Goal: Information Seeking & Learning: Understand process/instructions

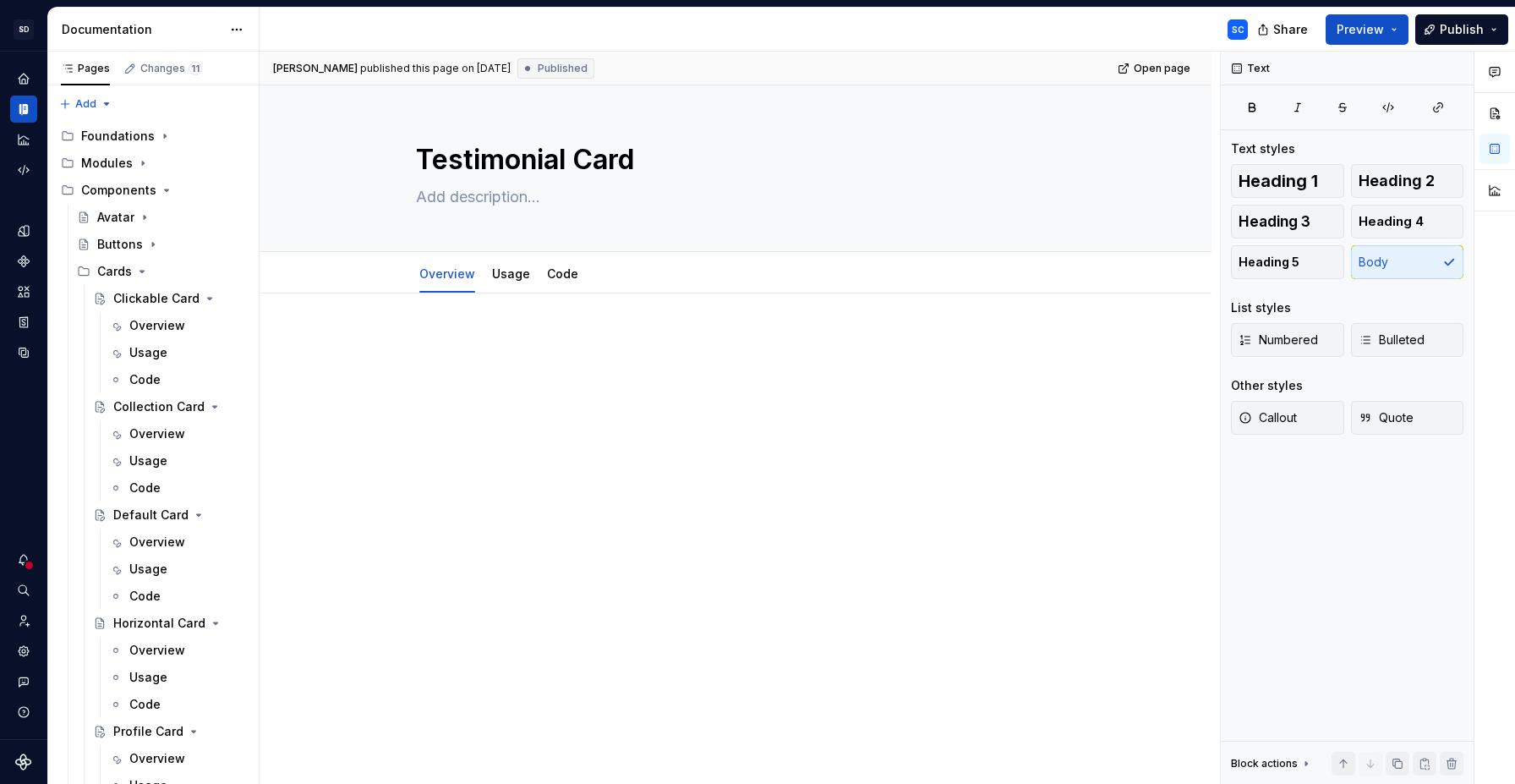
scroll to position [379, 0]
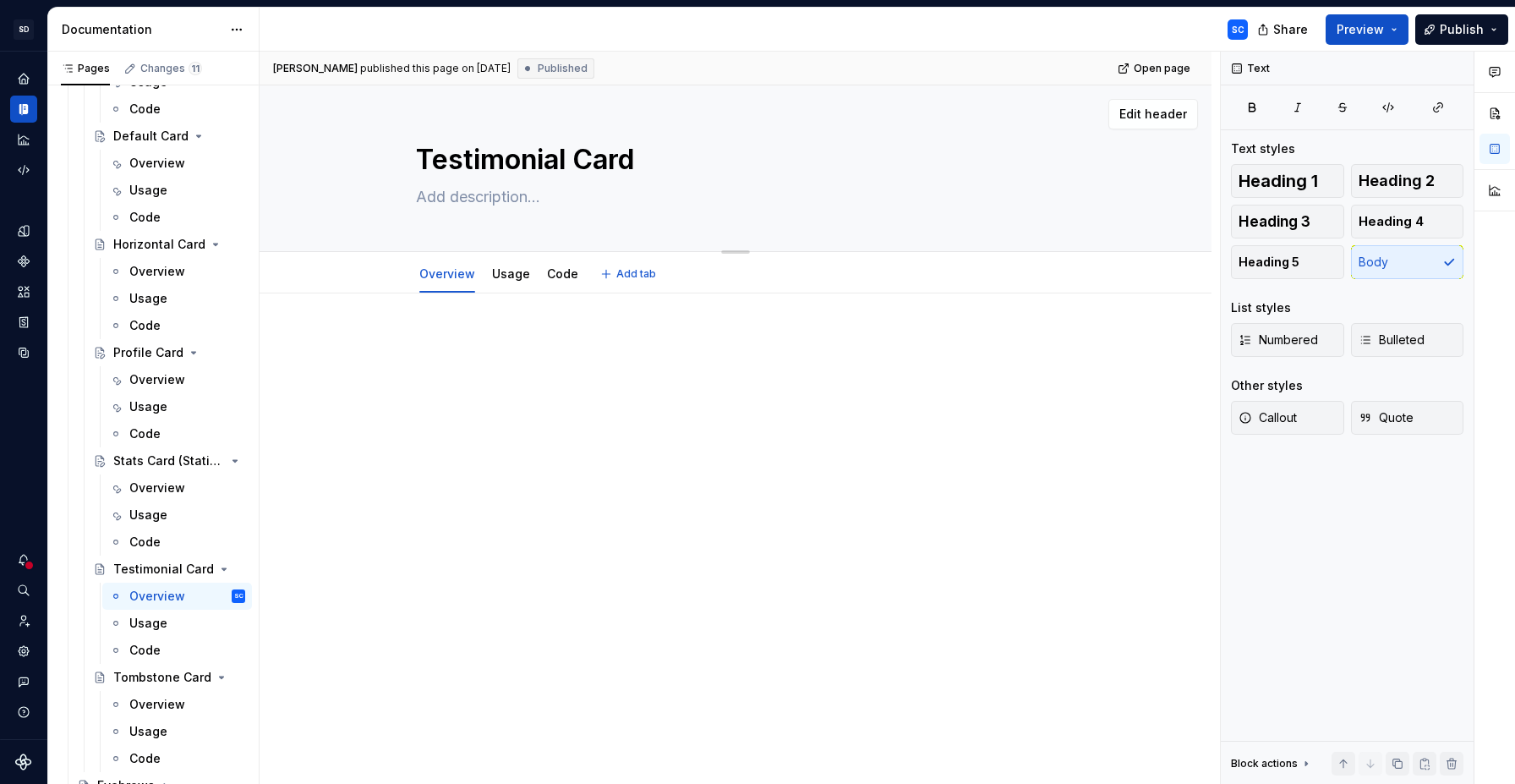
click at [464, 193] on textarea at bounding box center [732, 197] width 639 height 27
type textarea "*"
paste textarea "The Testimonial Card highlights client or partner feedback with an attributed q…"
type textarea "The Testimonial Card highlights client or partner feedback with an attributed q…"
type textarea "*"
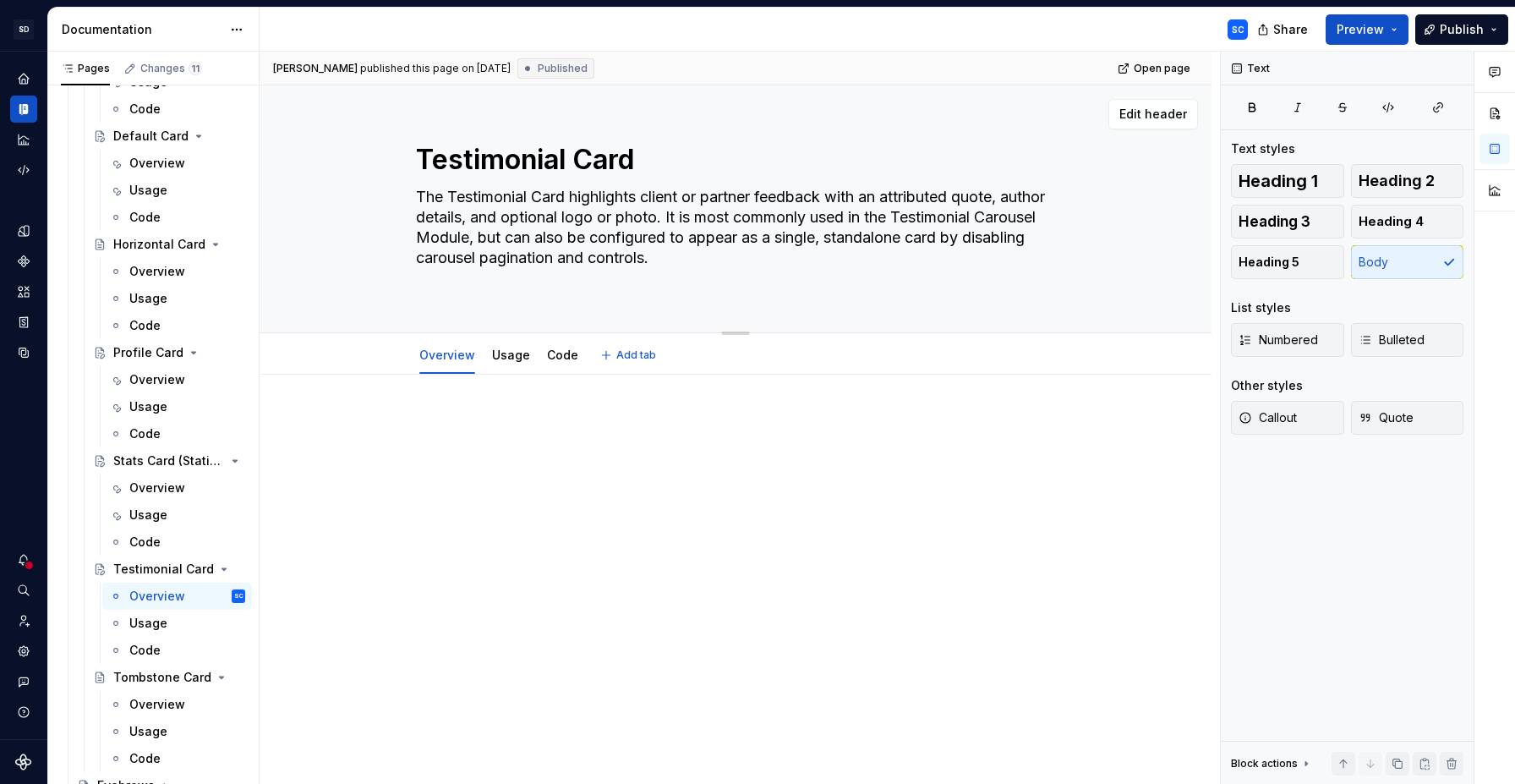
type textarea "The Testimonial Card highlights client or partner feedback with an attributed q…"
type textarea "*"
type textarea "The Testimonial Card highlights client or partner feedback with an attributed q…"
click at [583, 420] on div at bounding box center [735, 426] width 639 height 64
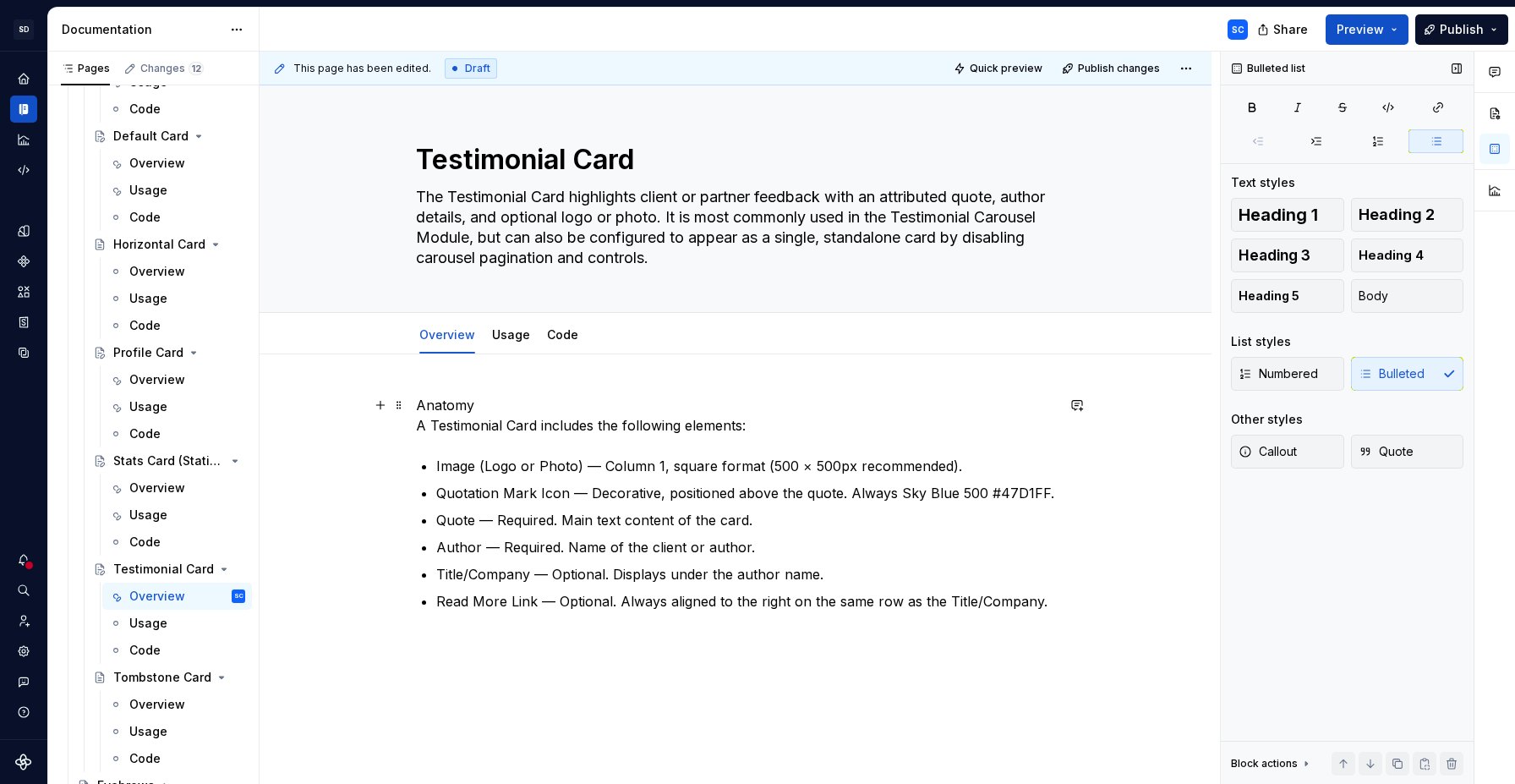
click at [524, 410] on p "Anatomy A Testimonial Card includes the following elements:" at bounding box center [735, 415] width 639 height 41
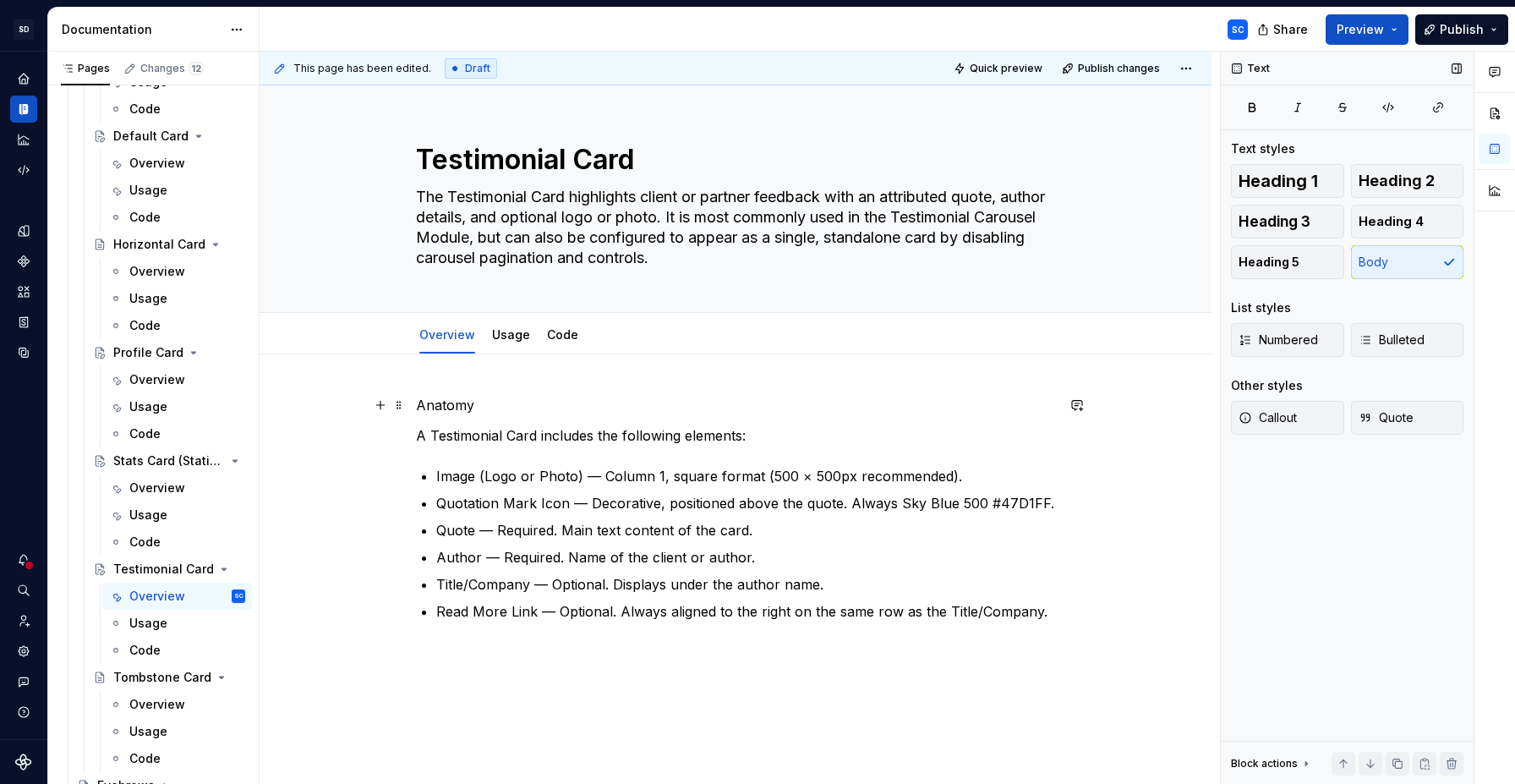
click at [466, 407] on p "Anatomy" at bounding box center [735, 404] width 639 height 20
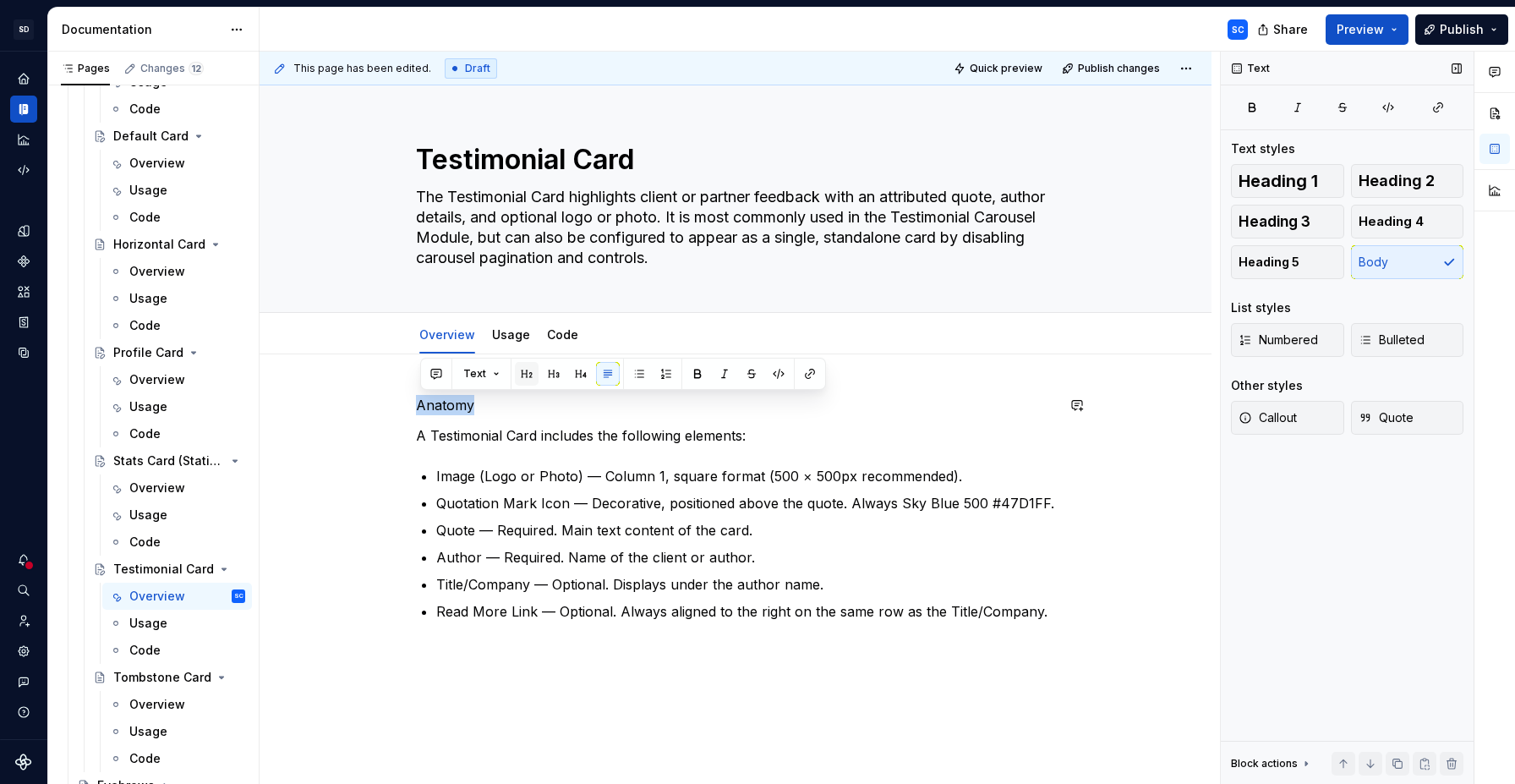
click at [521, 378] on button "button" at bounding box center [526, 373] width 24 height 24
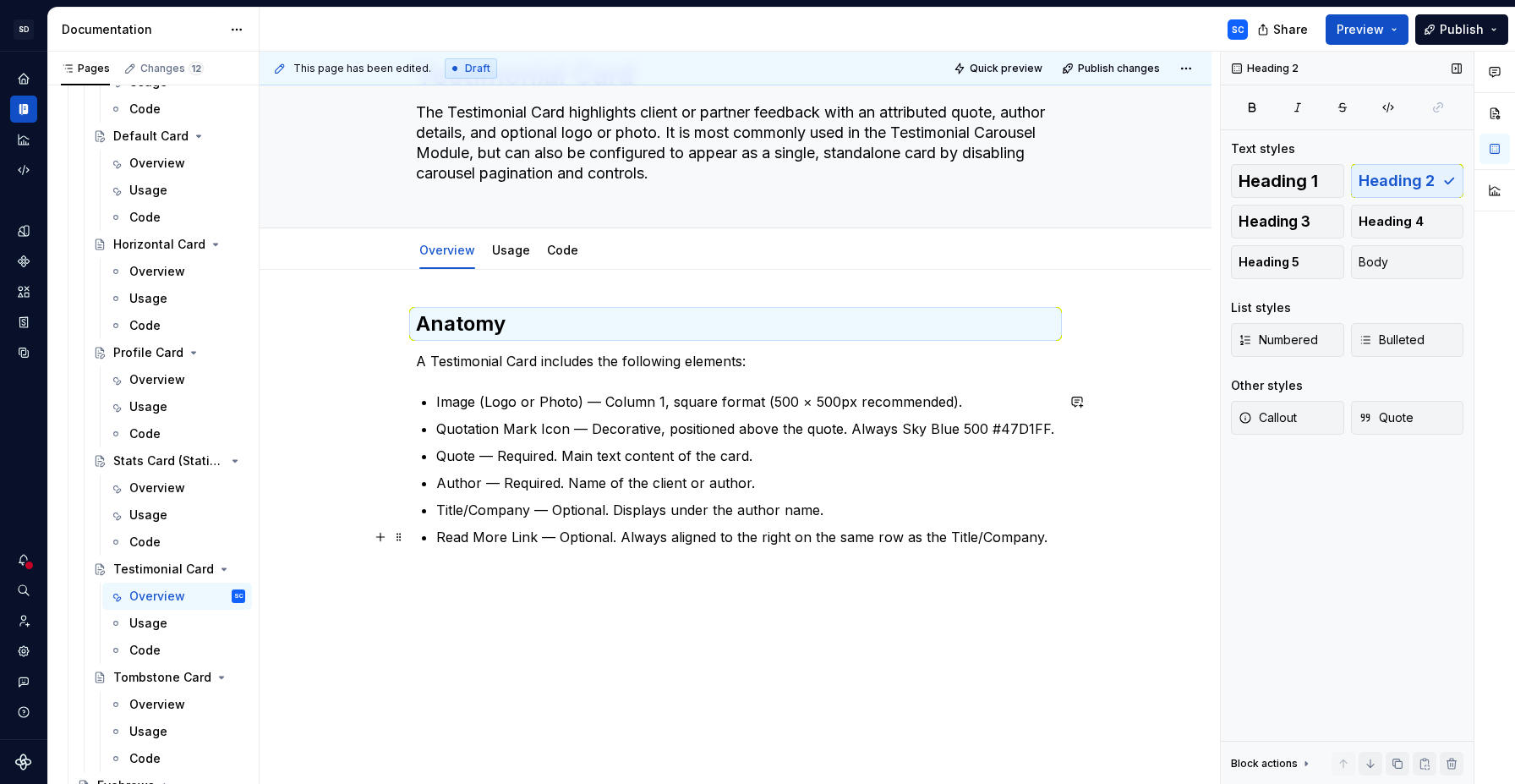
scroll to position [86, 0]
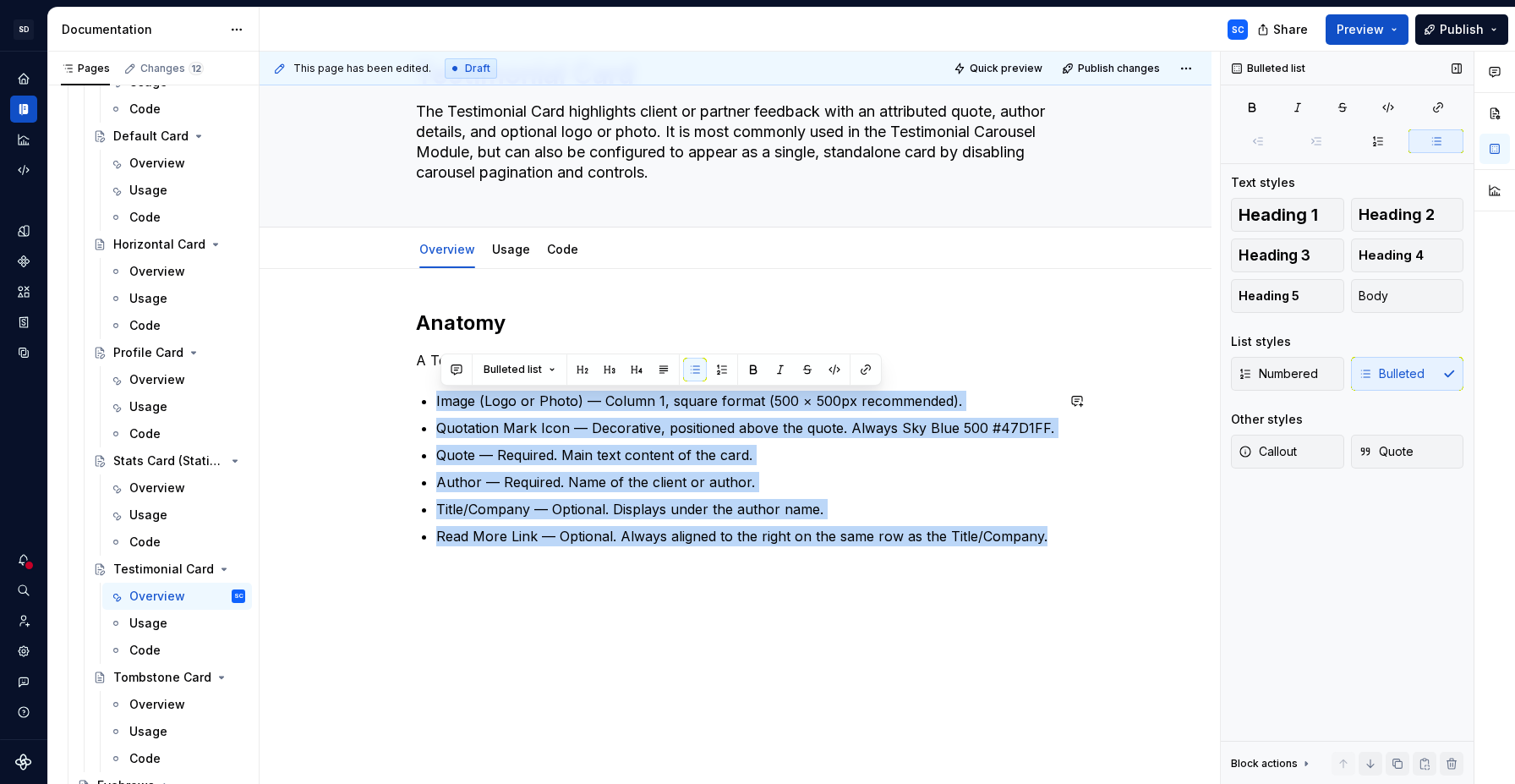
drag, startPoint x: 437, startPoint y: 403, endPoint x: 1048, endPoint y: 558, distance: 630.4
click at [1048, 558] on div "Anatomy A Testimonial Card includes the following elements: Image (Logo or Phot…" at bounding box center [735, 437] width 639 height 257
click at [1282, 376] on span "Numbered" at bounding box center [1278, 373] width 79 height 17
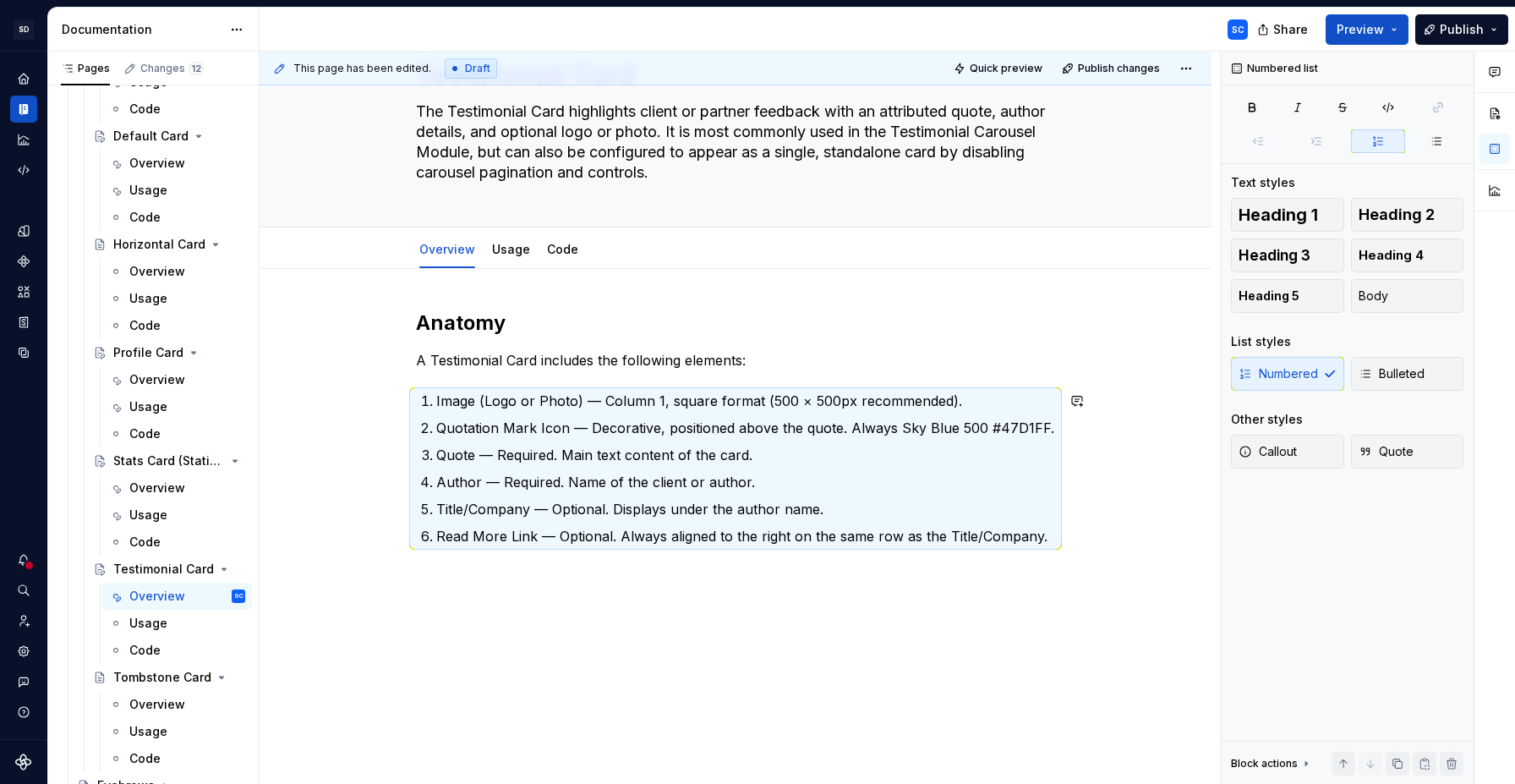
click at [644, 612] on div "Anatomy A Testimonial Card includes the following elements: Image (Logo or Phot…" at bounding box center [735, 535] width 952 height 532
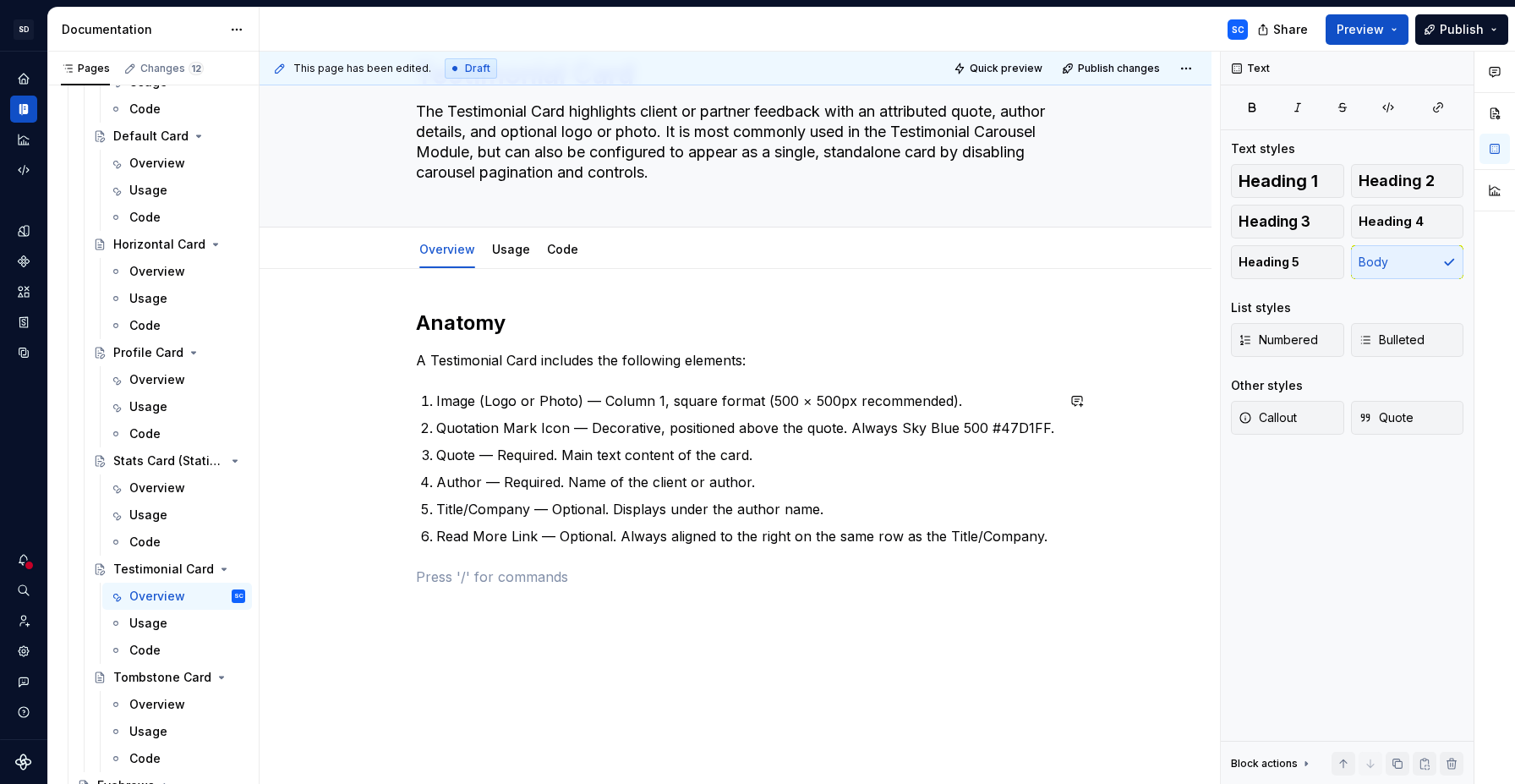
click at [644, 596] on div "Anatomy A Testimonial Card includes the following elements: Image (Logo or Phot…" at bounding box center [735, 457] width 639 height 298
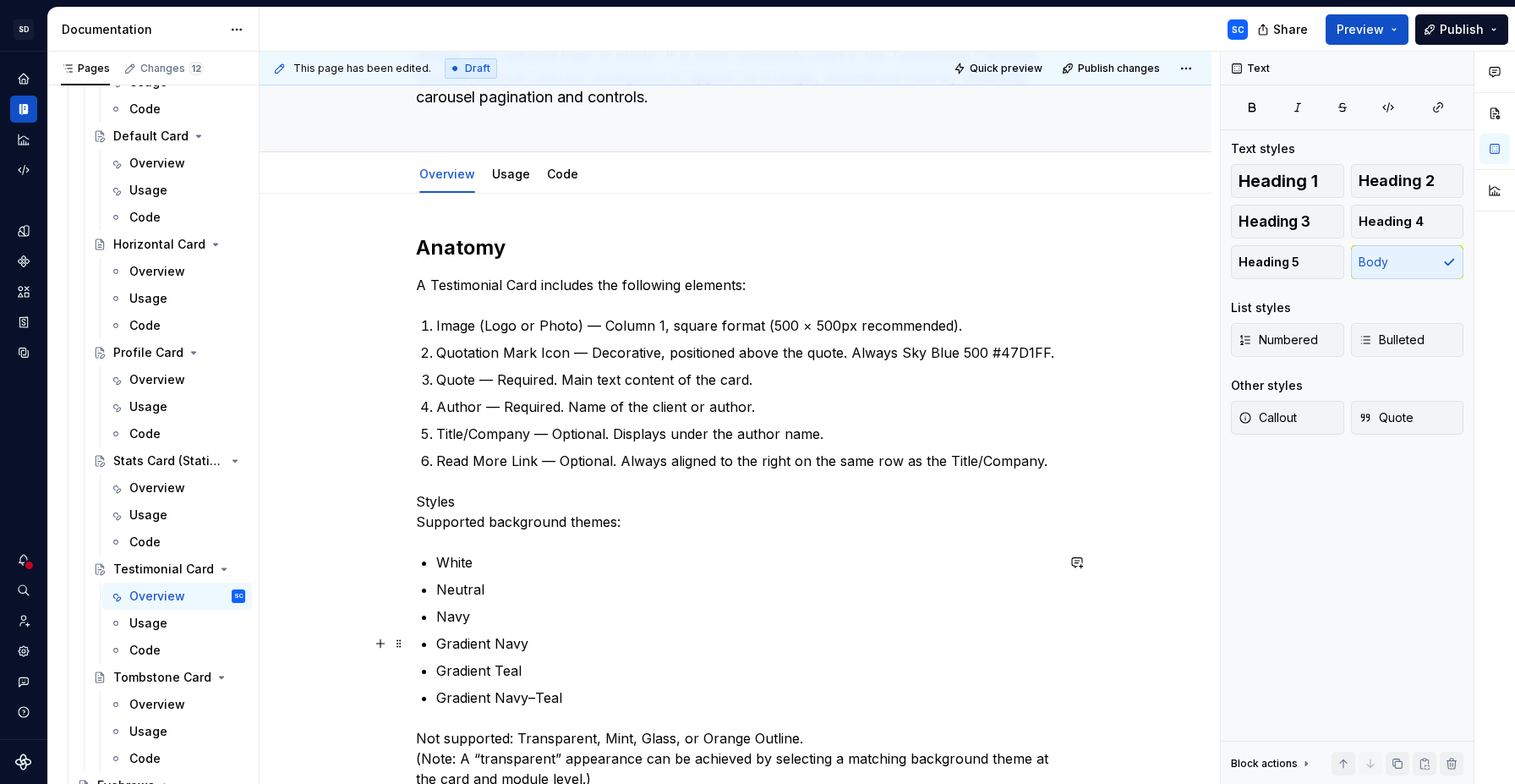
scroll to position [259, 0]
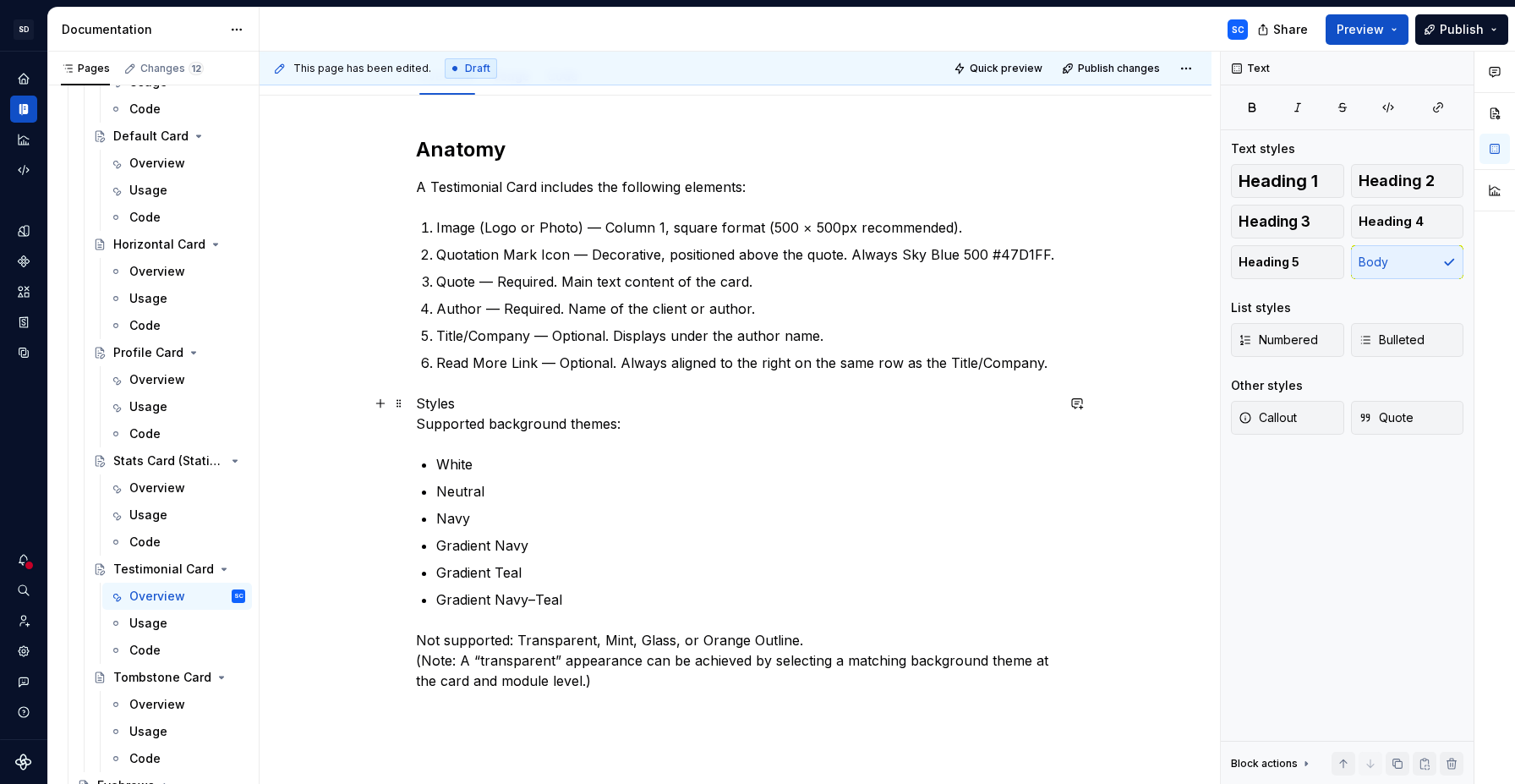
click at [506, 413] on p "Styles Supported background themes:" at bounding box center [735, 413] width 639 height 41
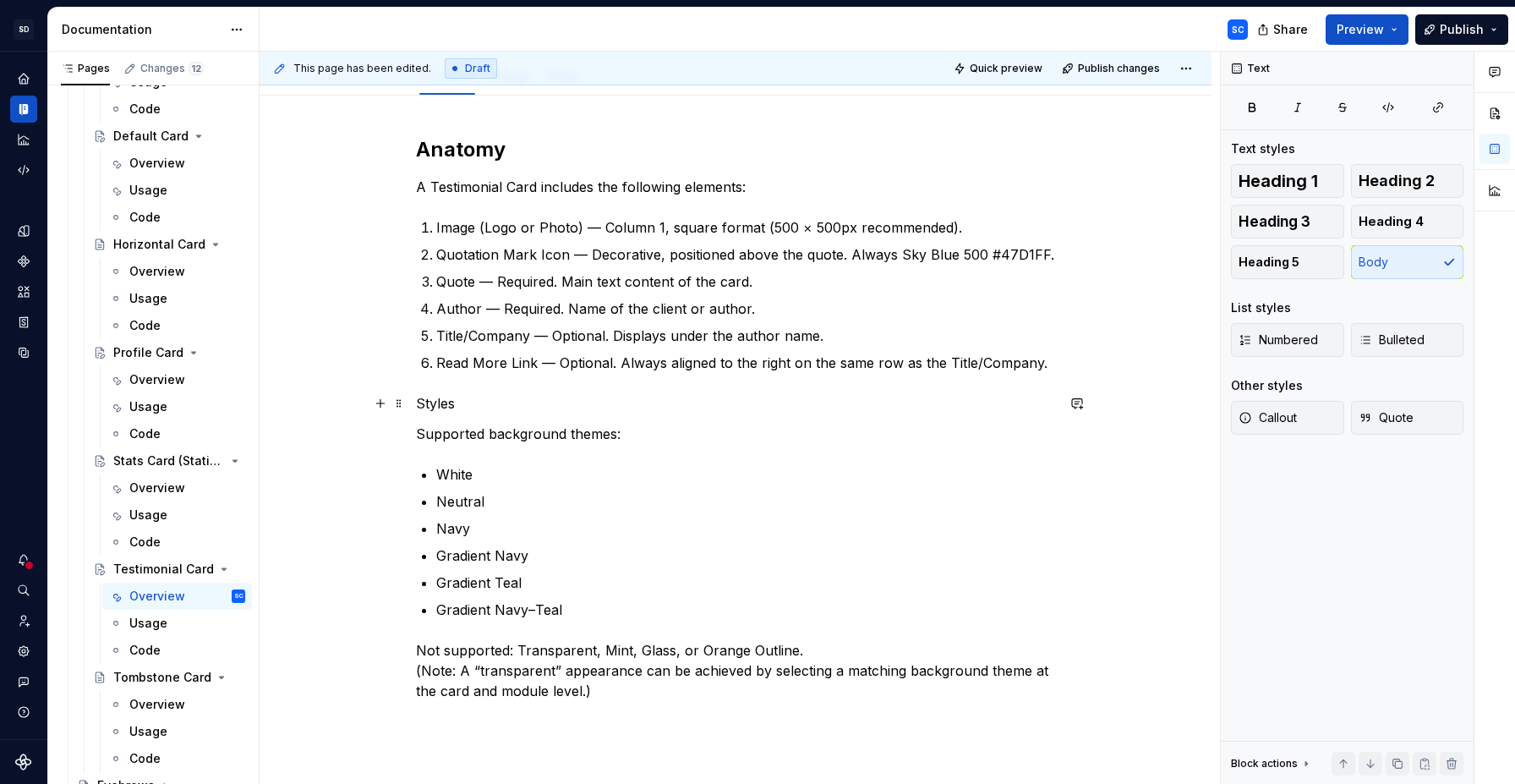
click at [429, 401] on p "Styles" at bounding box center [735, 403] width 639 height 20
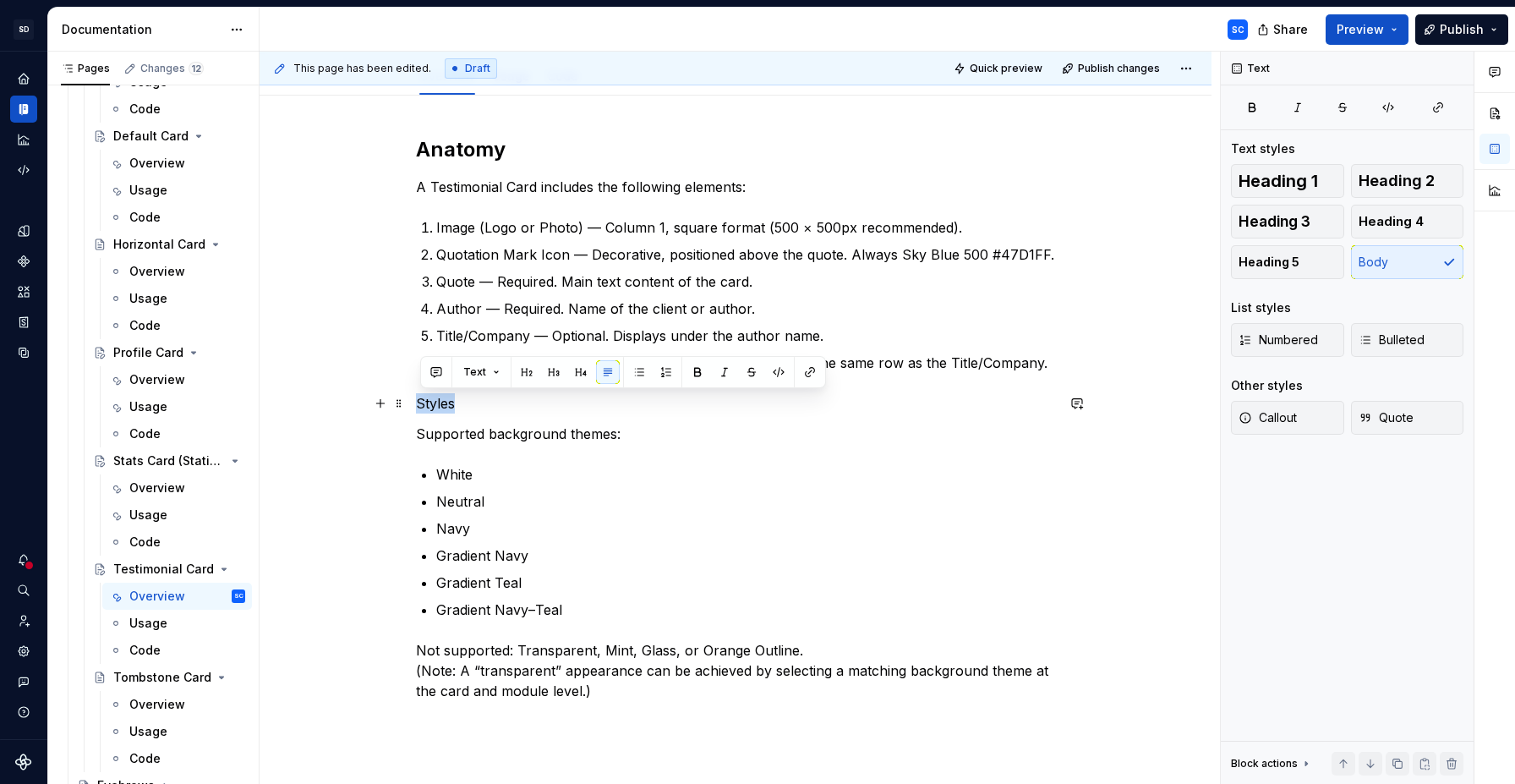
click at [429, 401] on p "Styles" at bounding box center [735, 403] width 639 height 20
drag, startPoint x: 519, startPoint y: 372, endPoint x: 529, endPoint y: 387, distance: 18.0
click at [520, 372] on button "button" at bounding box center [526, 372] width 24 height 24
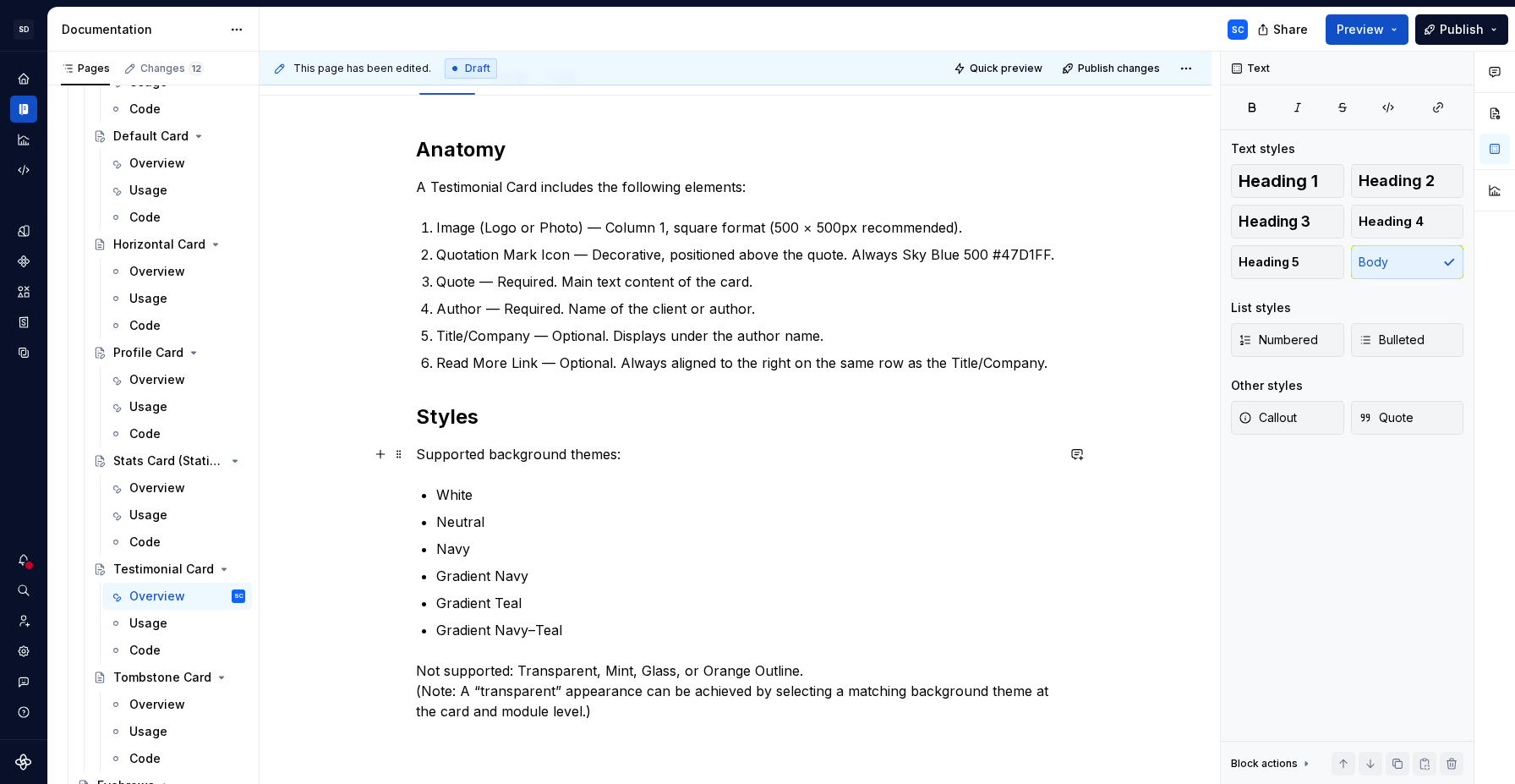
click at [686, 444] on p "Supported background themes:" at bounding box center [735, 454] width 639 height 20
click at [816, 675] on p "Not supported: Transparent, Mint, Glass, or Orange Outline. (Note: A “transpare…" at bounding box center [735, 690] width 639 height 61
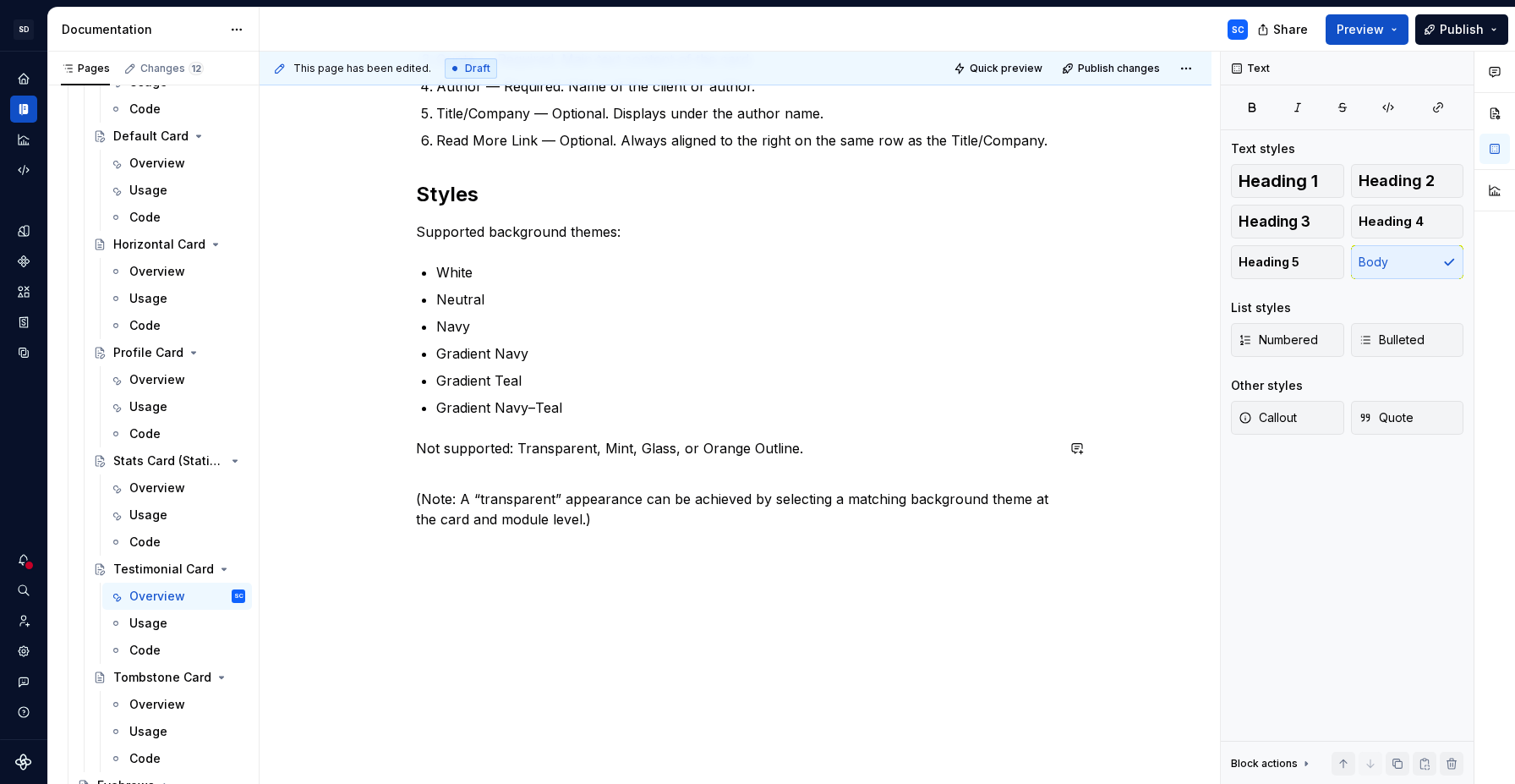
scroll to position [461, 0]
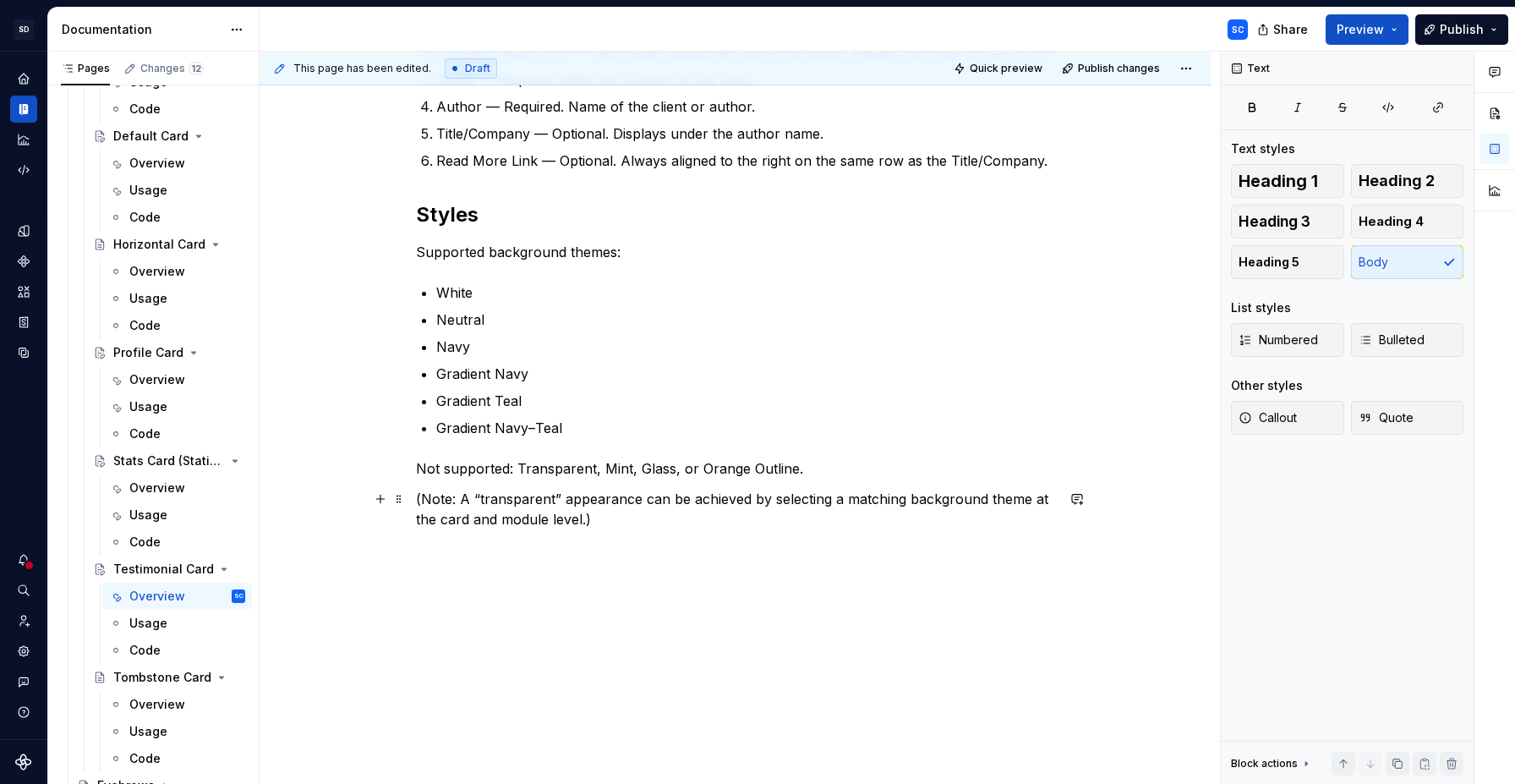
type textarea "*"
click at [644, 524] on p "Note: A “transparent” appearance can be achieved by selecting a matching backgr…" at bounding box center [735, 509] width 639 height 41
click at [514, 600] on div "Anatomy A Testimonial Card includes the following elements: Image (Logo or Phot…" at bounding box center [735, 338] width 952 height 891
click at [517, 551] on p at bounding box center [735, 549] width 639 height 20
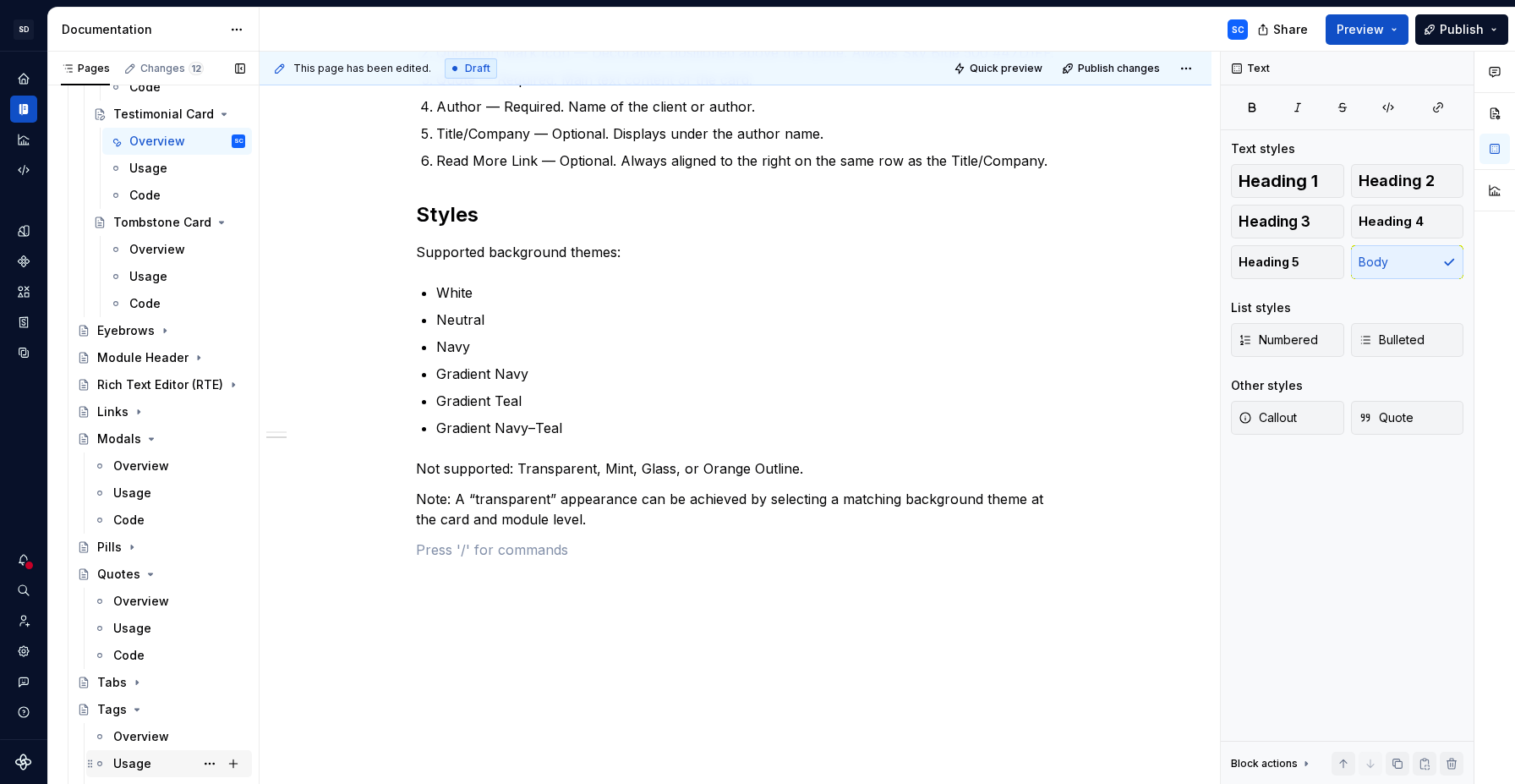
scroll to position [760, 0]
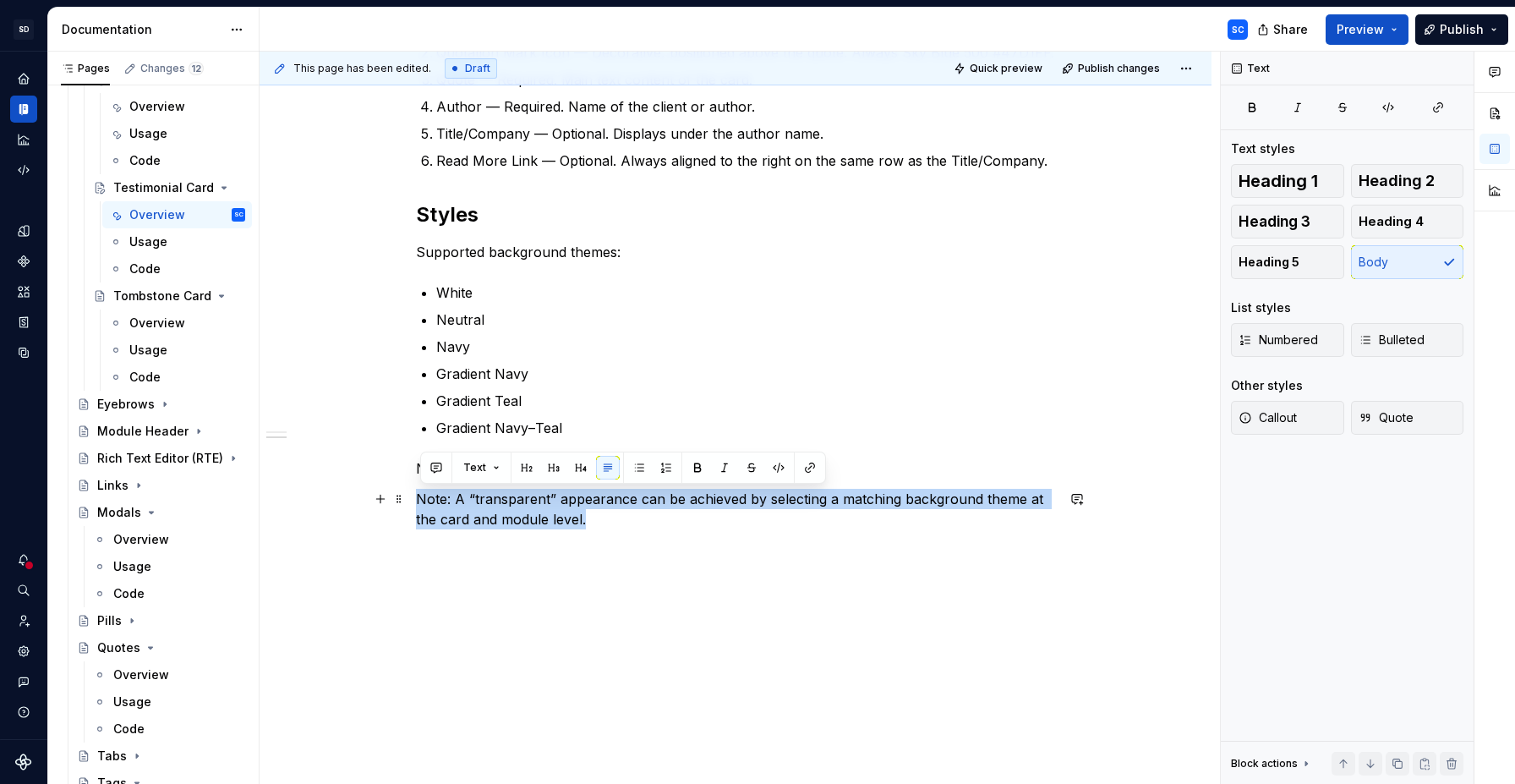
drag, startPoint x: 620, startPoint y: 519, endPoint x: 701, endPoint y: 534, distance: 82.4
click at [413, 502] on div "Anatomy A Testimonial Card includes the following elements: Image (Logo or Phot…" at bounding box center [735, 354] width 952 height 922
click at [1276, 414] on span "Callout" at bounding box center [1268, 417] width 58 height 17
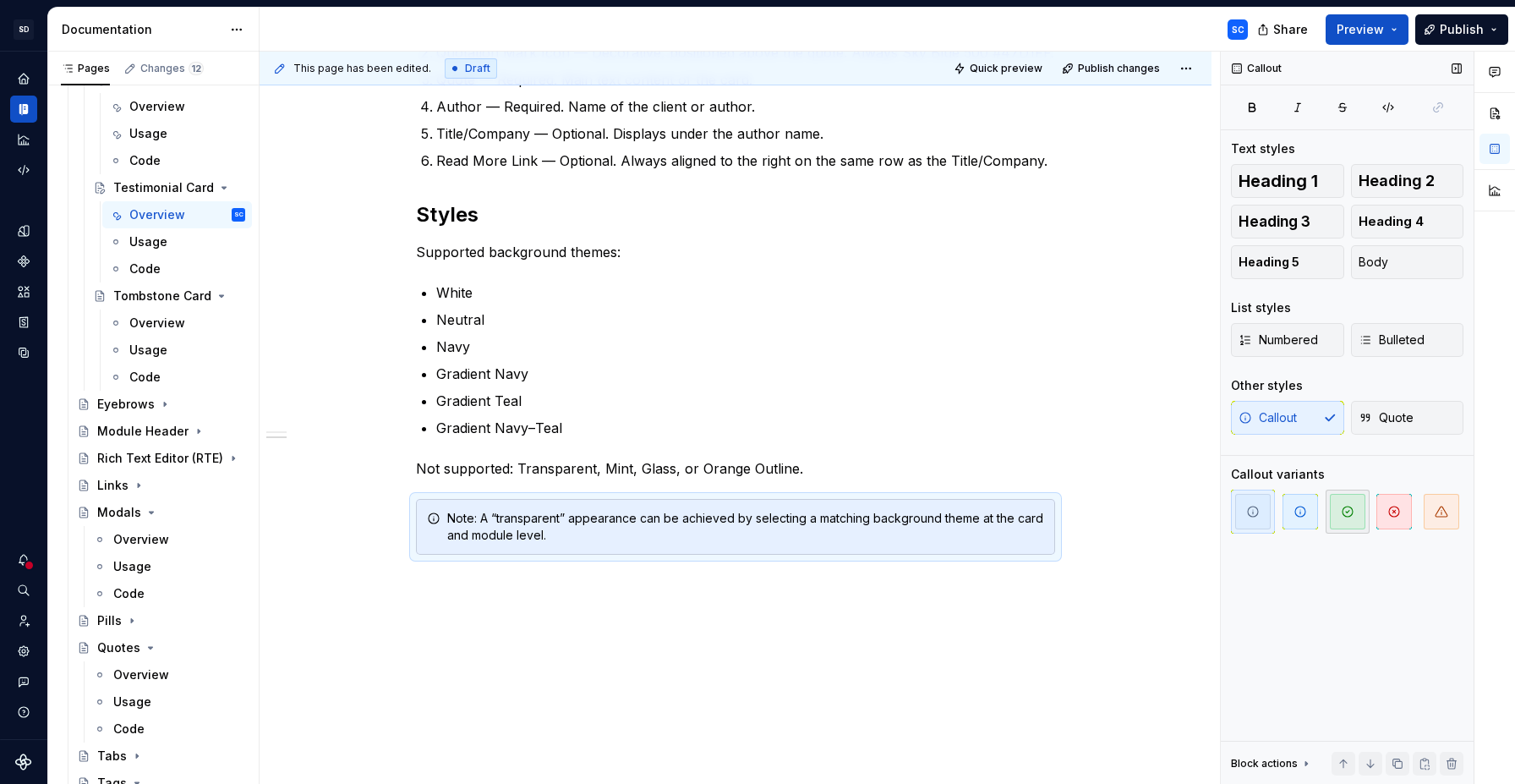
click at [1352, 508] on icon "button" at bounding box center [1347, 511] width 13 height 13
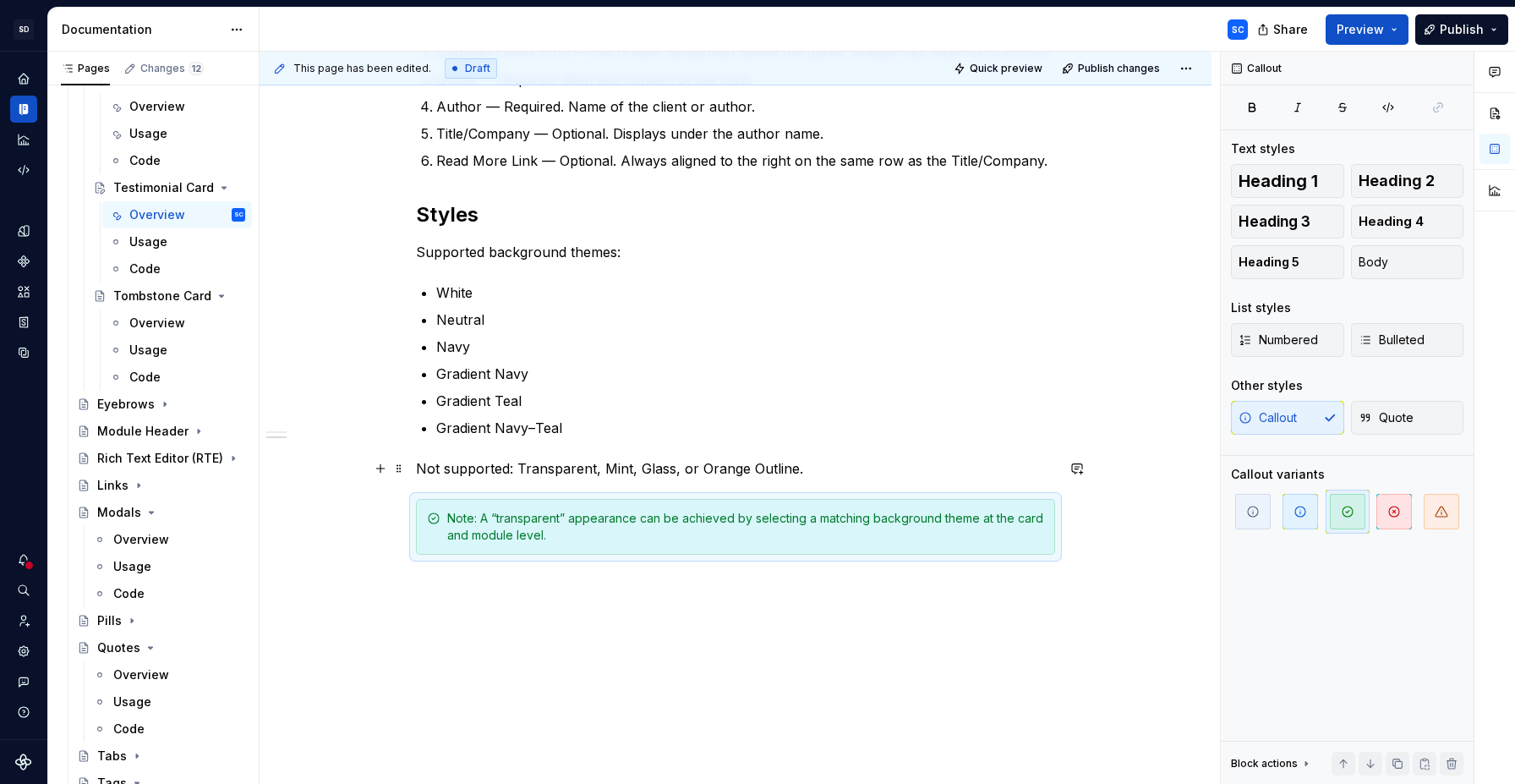
click at [577, 469] on p "Not supported: Transparent, Mint, Glass, or Orange Outline." at bounding box center [735, 468] width 639 height 20
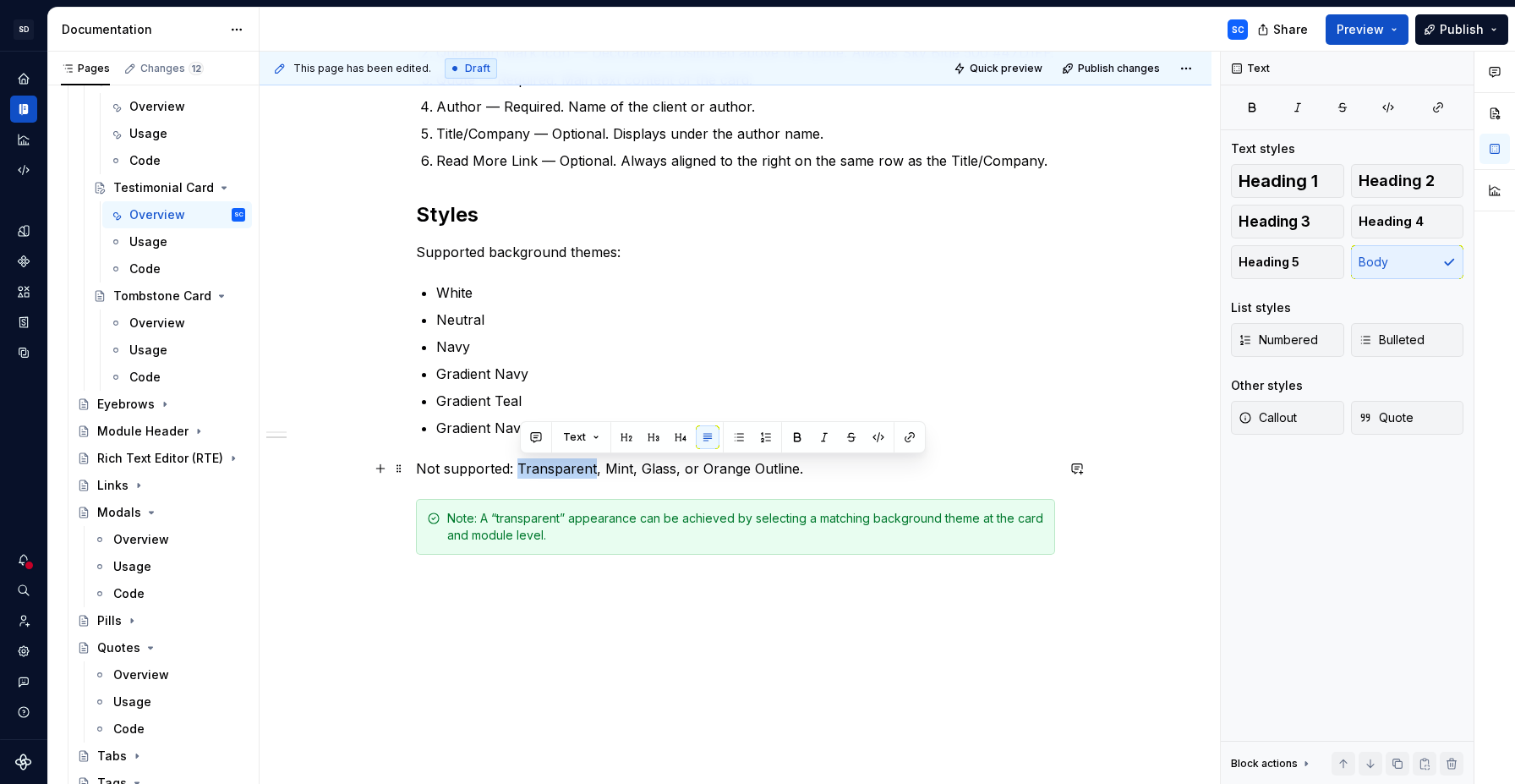
click at [577, 469] on p "Not supported: Transparent, Mint, Glass, or Orange Outline." at bounding box center [735, 468] width 639 height 20
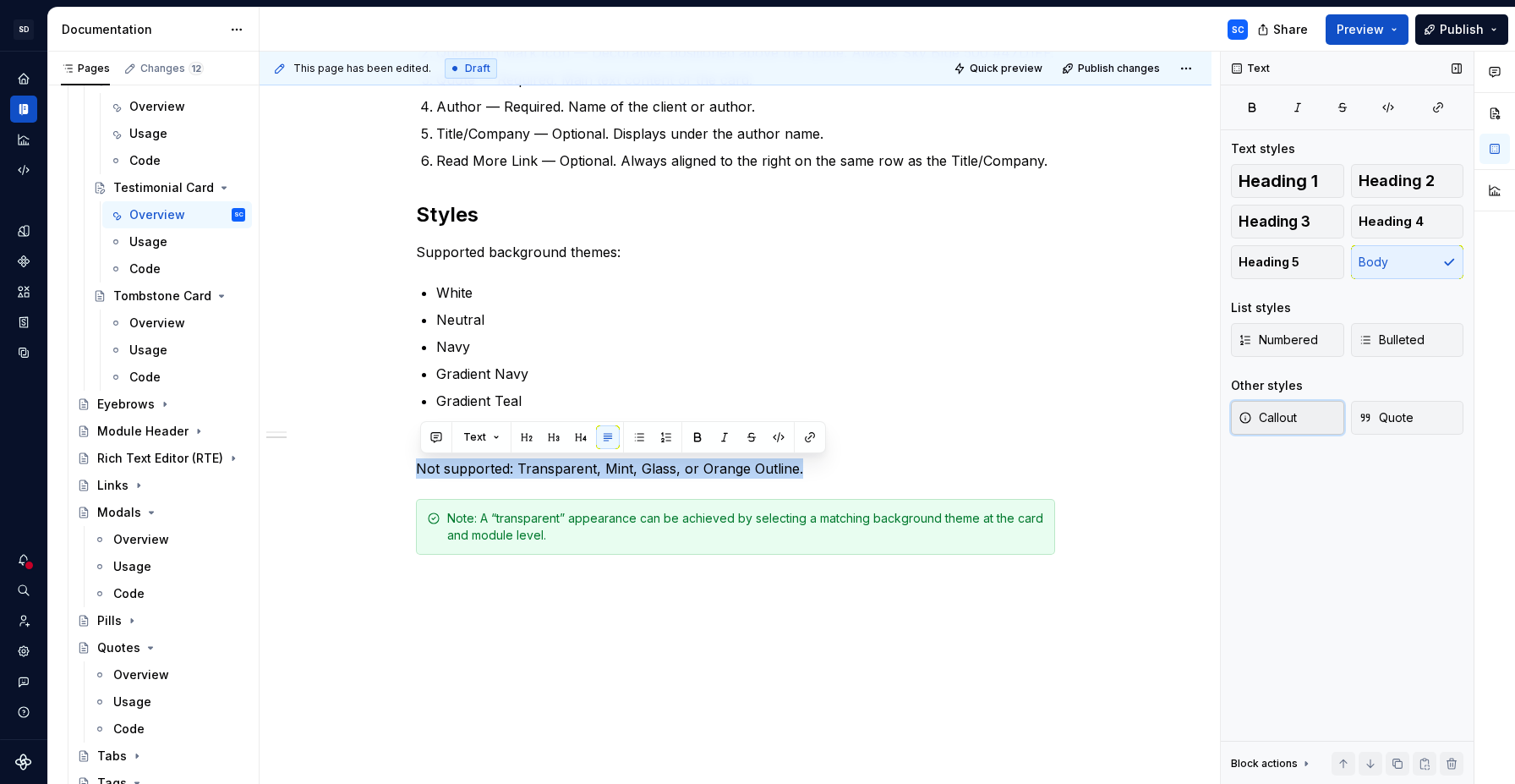
click at [1283, 418] on span "Callout" at bounding box center [1268, 417] width 58 height 17
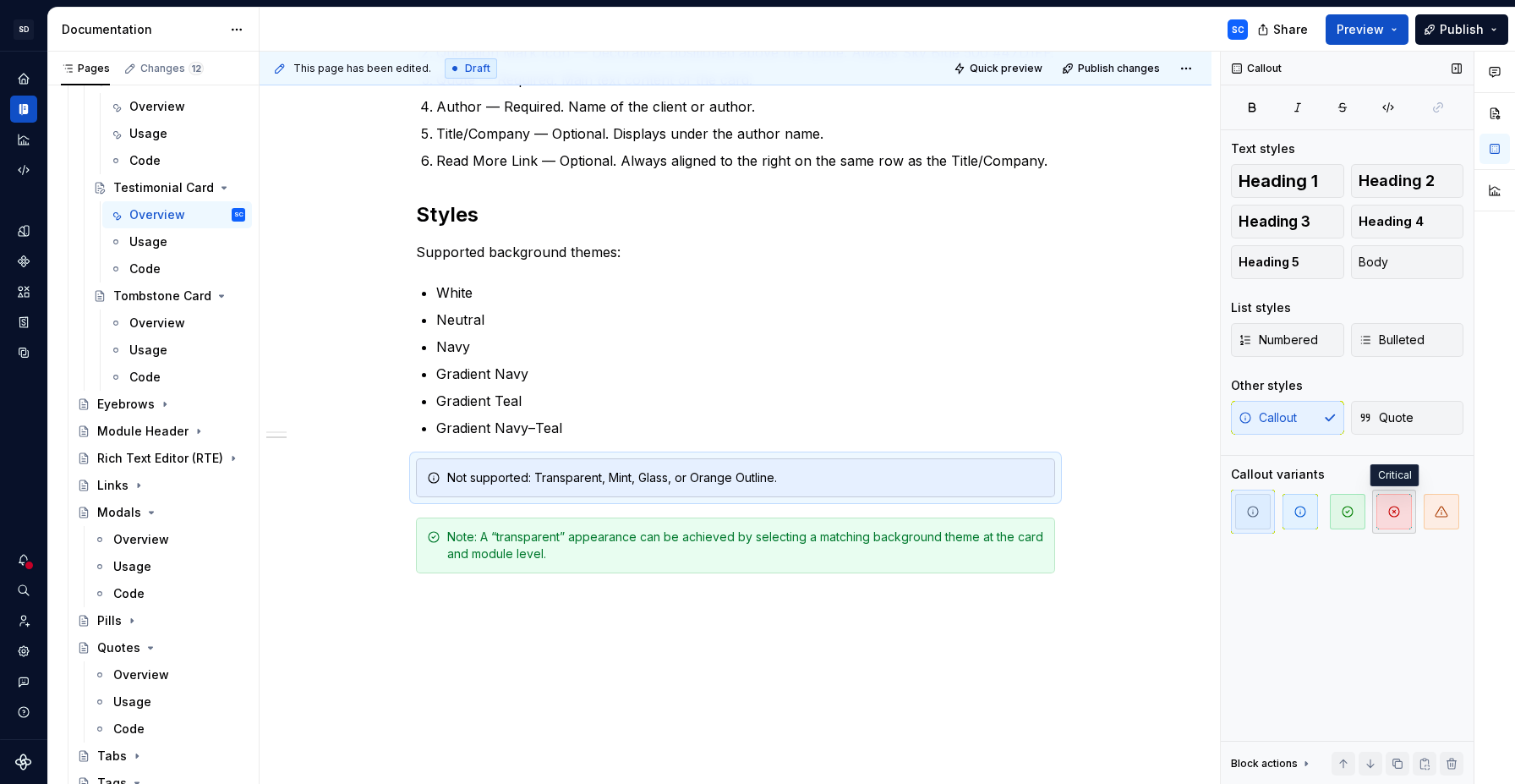
click at [1396, 507] on icon "button" at bounding box center [1393, 511] width 10 height 10
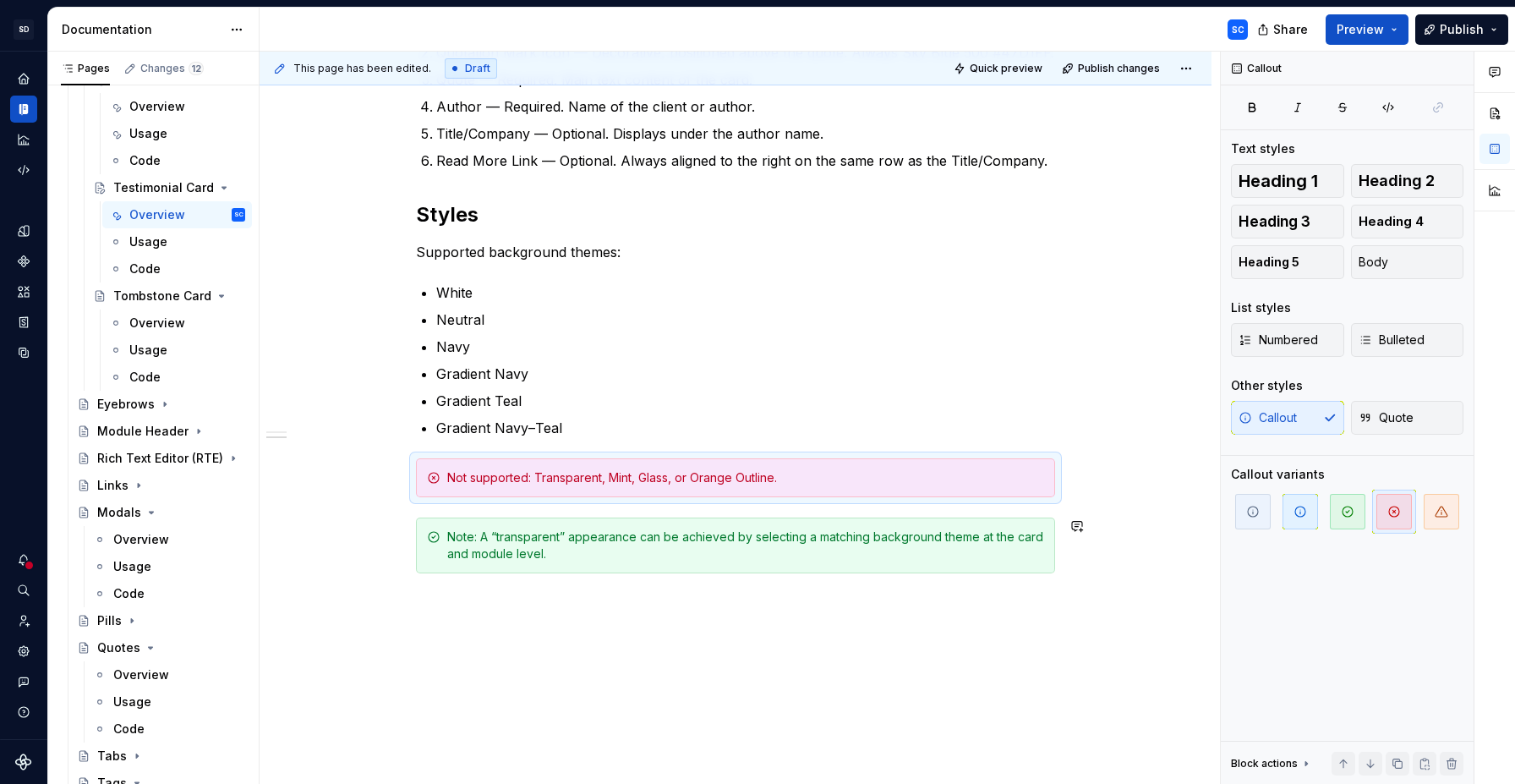
click at [674, 637] on div "Anatomy A Testimonial Card includes the following elements: Image (Logo or Phot…" at bounding box center [735, 381] width 952 height 976
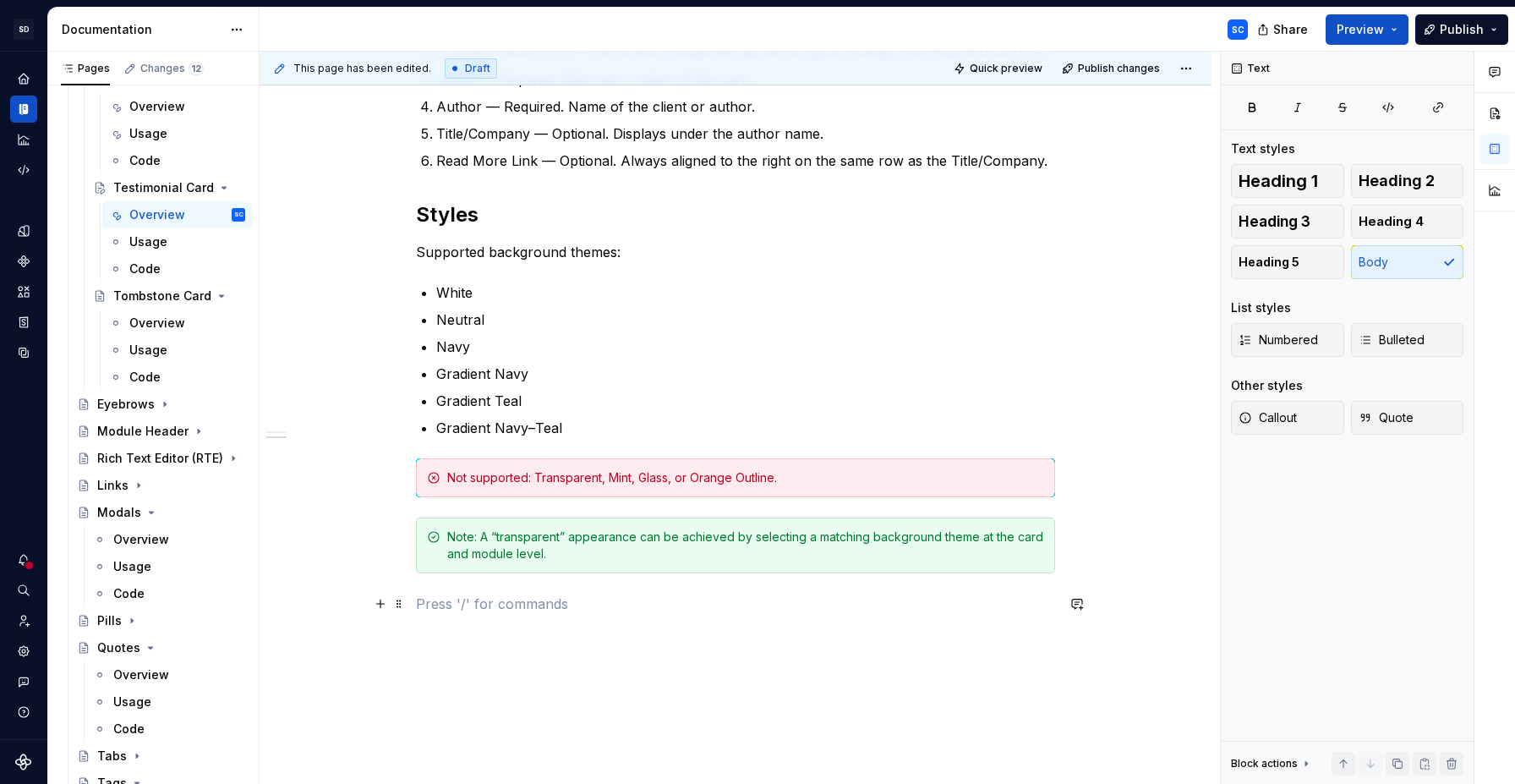
click at [574, 608] on p at bounding box center [735, 603] width 639 height 20
click at [535, 252] on p "Supported background themes:" at bounding box center [735, 252] width 639 height 20
click at [1157, 518] on div "Anatomy A Testimonial Card includes the following elements: Image (Logo or Phot…" at bounding box center [735, 381] width 952 height 976
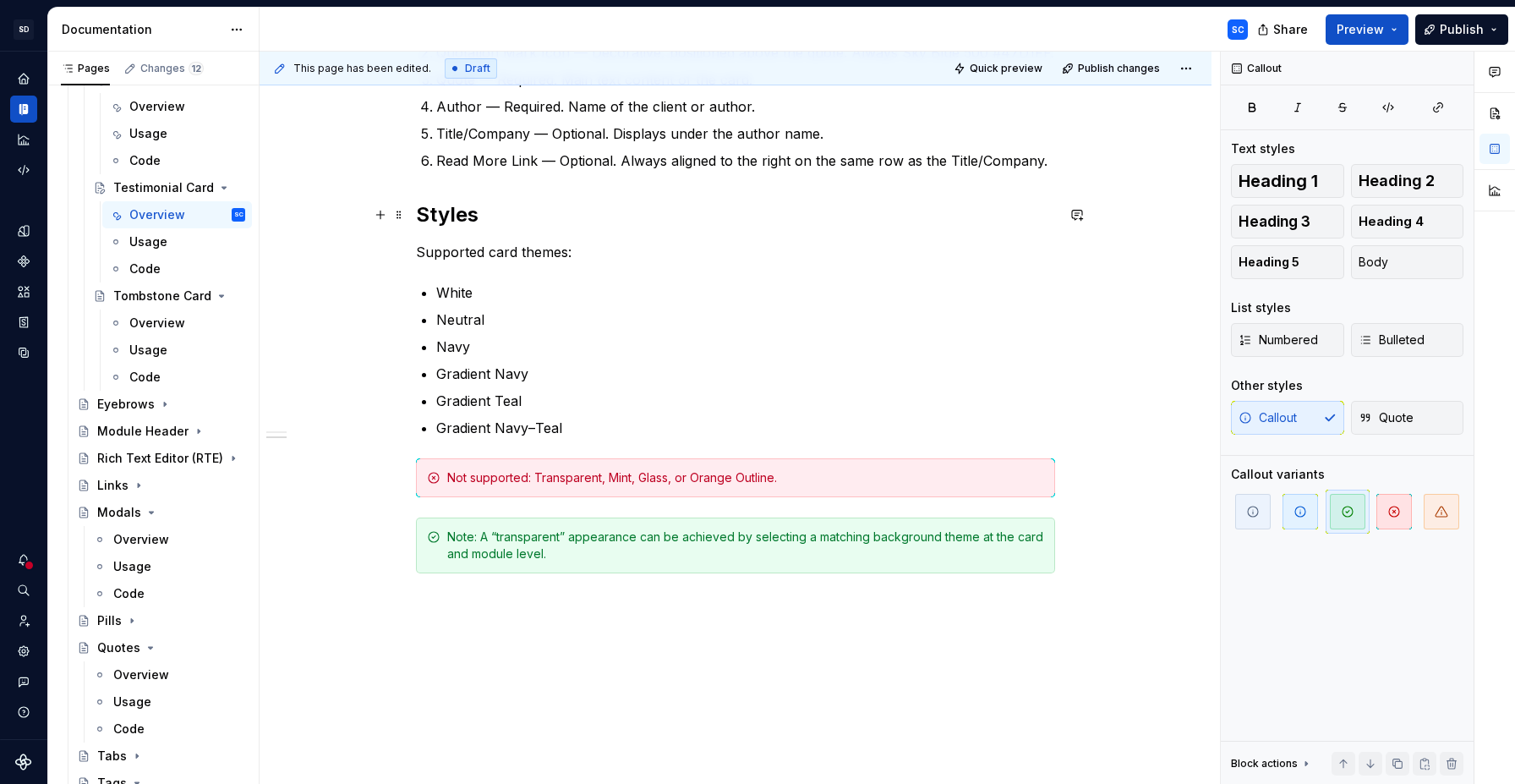
scroll to position [458, 0]
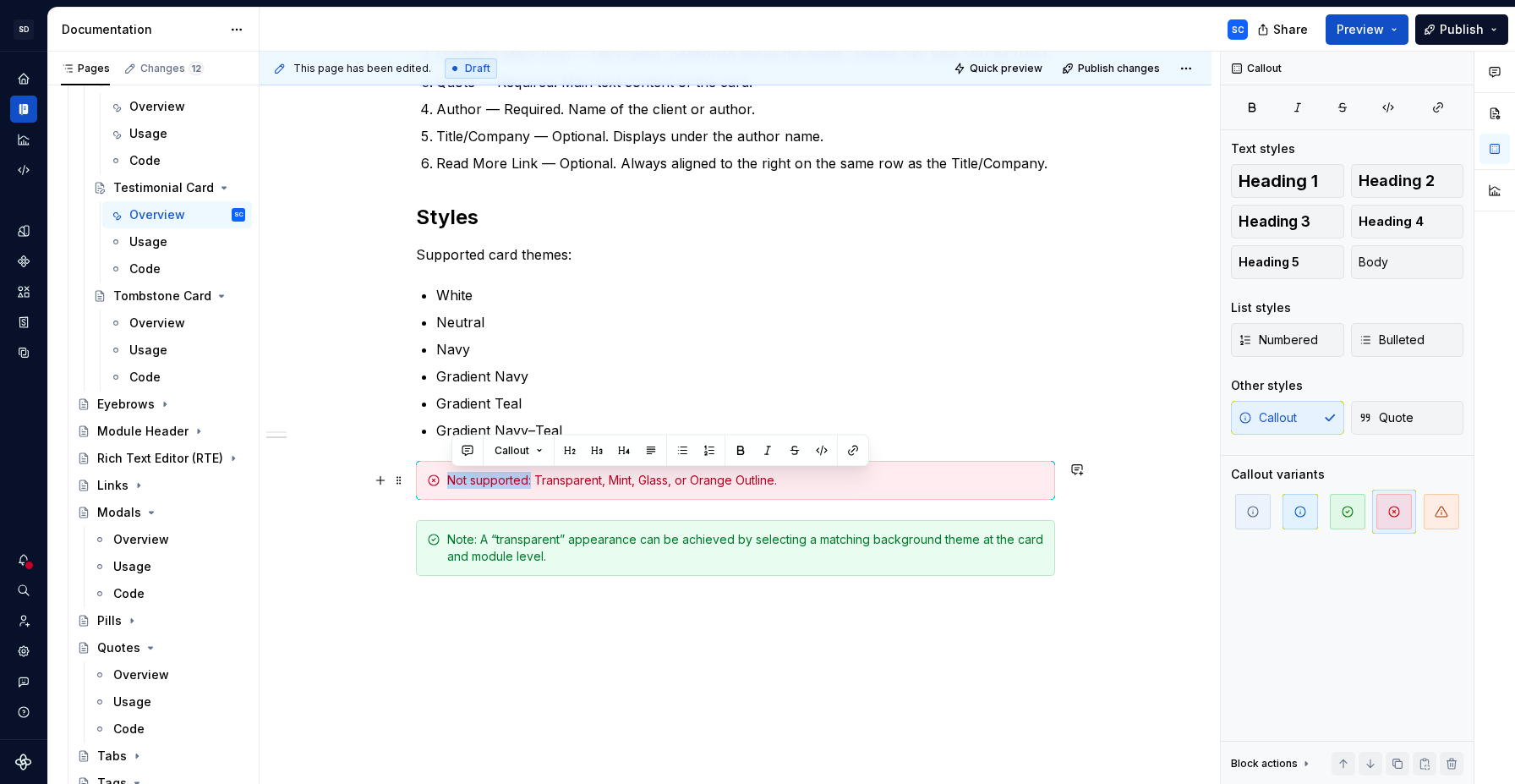
drag, startPoint x: 535, startPoint y: 485, endPoint x: 450, endPoint y: 482, distance: 85.1
click at [450, 482] on div "Not supported: Transparent, Mint, Glass, or Orange Outline." at bounding box center [735, 480] width 639 height 39
click at [489, 541] on div "Note: A “transparent” appearance can be achieved by selecting a matching backgr…" at bounding box center [746, 547] width 597 height 34
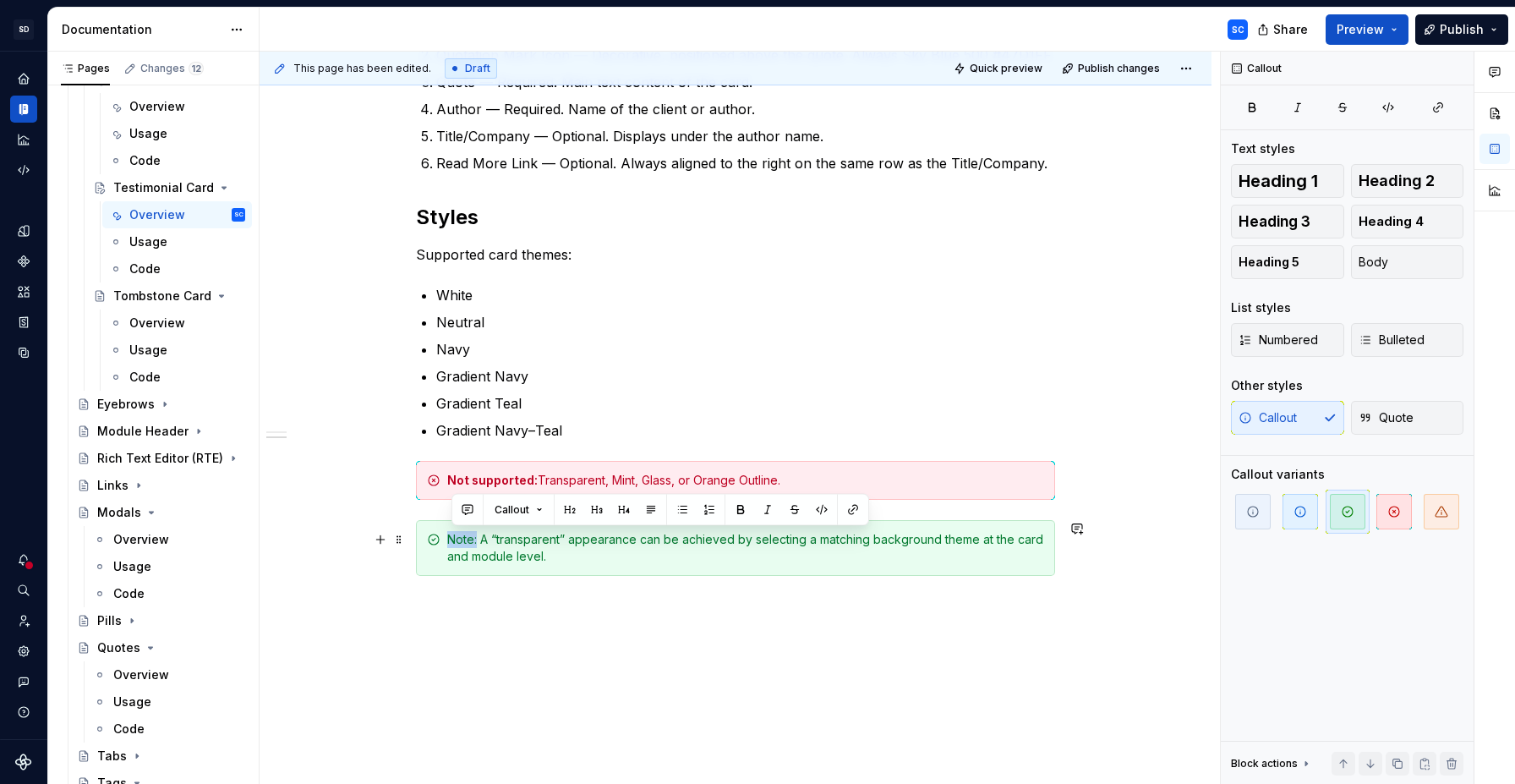
drag, startPoint x: 480, startPoint y: 539, endPoint x: 493, endPoint y: 561, distance: 25.6
click at [454, 539] on div "Note: A “transparent” appearance can be achieved by selecting a matching backgr…" at bounding box center [746, 547] width 597 height 34
click at [554, 622] on div "Anatomy A Testimonial Card includes the following elements: Image (Logo or Phot…" at bounding box center [735, 286] width 639 height 700
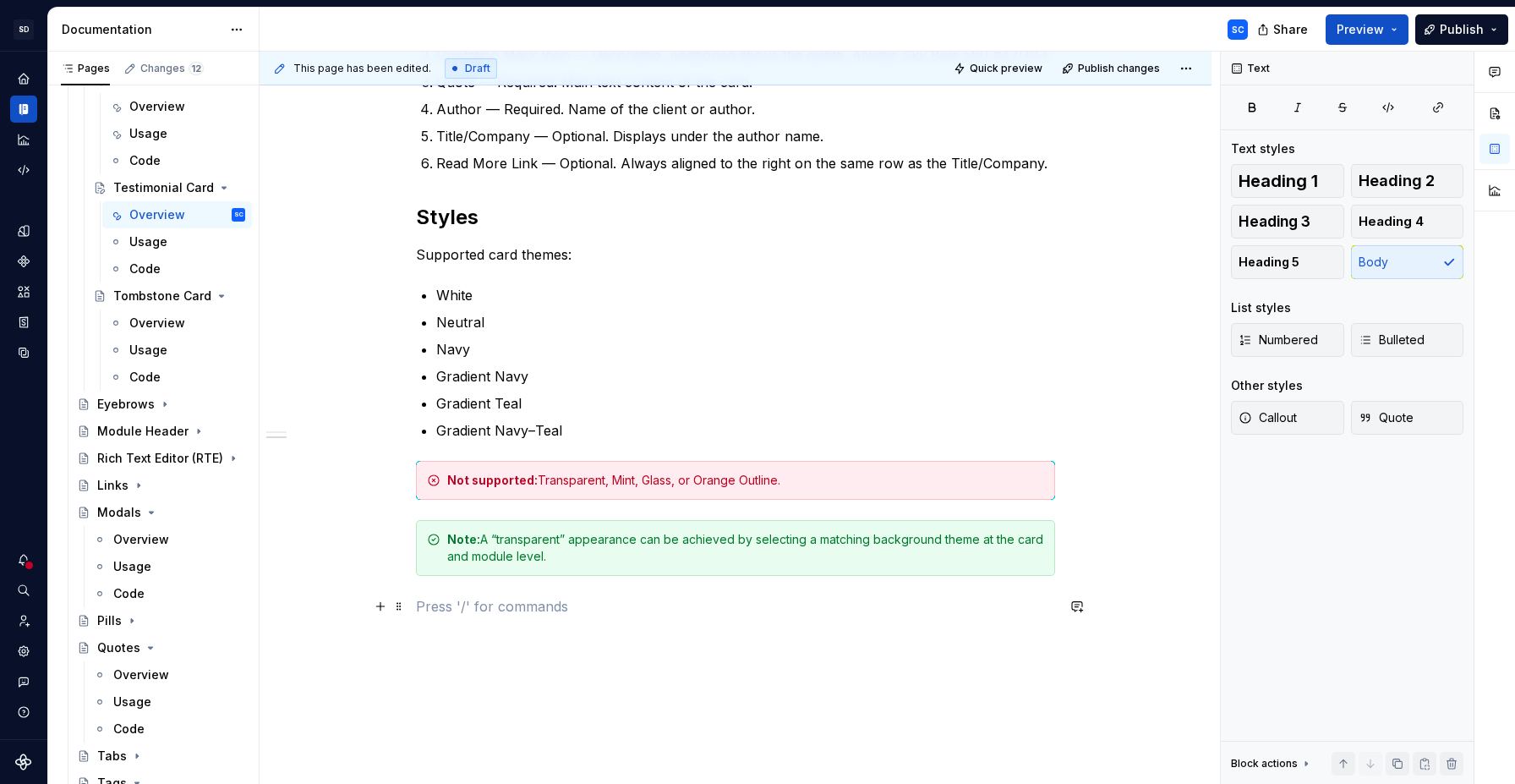
click at [535, 607] on p at bounding box center [735, 606] width 639 height 20
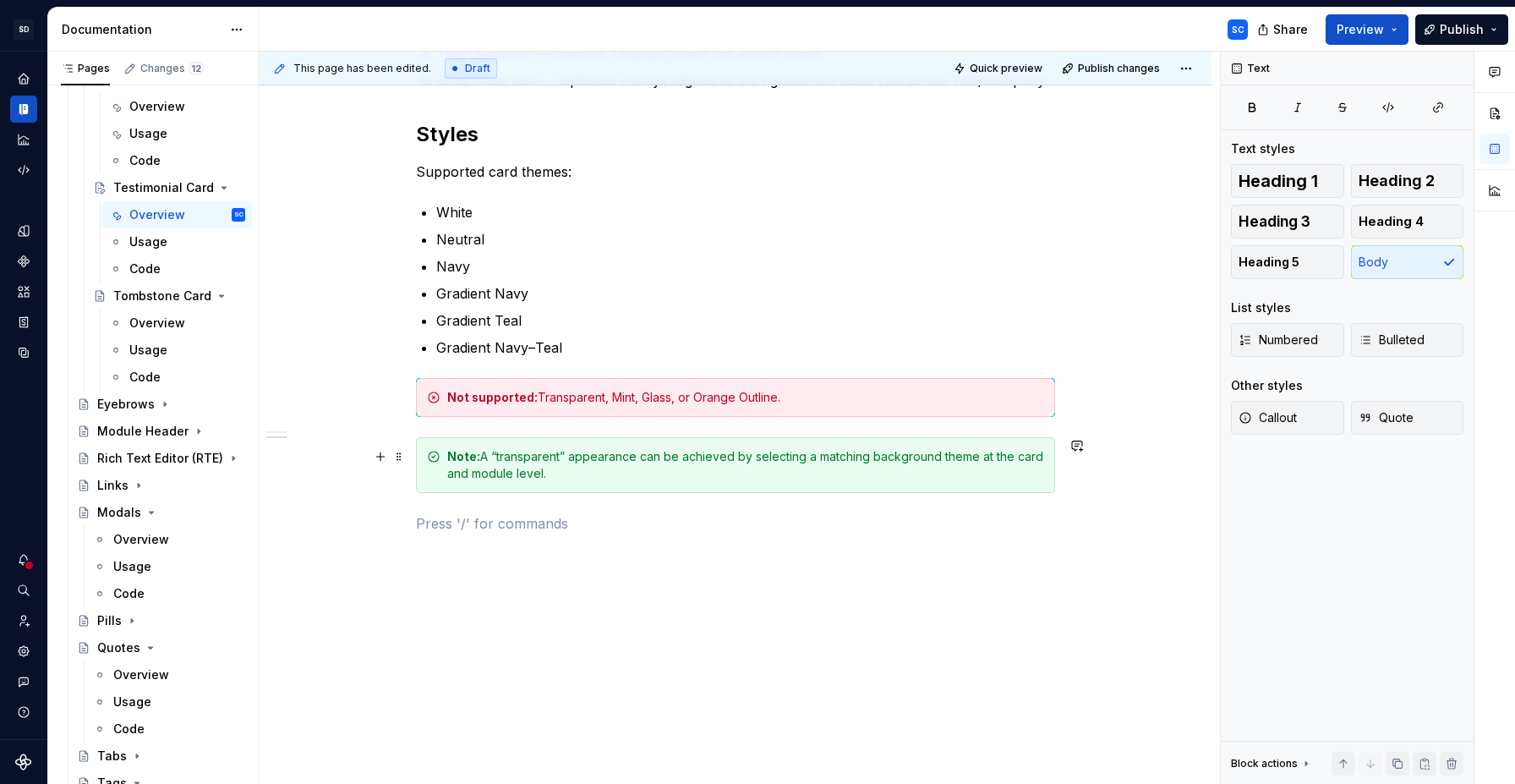
scroll to position [546, 0]
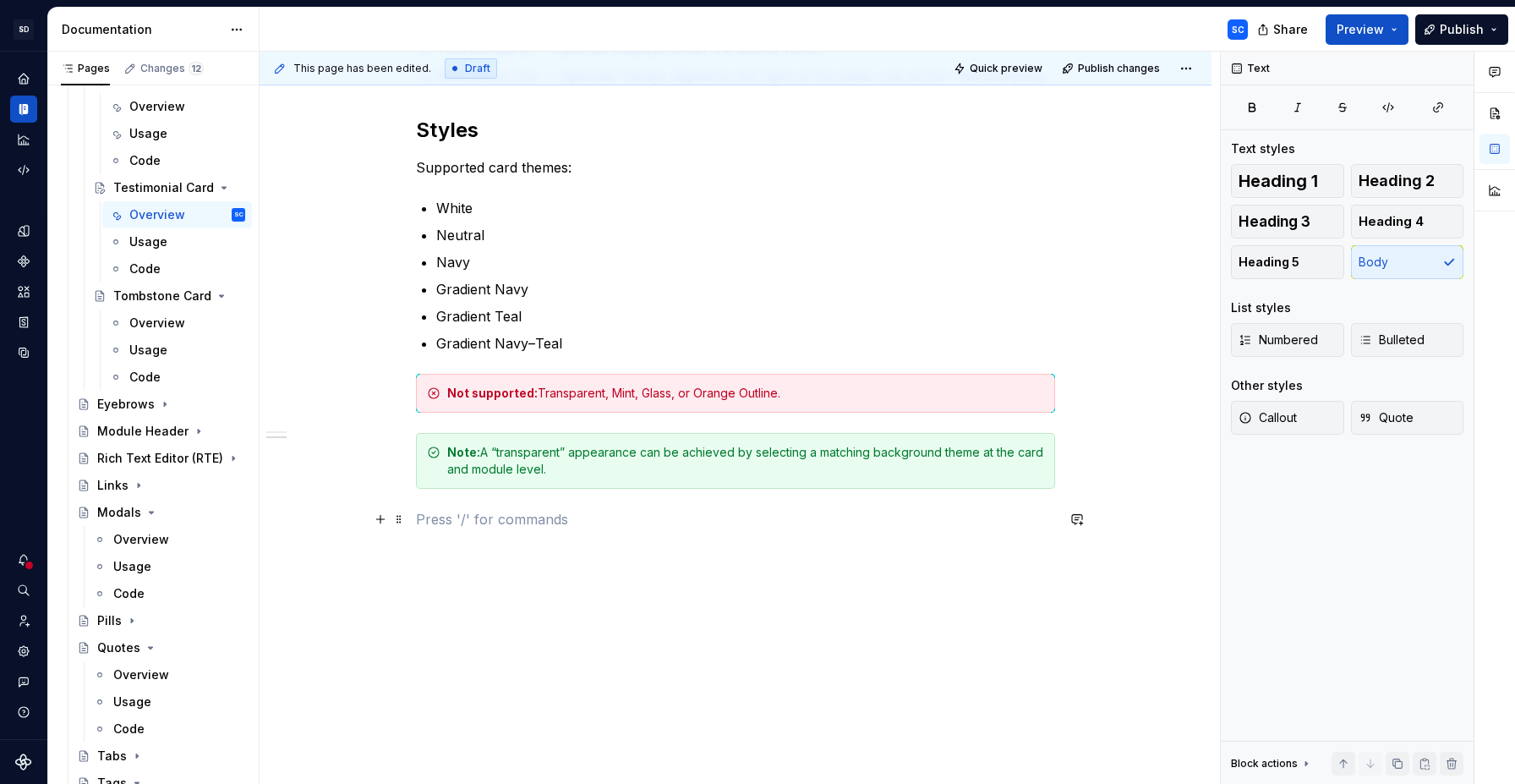
click at [494, 519] on p at bounding box center [735, 518] width 639 height 20
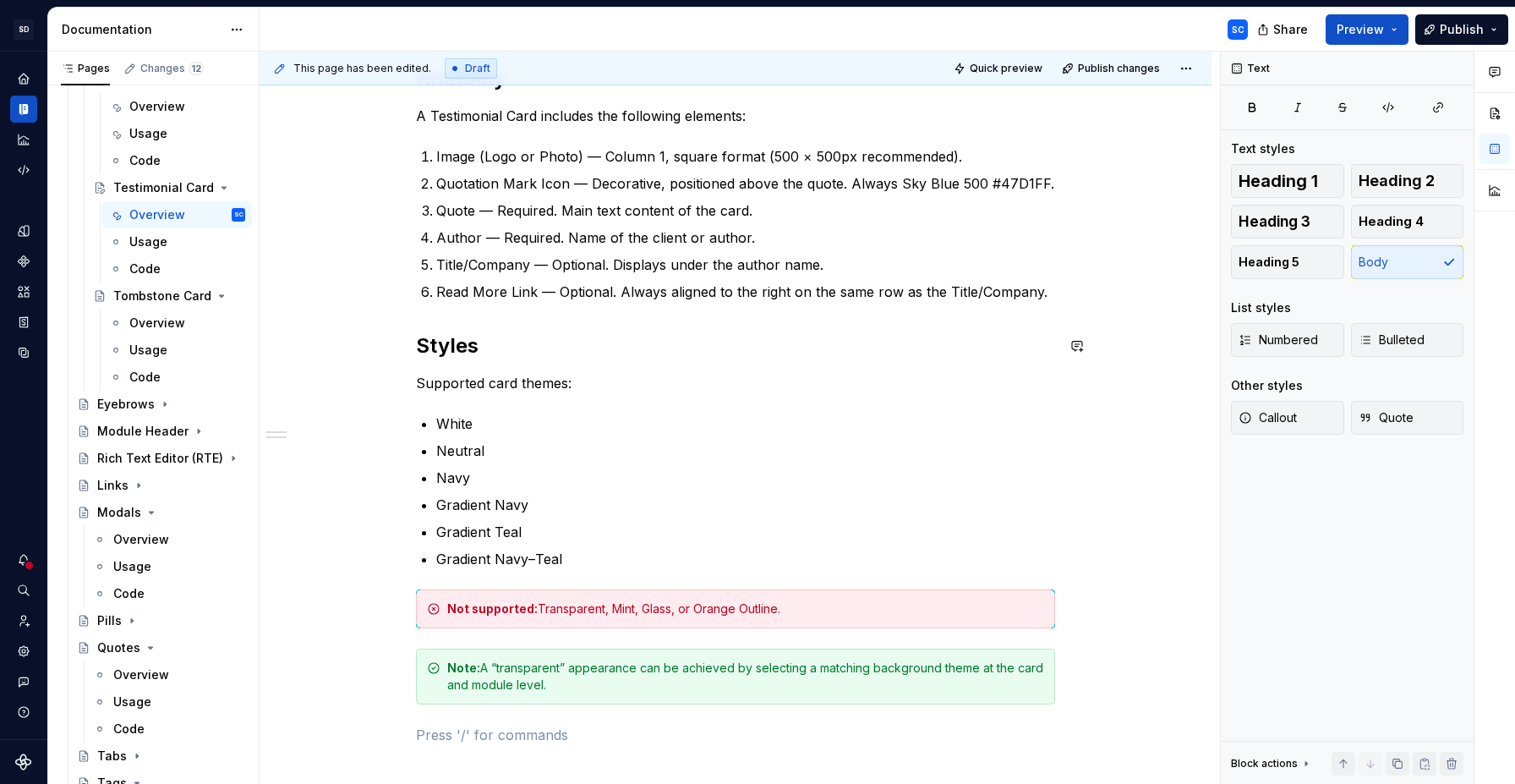
scroll to position [260, 0]
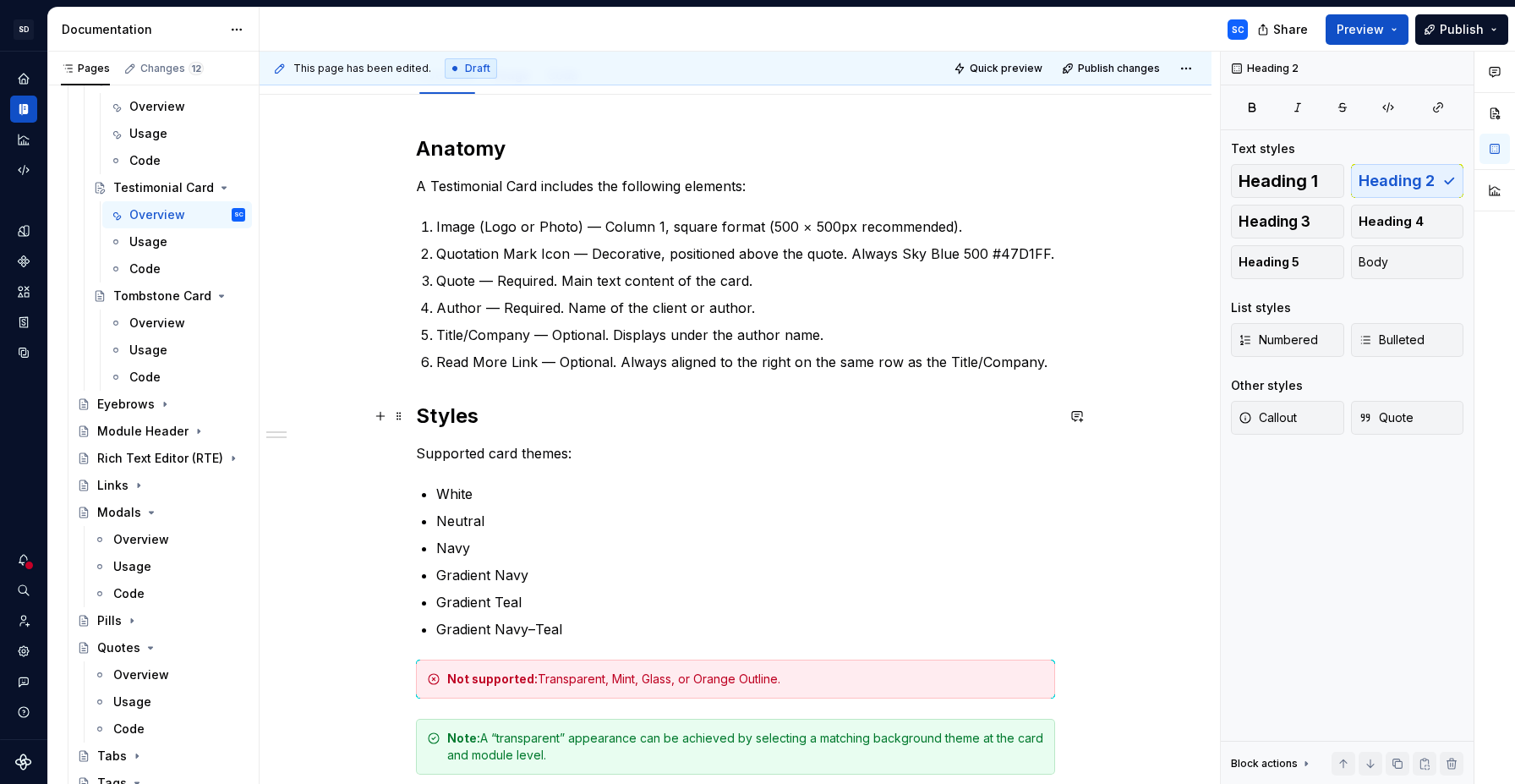
click at [426, 416] on h2 "Styles" at bounding box center [735, 416] width 639 height 27
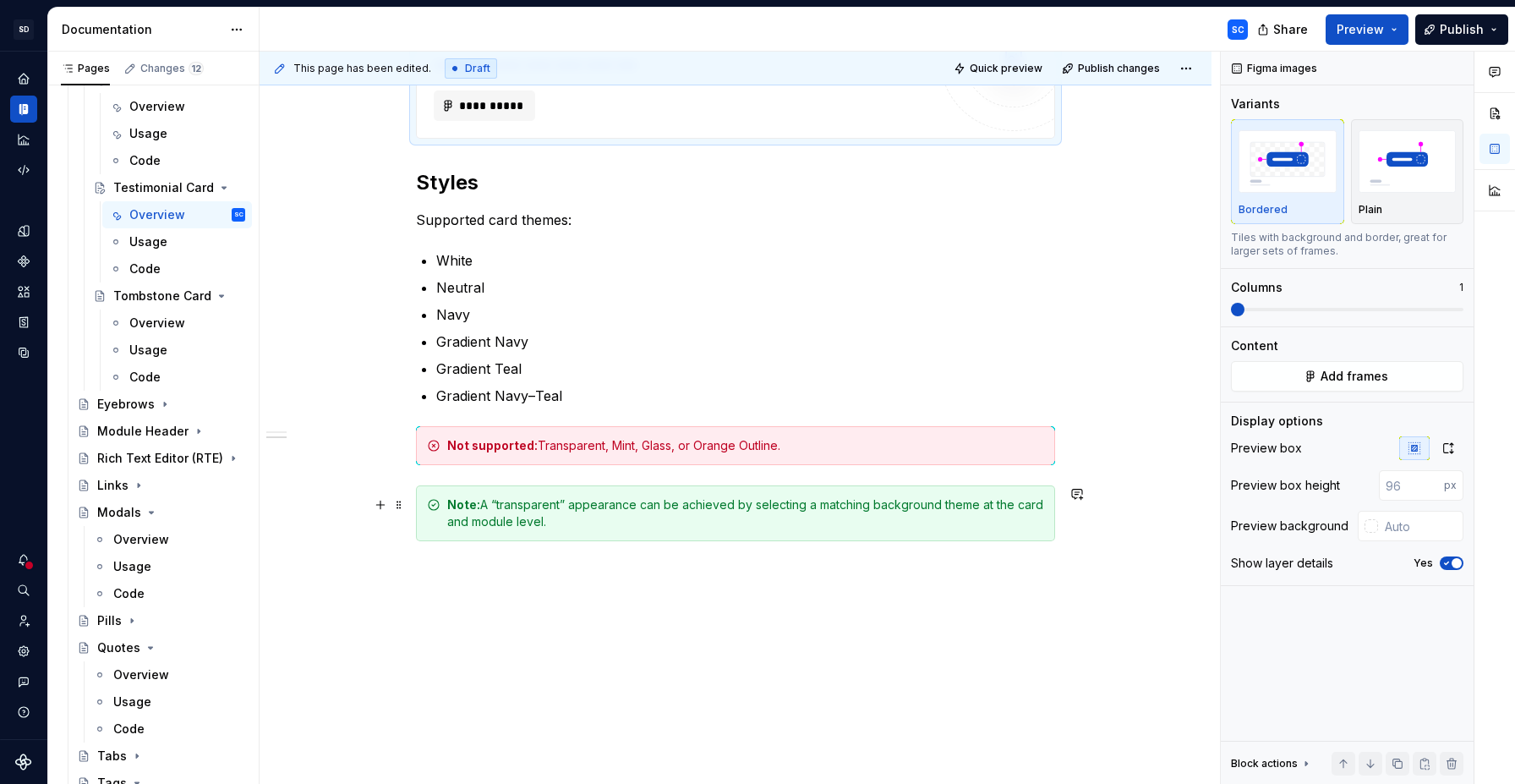
scroll to position [634, 0]
click at [418, 437] on div "**********" at bounding box center [735, 280] width 952 height 1119
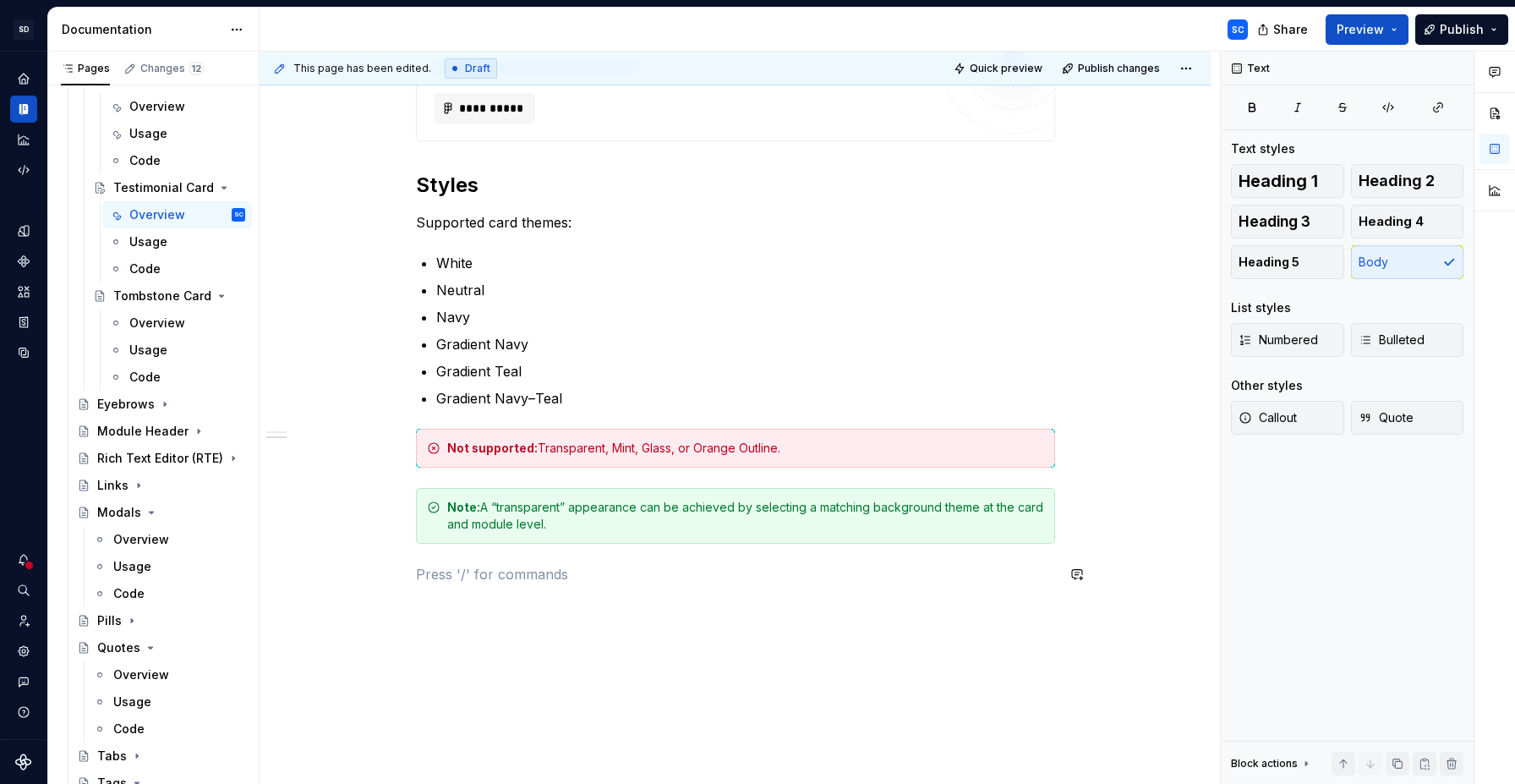
click at [459, 592] on div "**********" at bounding box center [735, 183] width 639 height 844
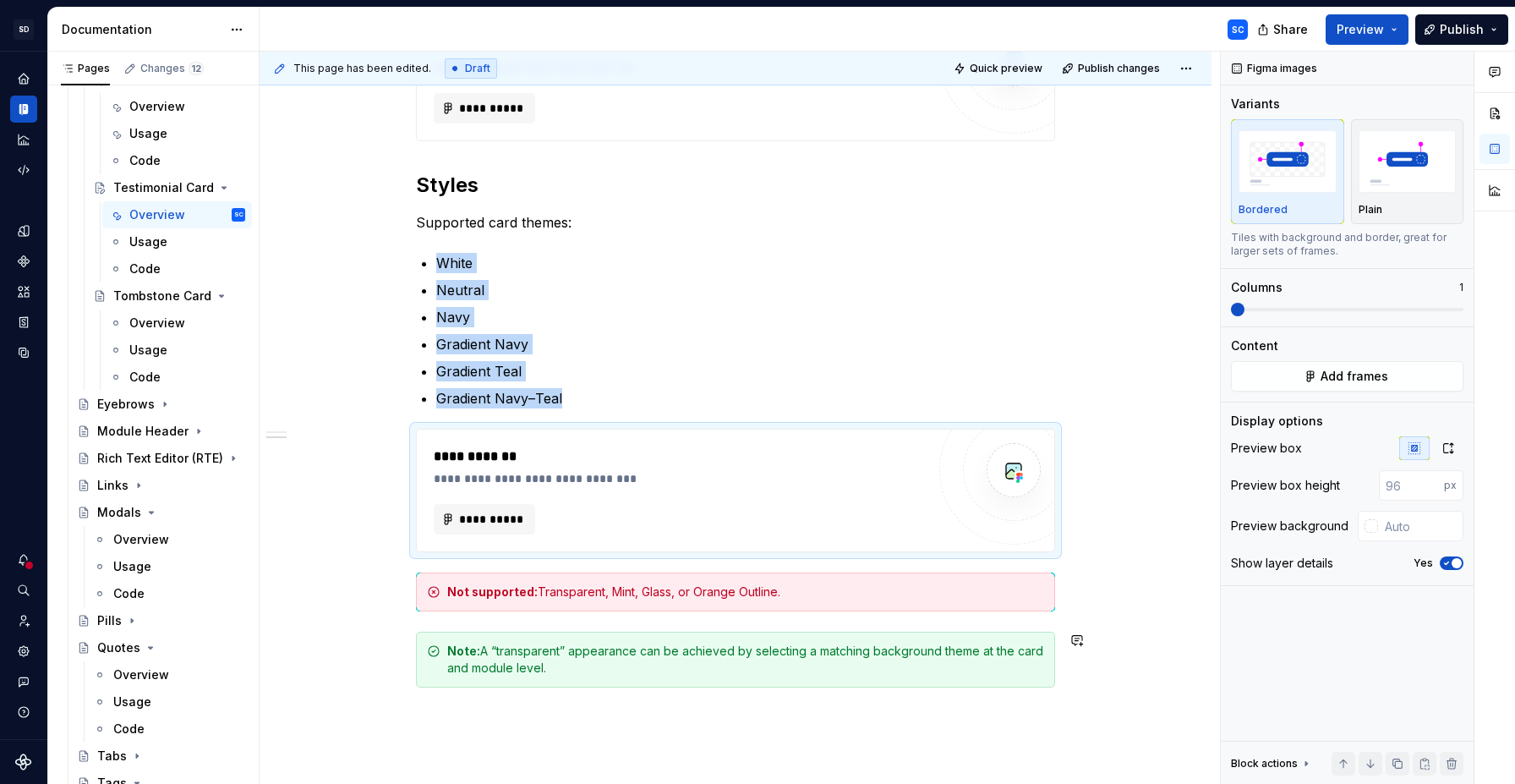
click at [527, 732] on div "**********" at bounding box center [735, 331] width 952 height 1223
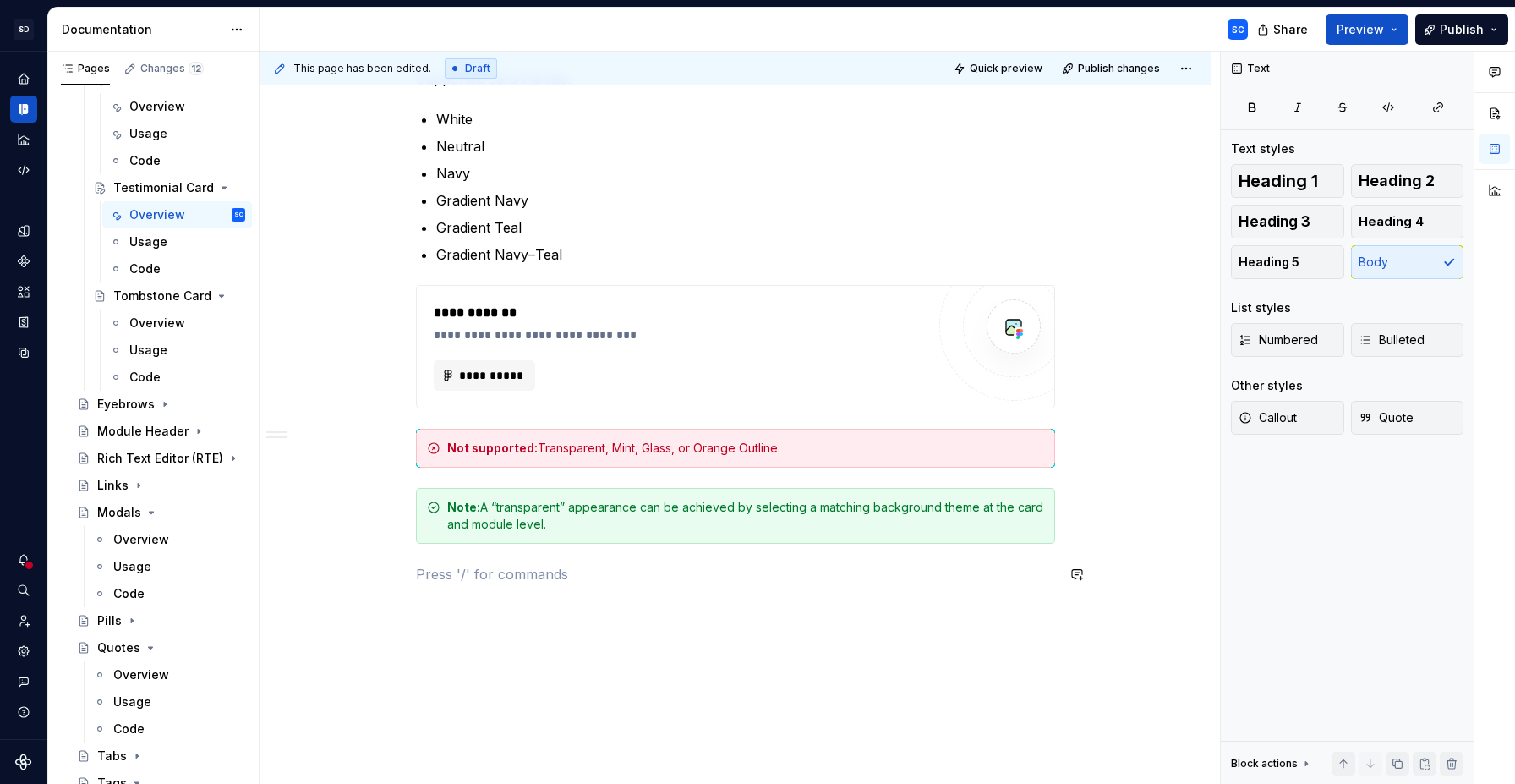
scroll to position [806, 0]
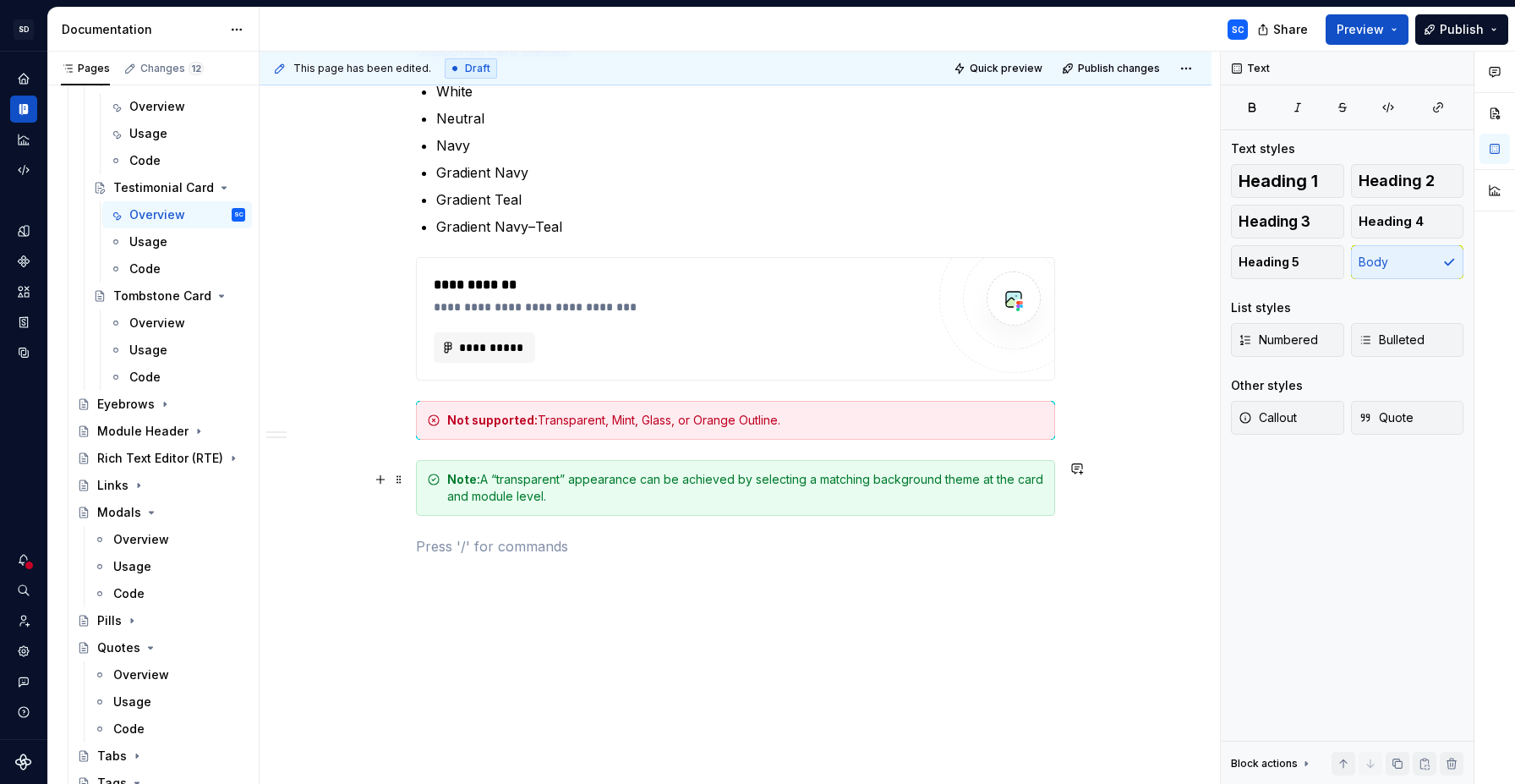
click at [545, 486] on div "Note: A “transparent” appearance can be achieved by selecting a matching backgr…" at bounding box center [746, 487] width 597 height 34
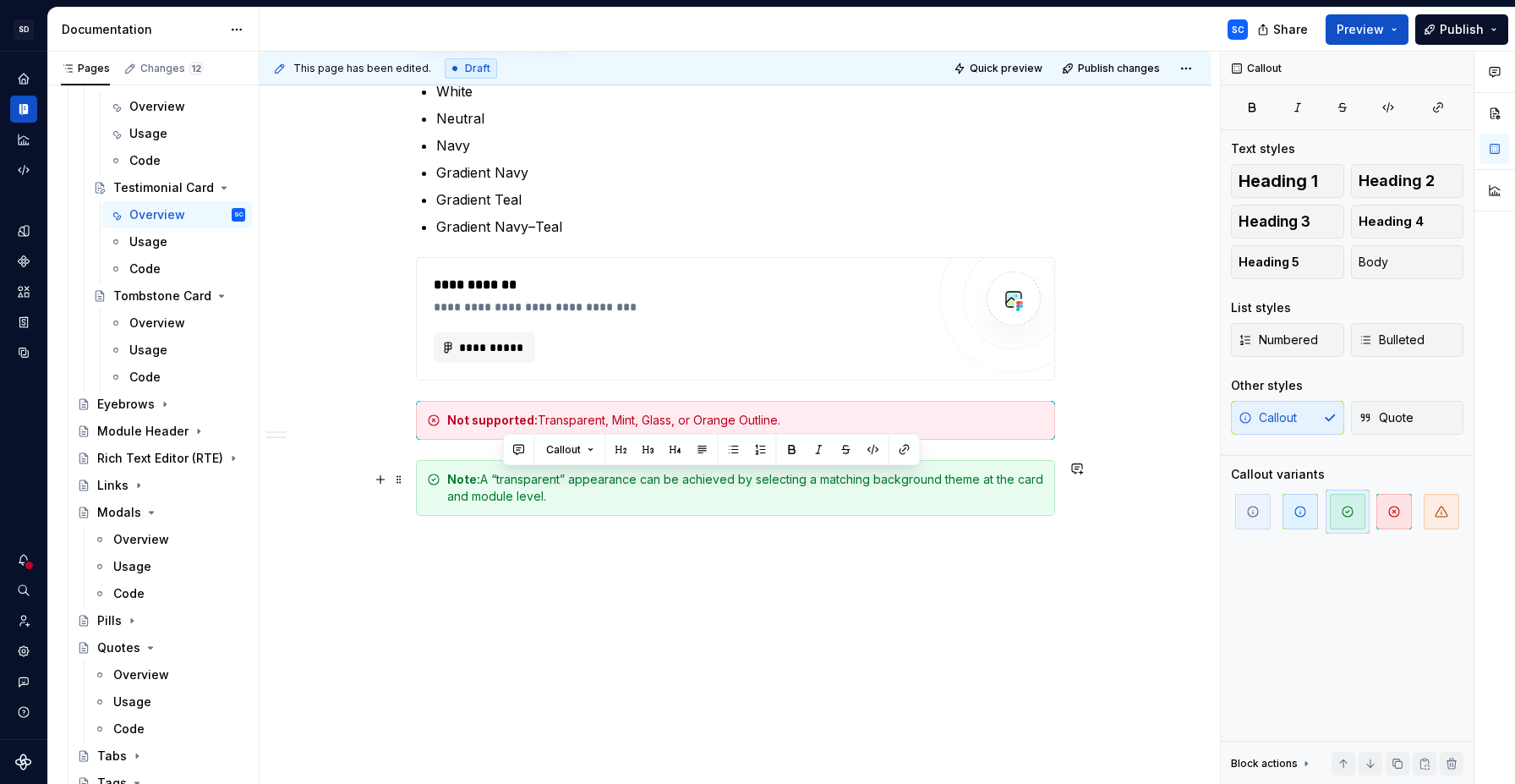
click at [545, 486] on div "Note: A “transparent” appearance can be achieved by selecting a matching backgr…" at bounding box center [746, 487] width 597 height 34
click at [1290, 422] on div "Callout Quote" at bounding box center [1346, 418] width 232 height 34
click at [1287, 423] on div "Callout Quote" at bounding box center [1346, 418] width 232 height 34
click at [557, 580] on div "**********" at bounding box center [740, 418] width 961 height 733
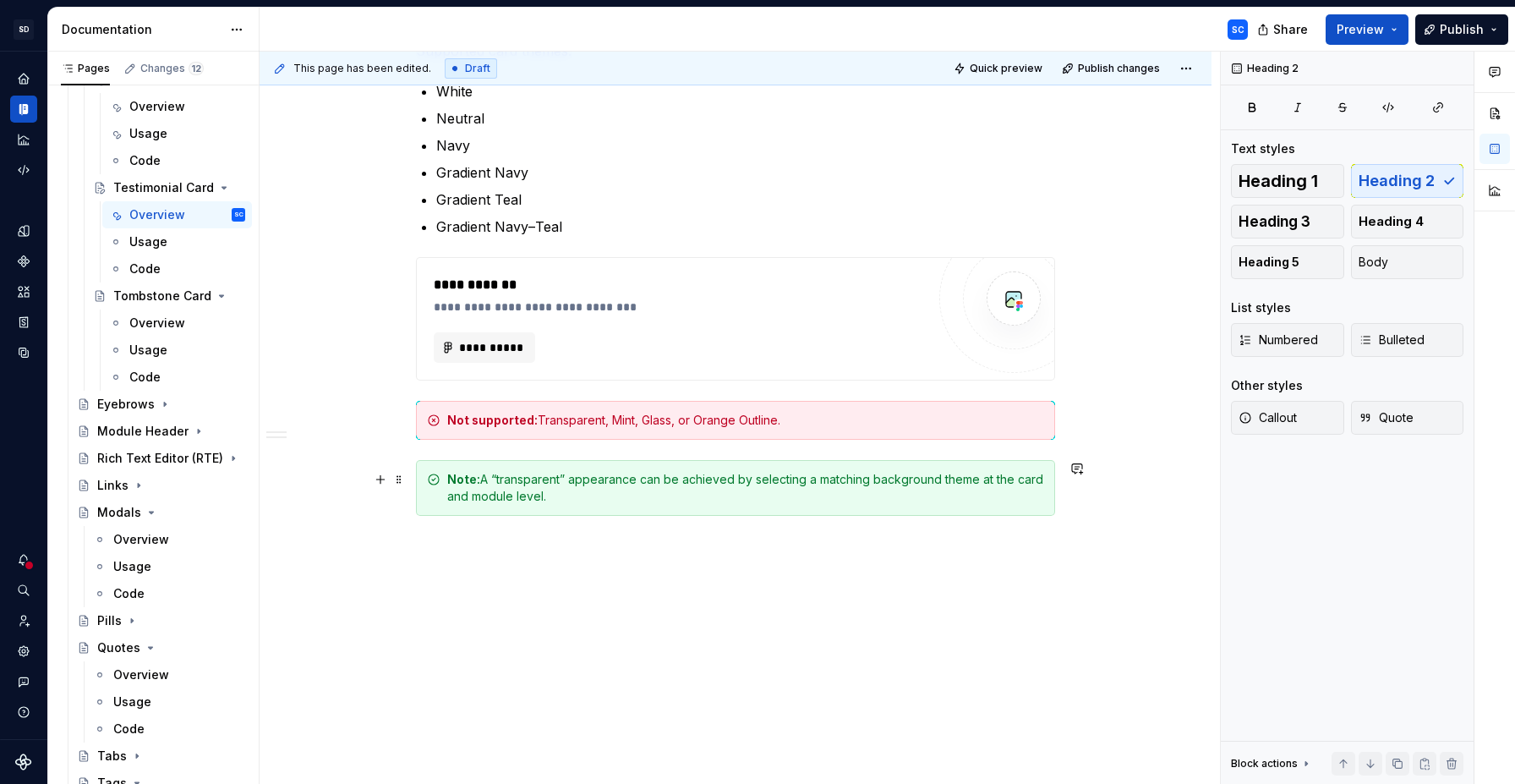
click at [448, 481] on div "Note: A “transparent” appearance can be achieved by selecting a matching backgr…" at bounding box center [735, 487] width 639 height 56
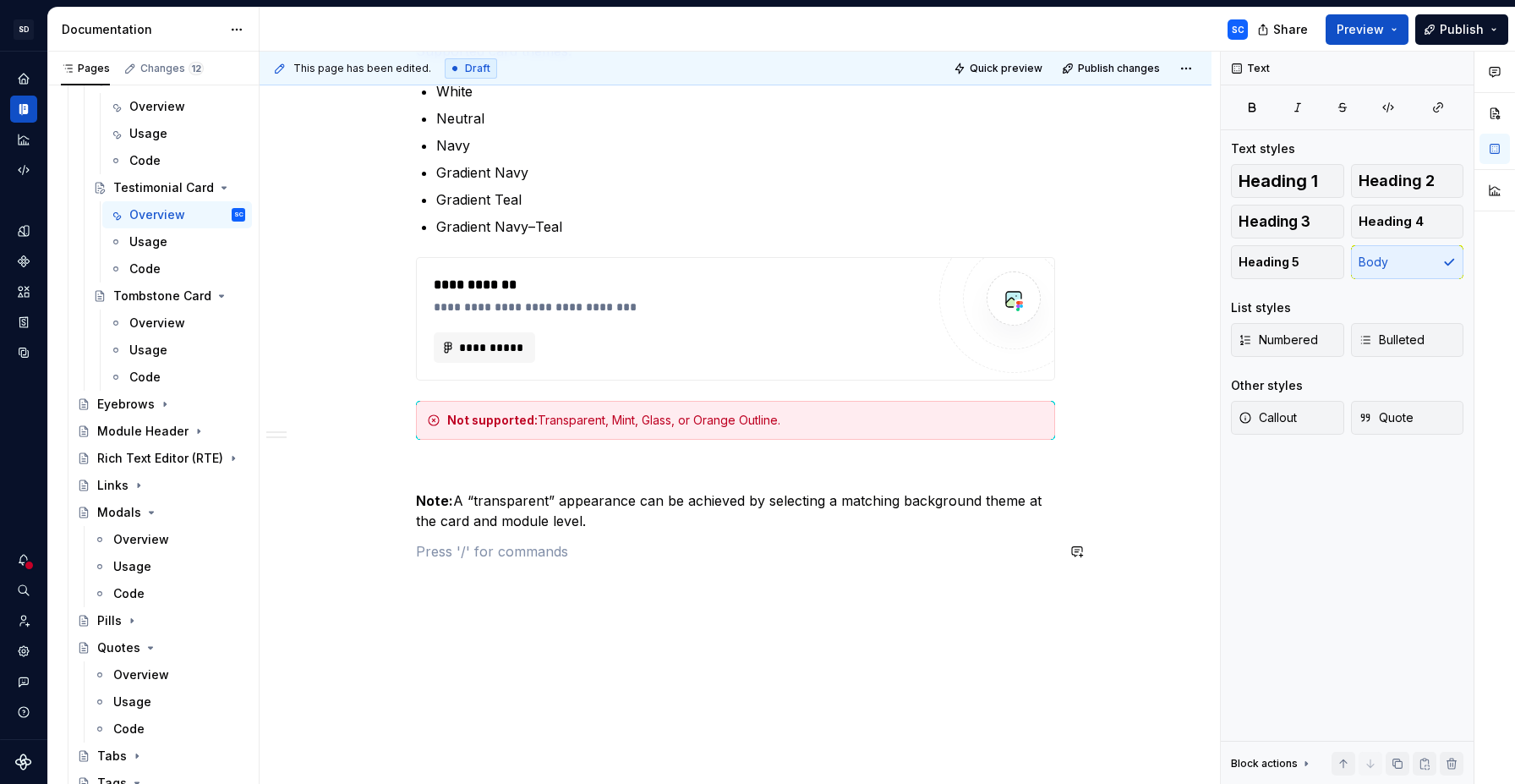
drag, startPoint x: 465, startPoint y: 562, endPoint x: 811, endPoint y: 552, distance: 346.1
click at [477, 566] on div "**********" at bounding box center [735, 86] width 639 height 992
click at [712, 459] on div "**********" at bounding box center [735, 75] width 639 height 972
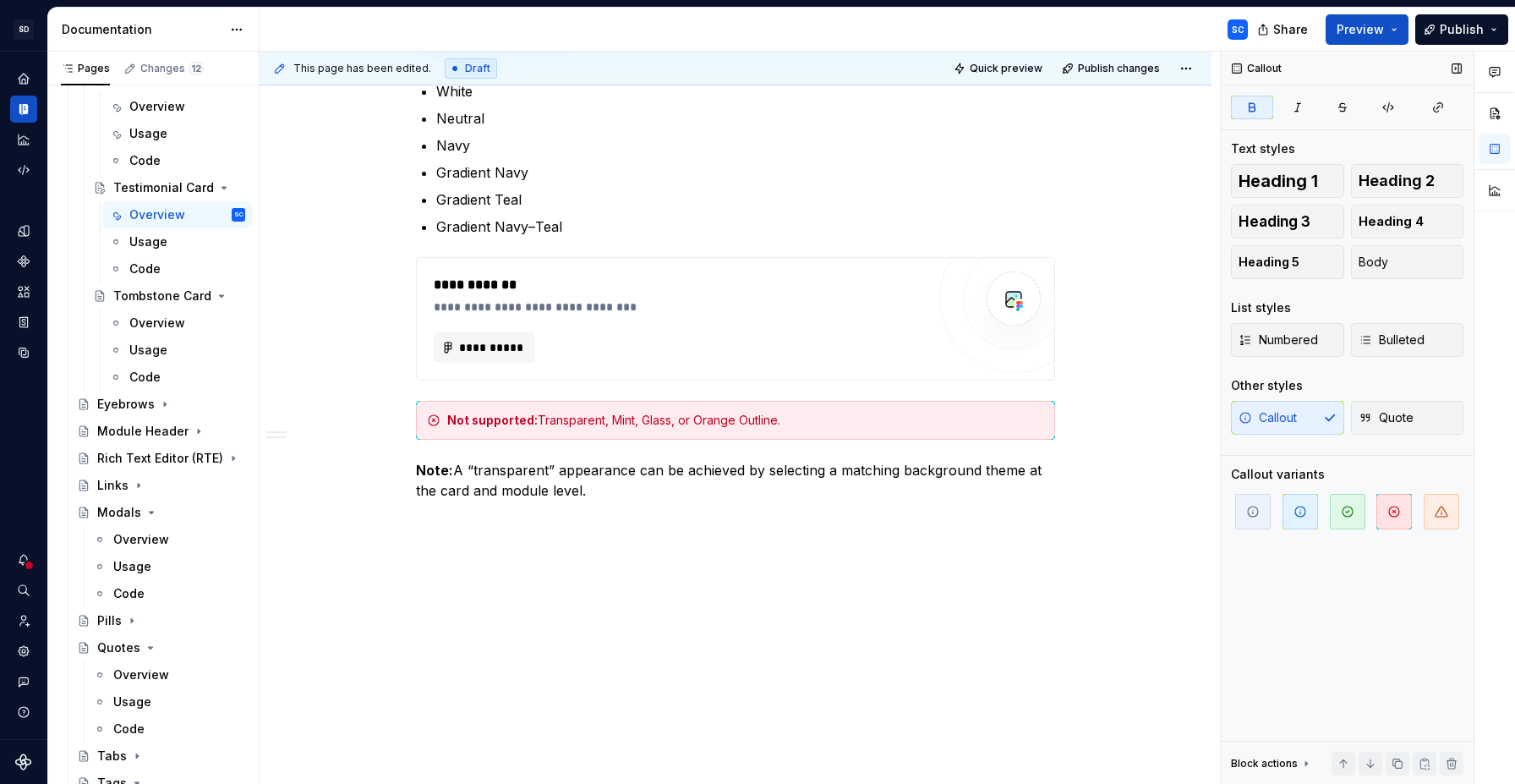
click at [1296, 428] on div "Callout Quote" at bounding box center [1346, 418] width 232 height 34
click at [656, 495] on p "Note: A “transparent” appearance can be achieved by selecting a matching backgr…" at bounding box center [735, 480] width 639 height 41
click at [613, 467] on p "Note: A “transparent” appearance can be achieved by selecting a matching backgr…" at bounding box center [735, 480] width 639 height 41
click at [606, 487] on p "Note: A “transparent” appearance can be achieved by selecting a matching backgr…" at bounding box center [735, 480] width 639 height 41
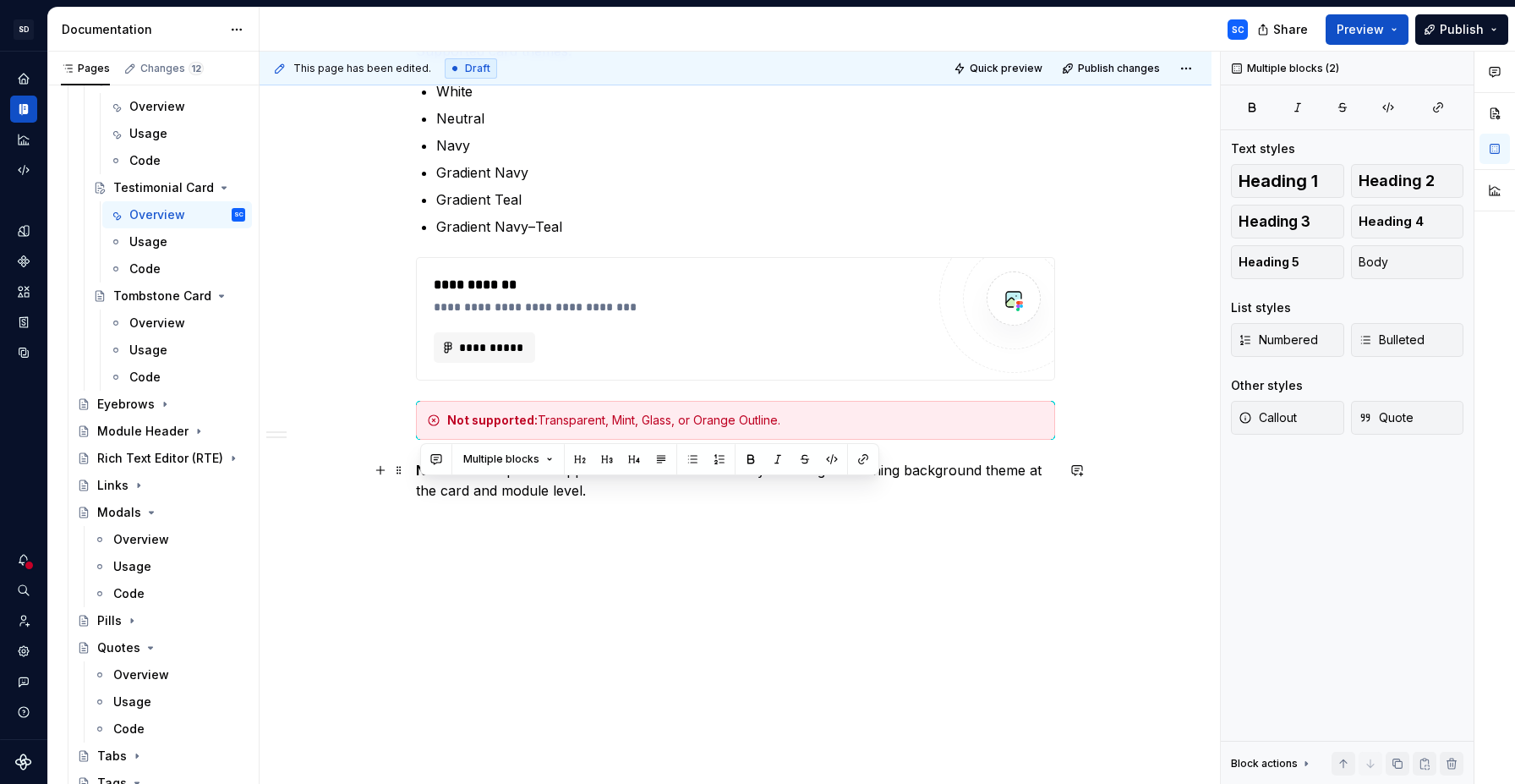
click at [606, 487] on p "Note: A “transparent” appearance can be achieved by selecting a matching backgr…" at bounding box center [735, 480] width 639 height 41
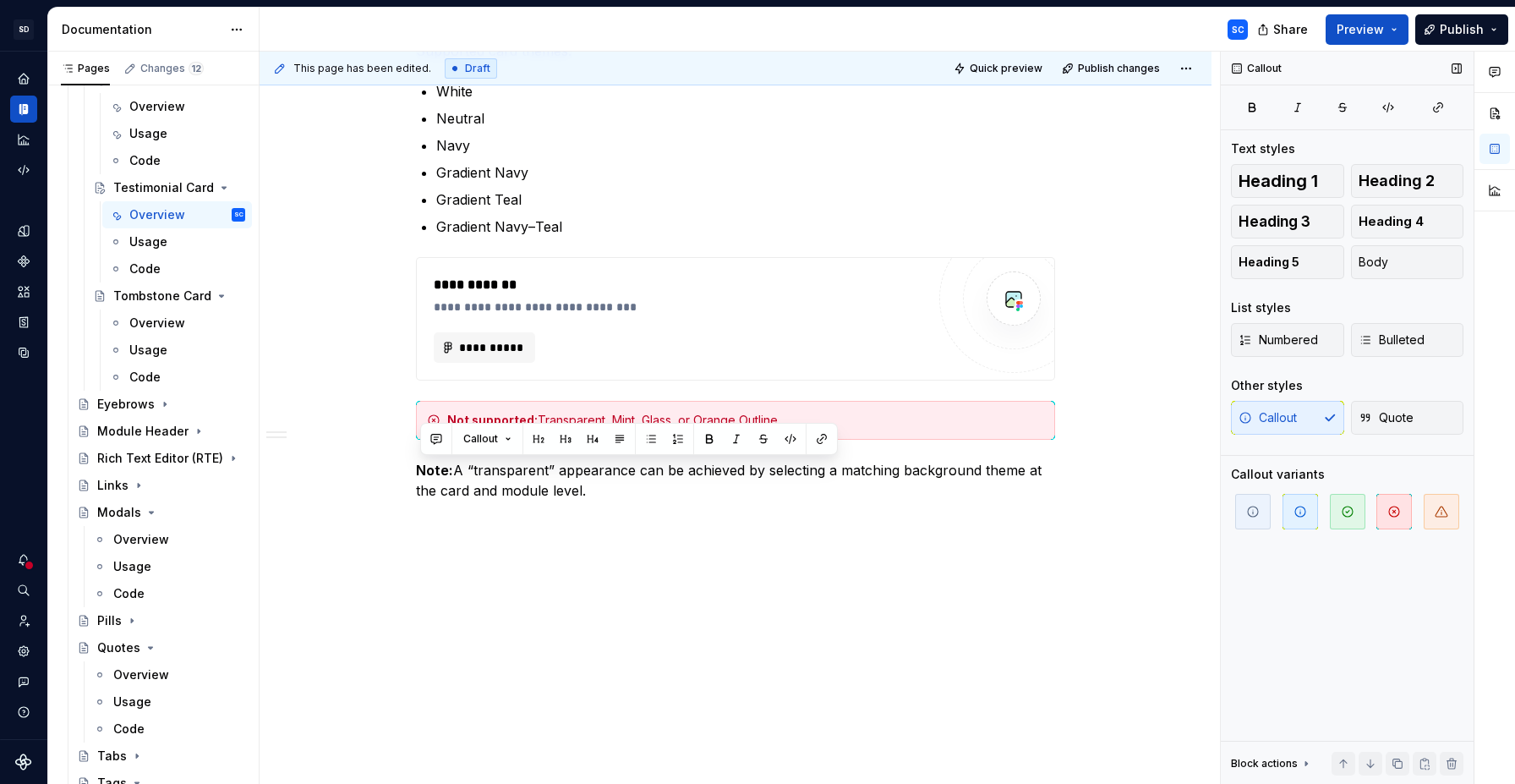
click at [1311, 420] on div "Callout Quote" at bounding box center [1346, 418] width 232 height 34
click at [1278, 418] on div "Callout Quote" at bounding box center [1346, 418] width 232 height 34
click at [522, 599] on div "**********" at bounding box center [735, 168] width 952 height 1238
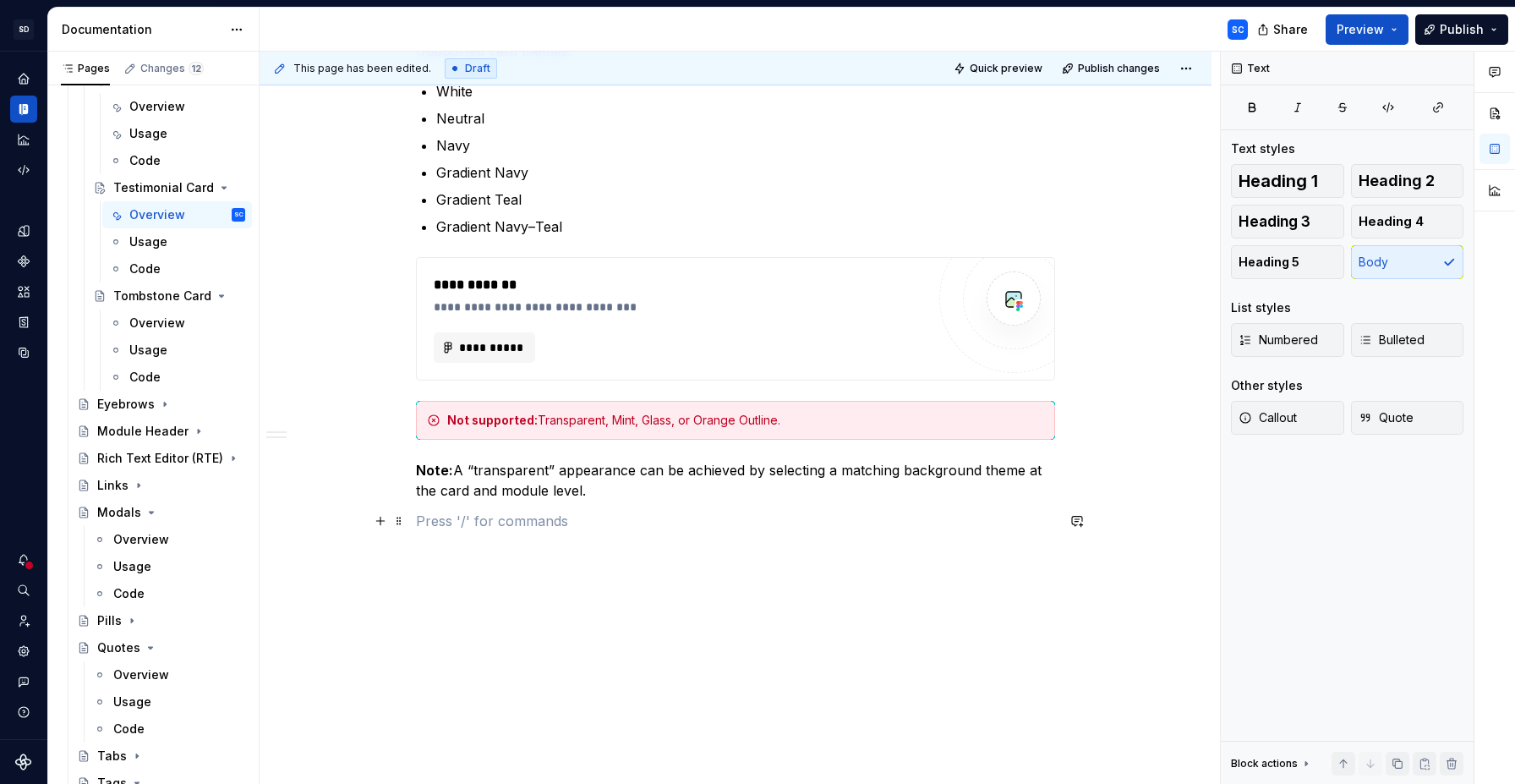
click at [513, 521] on p at bounding box center [735, 520] width 639 height 20
click at [423, 470] on strong "Note:" at bounding box center [434, 470] width 37 height 17
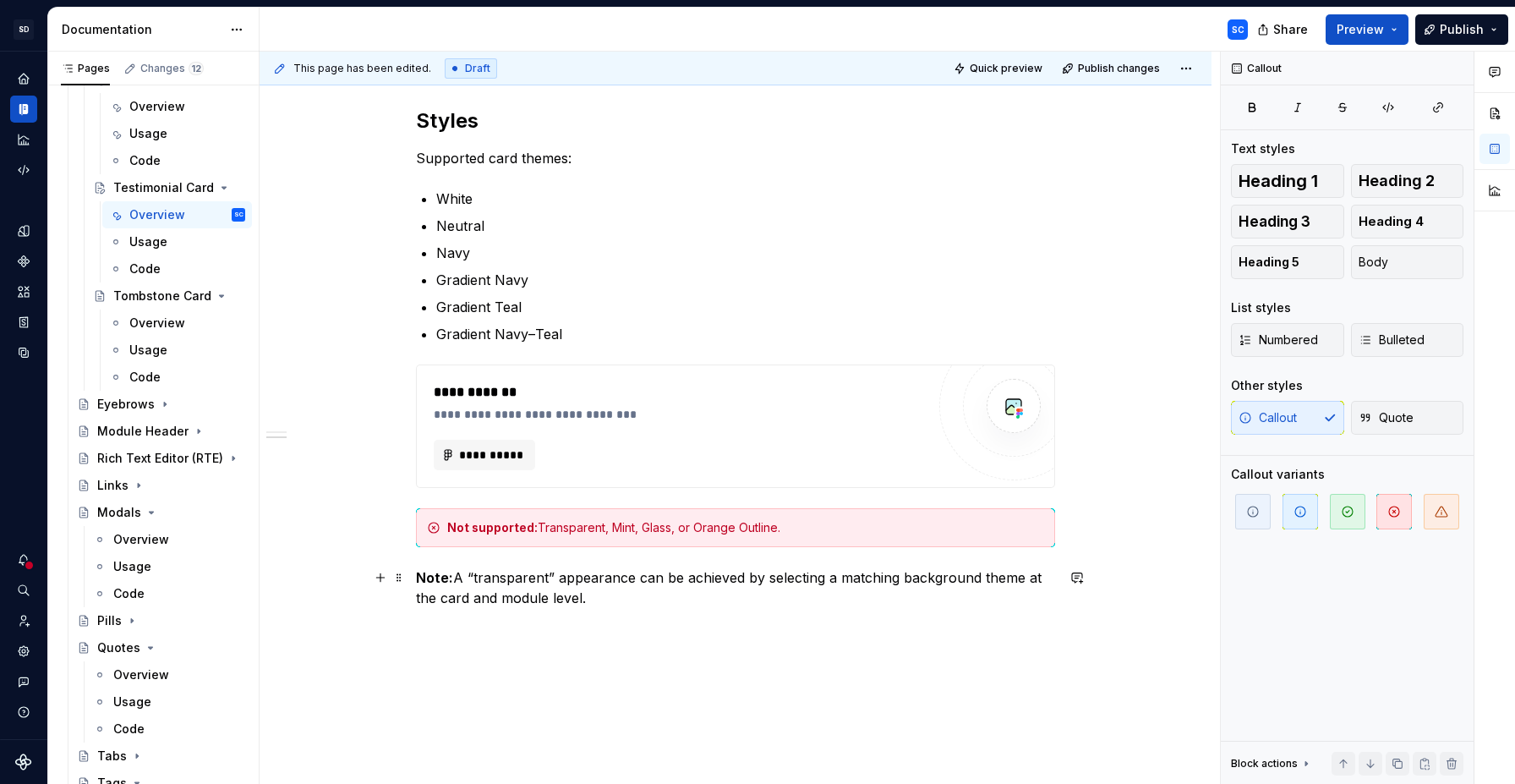
scroll to position [708, 0]
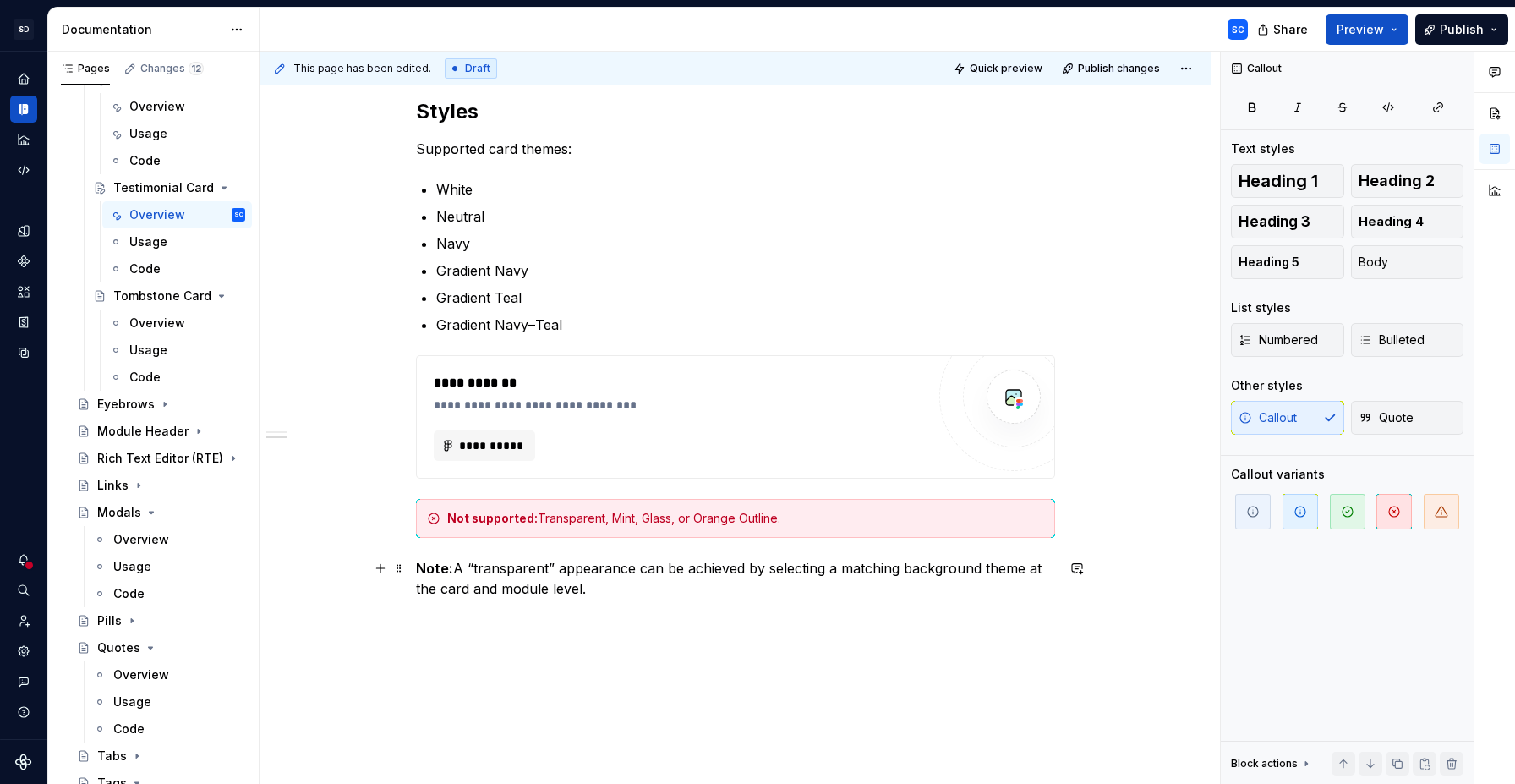
click at [435, 569] on strong "Note:" at bounding box center [434, 568] width 37 height 17
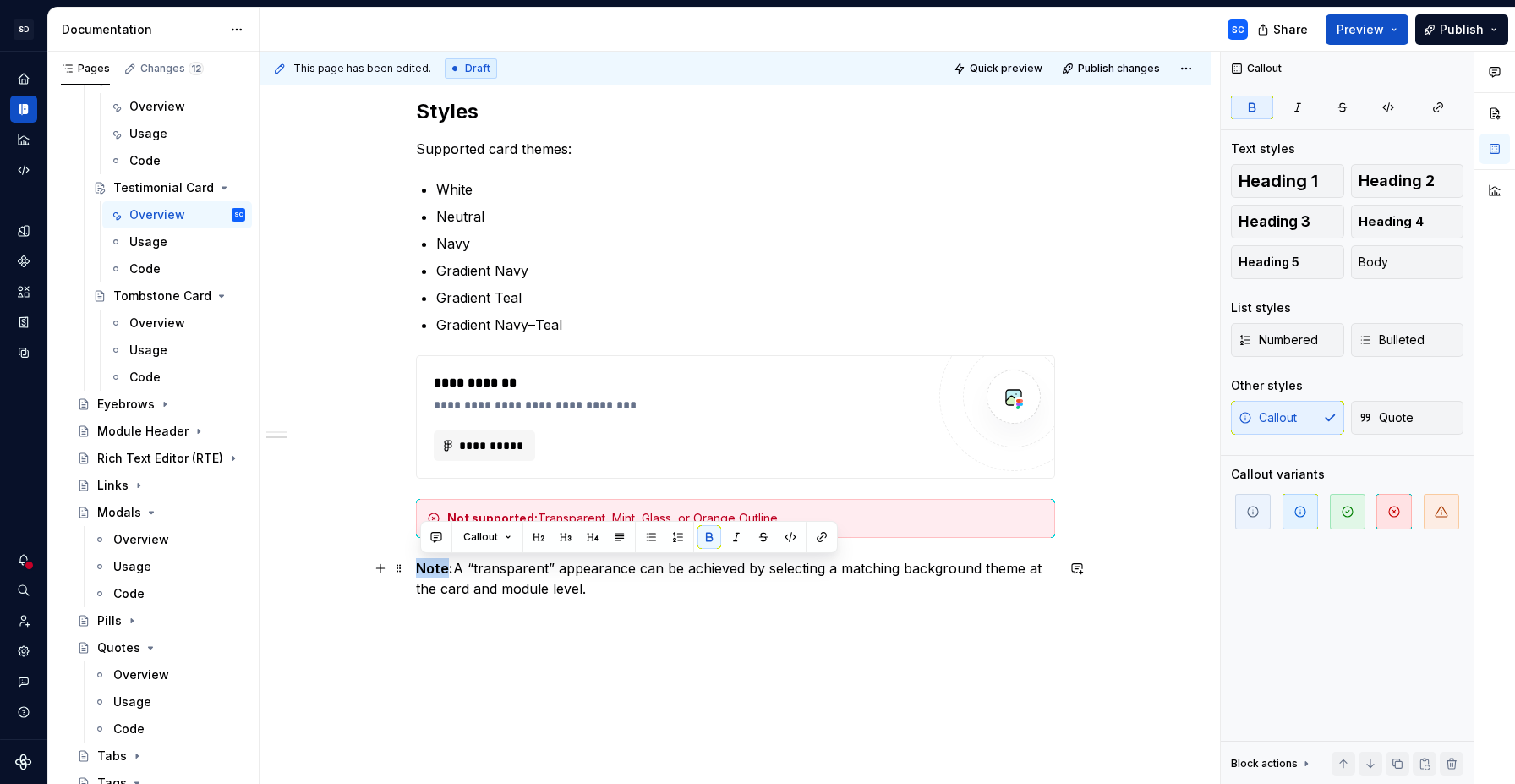
click at [435, 569] on strong "Note:" at bounding box center [434, 568] width 37 height 17
click at [453, 571] on strong "Note:" at bounding box center [434, 568] width 37 height 17
drag, startPoint x: 456, startPoint y: 570, endPoint x: 555, endPoint y: 547, distance: 101.6
click at [418, 571] on div "**********" at bounding box center [735, 266] width 952 height 1238
click at [565, 537] on button "button" at bounding box center [565, 537] width 24 height 24
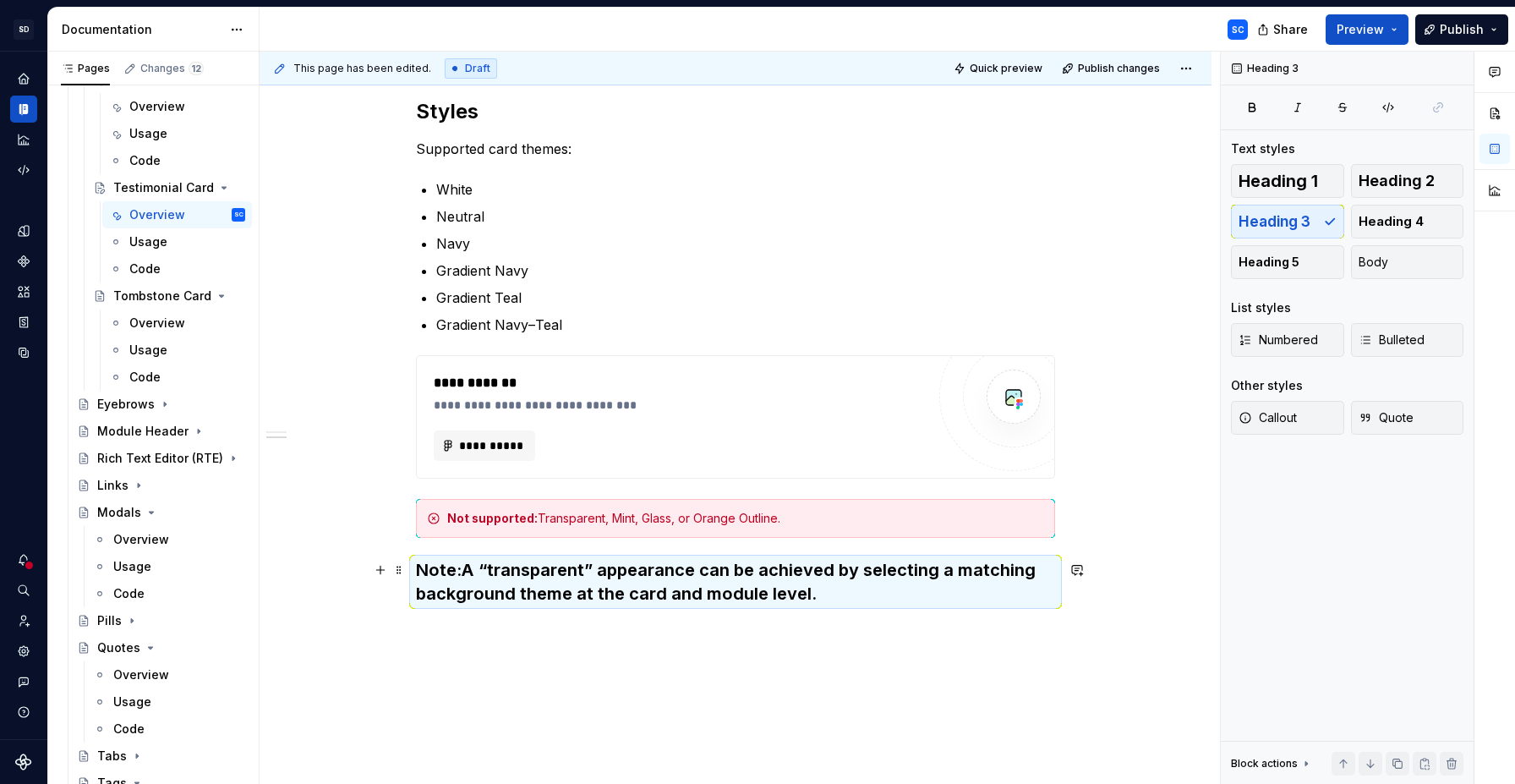
drag, startPoint x: 564, startPoint y: 586, endPoint x: 545, endPoint y: 587, distance: 19.0
click at [563, 586] on h3 "Note: A “transparent” appearance can be achieved by selecting a matching backgr…" at bounding box center [735, 582] width 639 height 48
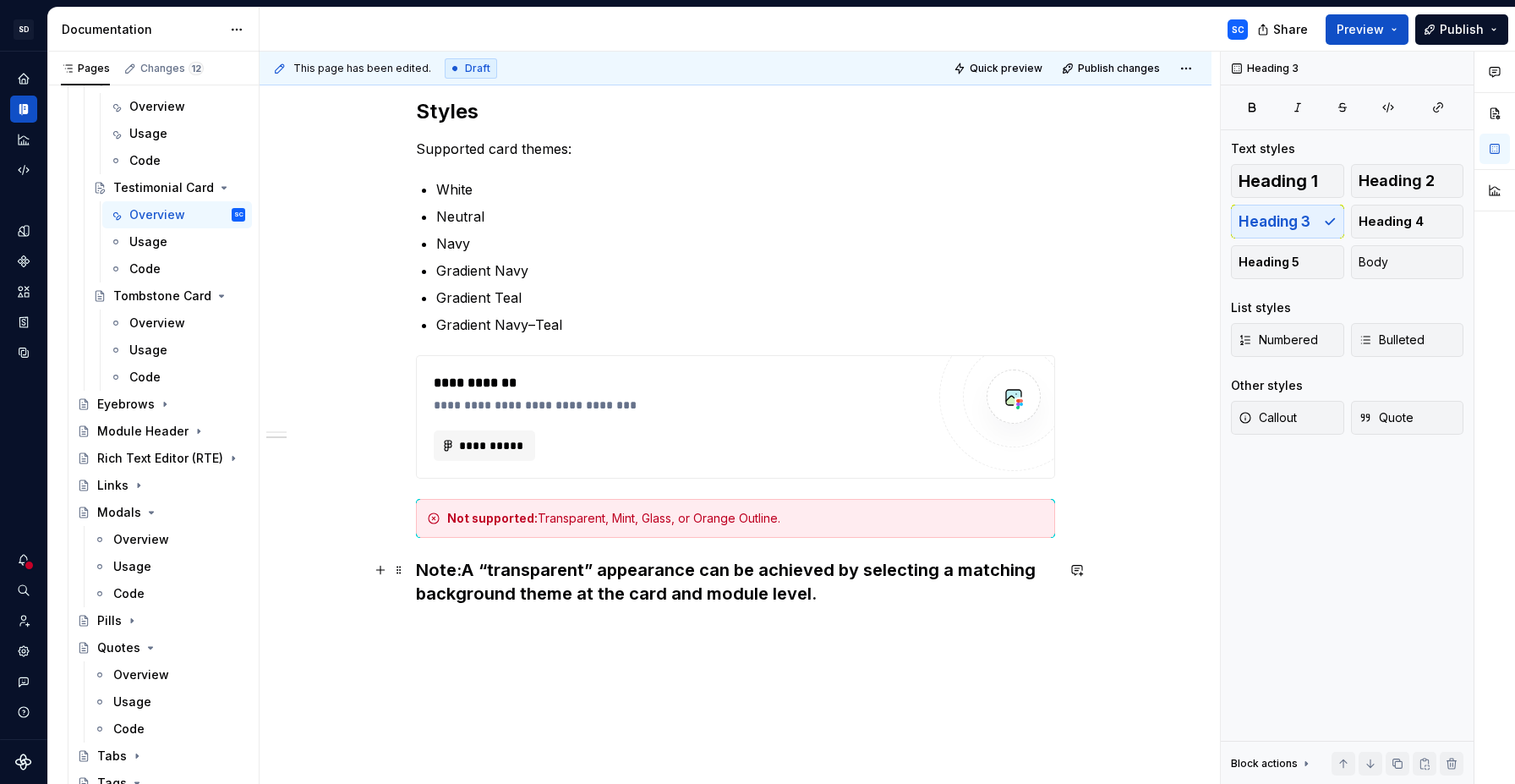
click at [469, 570] on h3 "Note: A “transparent” appearance can be achieved by selecting a matching backgr…" at bounding box center [735, 582] width 639 height 48
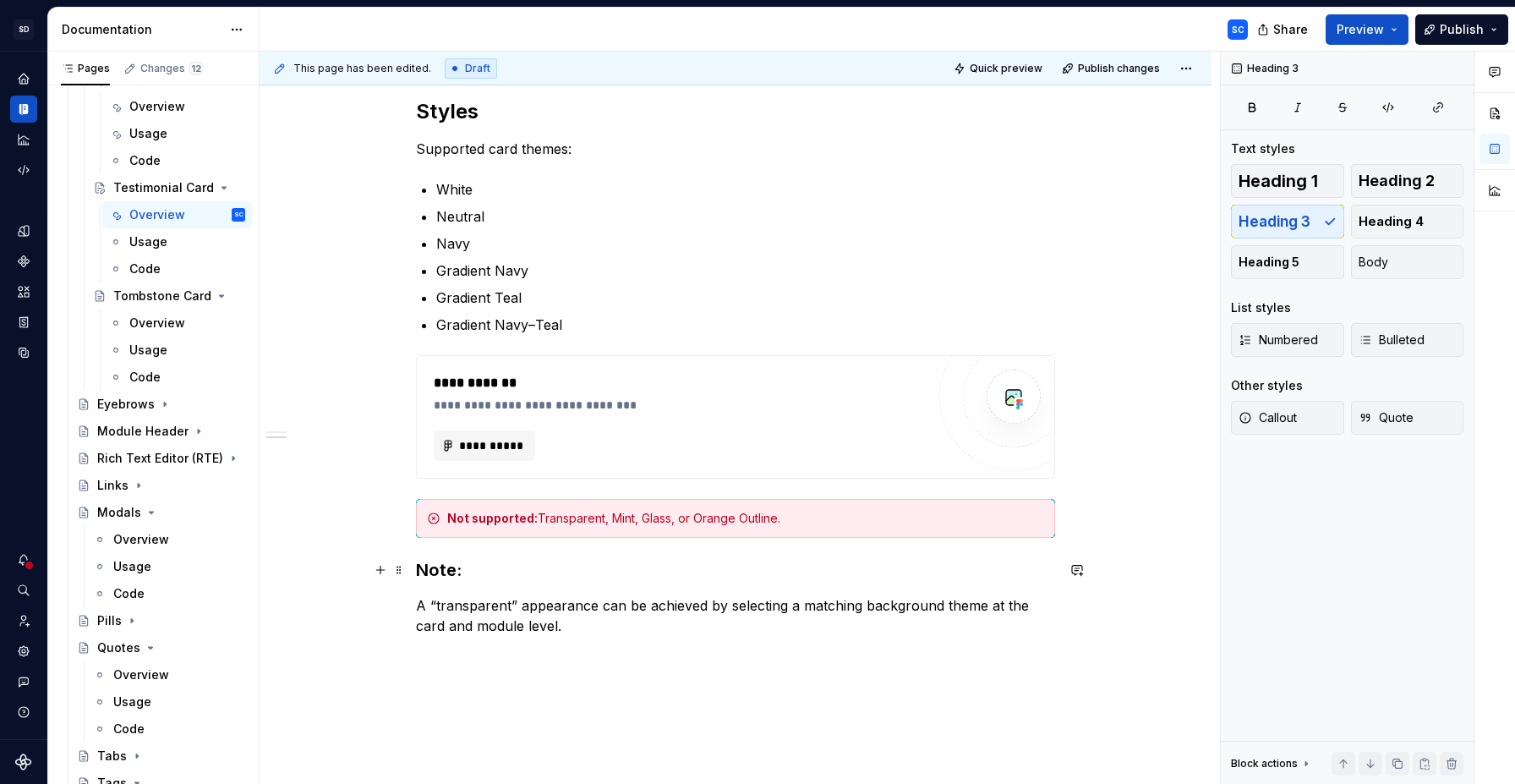
click at [532, 564] on h3 "Note:" at bounding box center [735, 569] width 639 height 24
click at [496, 602] on p "A “transparent” appearance can be achieved by selecting a matching background t…" at bounding box center [735, 615] width 639 height 41
click at [452, 601] on p "A “transparent” appearance can be achieved by selecting a matching background t…" at bounding box center [735, 615] width 639 height 41
click at [629, 624] on p "A “transparent” appearance can be achieved by selecting a matching background t…" at bounding box center [735, 615] width 639 height 41
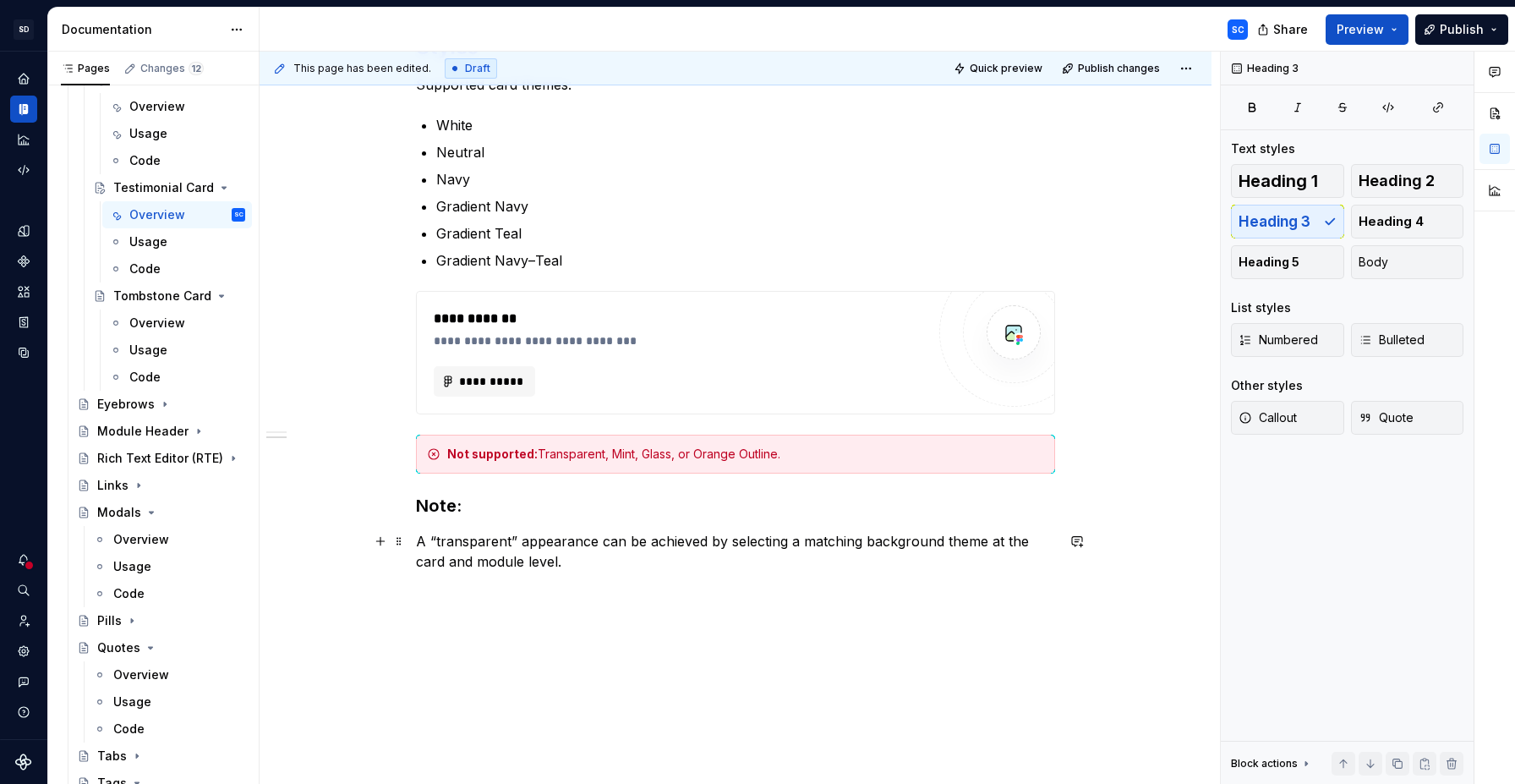
scroll to position [782, 0]
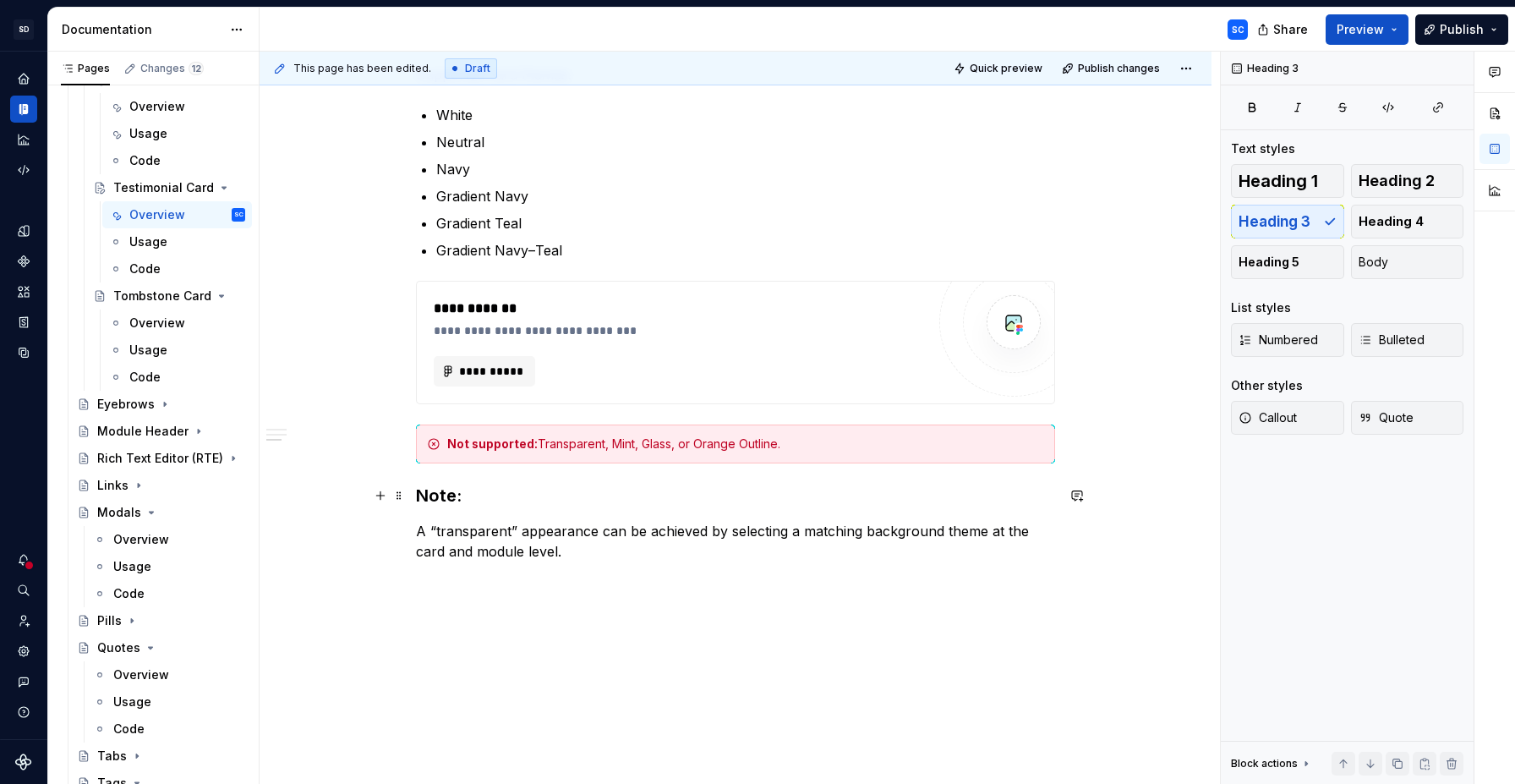
click at [441, 497] on strong "Note:" at bounding box center [439, 495] width 46 height 20
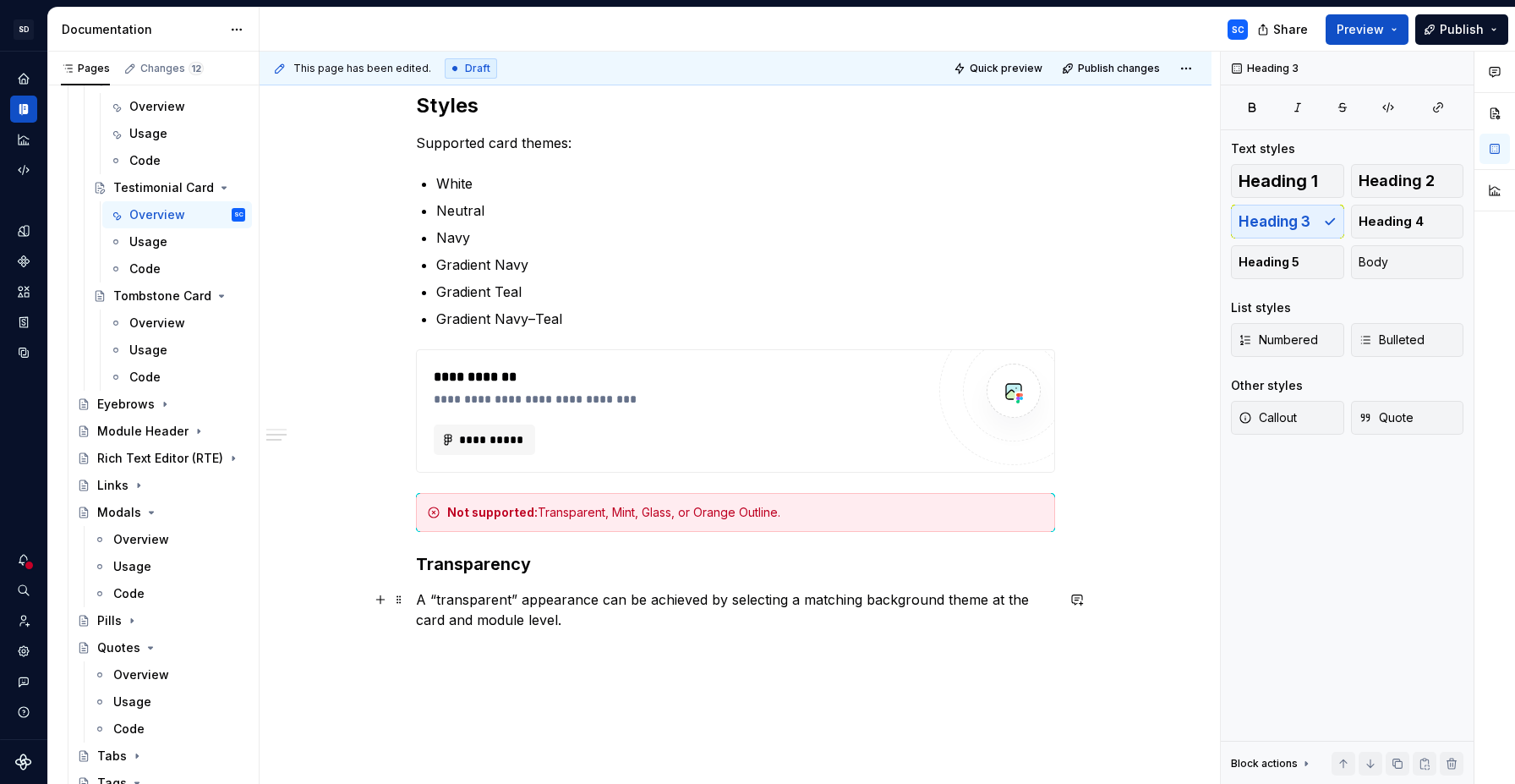
click at [664, 623] on p "A “transparent” appearance can be achieved by selecting a matching background t…" at bounding box center [735, 609] width 639 height 41
click at [602, 679] on div "**********" at bounding box center [735, 181] width 639 height 999
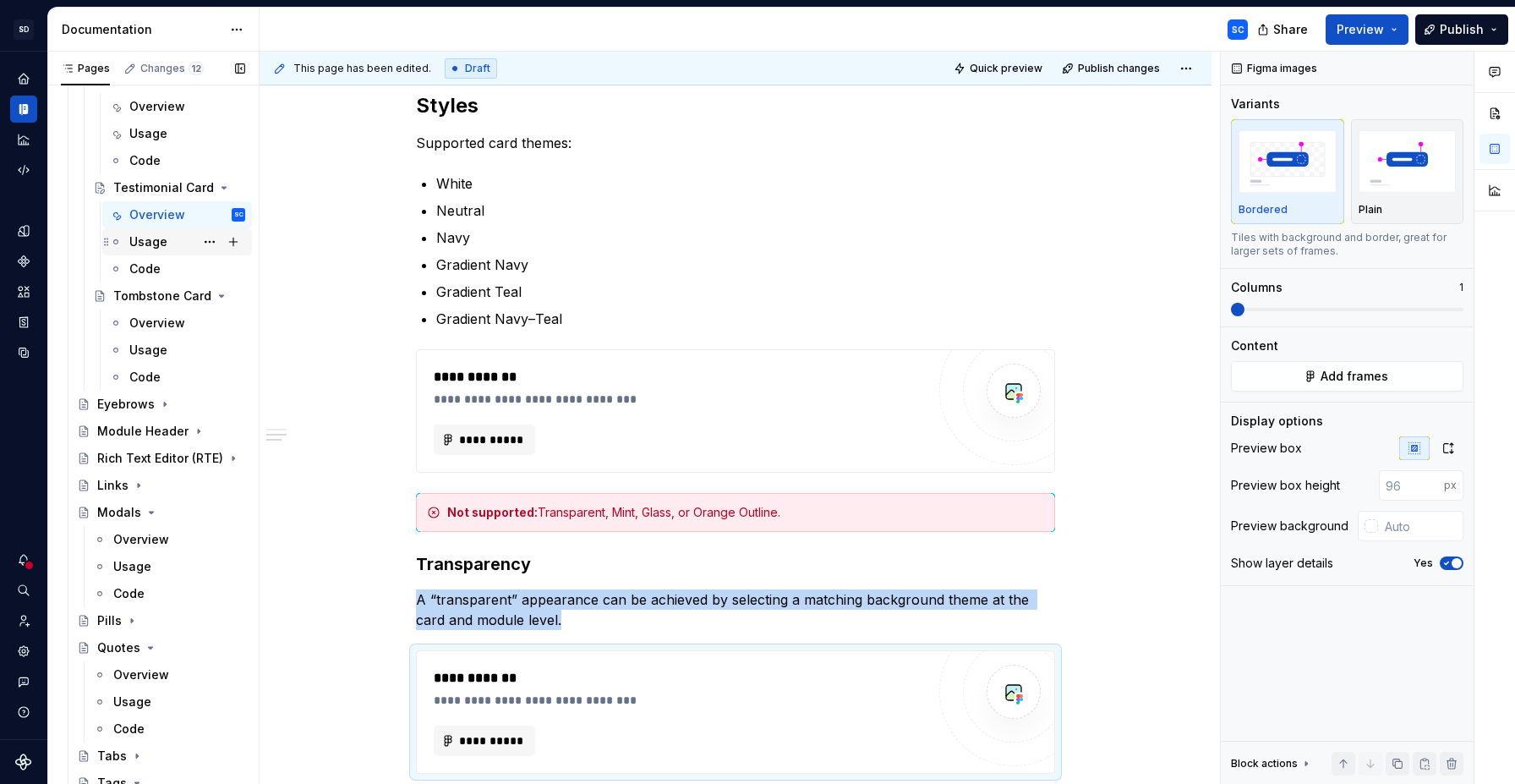
click at [152, 243] on div "Usage" at bounding box center [148, 241] width 38 height 17
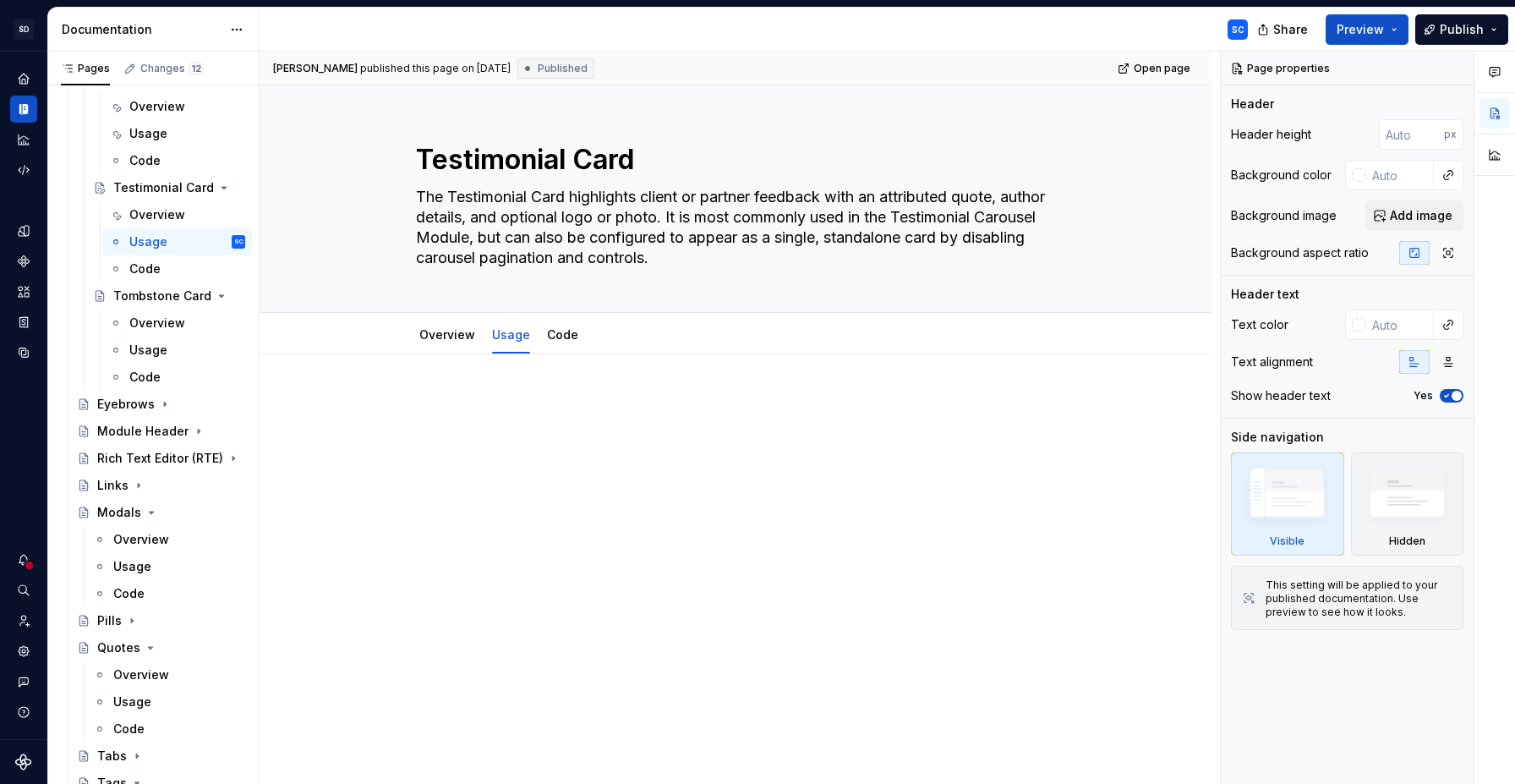
click at [591, 395] on p at bounding box center [735, 404] width 639 height 20
type textarea "*"
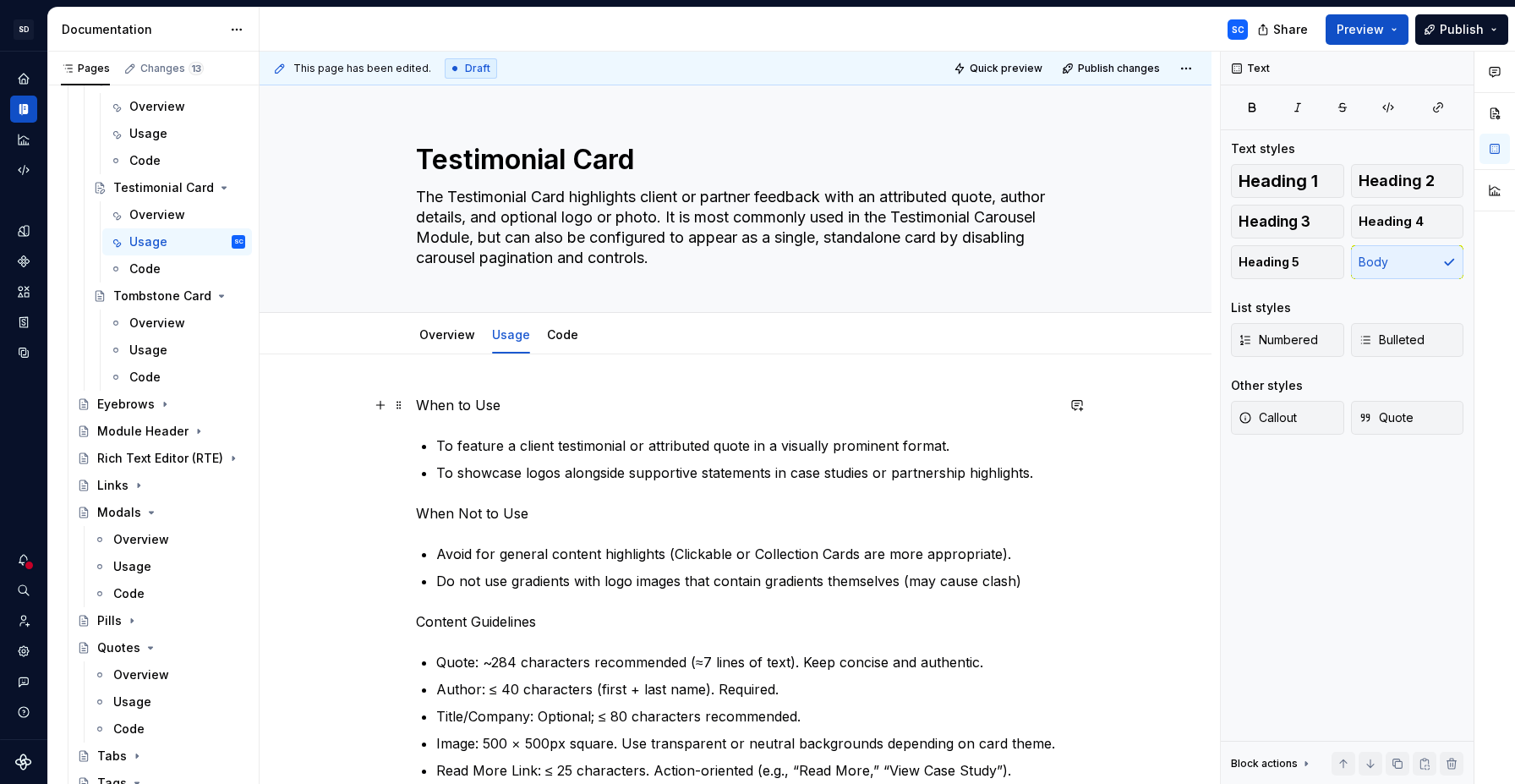
click at [482, 403] on p "When to Use" at bounding box center [735, 404] width 639 height 20
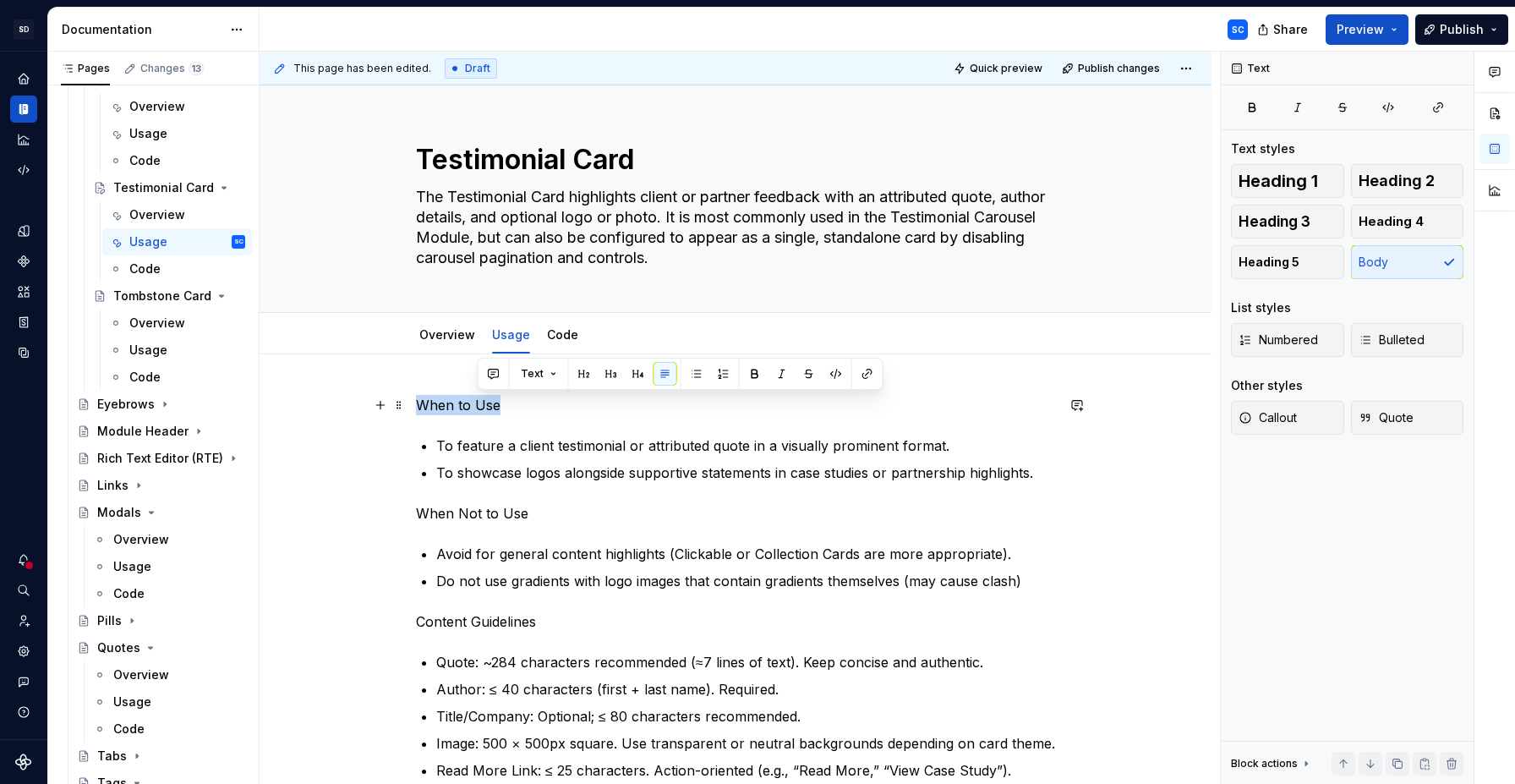
click at [482, 403] on p "When to Use" at bounding box center [735, 404] width 639 height 20
click at [520, 372] on button "button" at bounding box center [526, 373] width 24 height 24
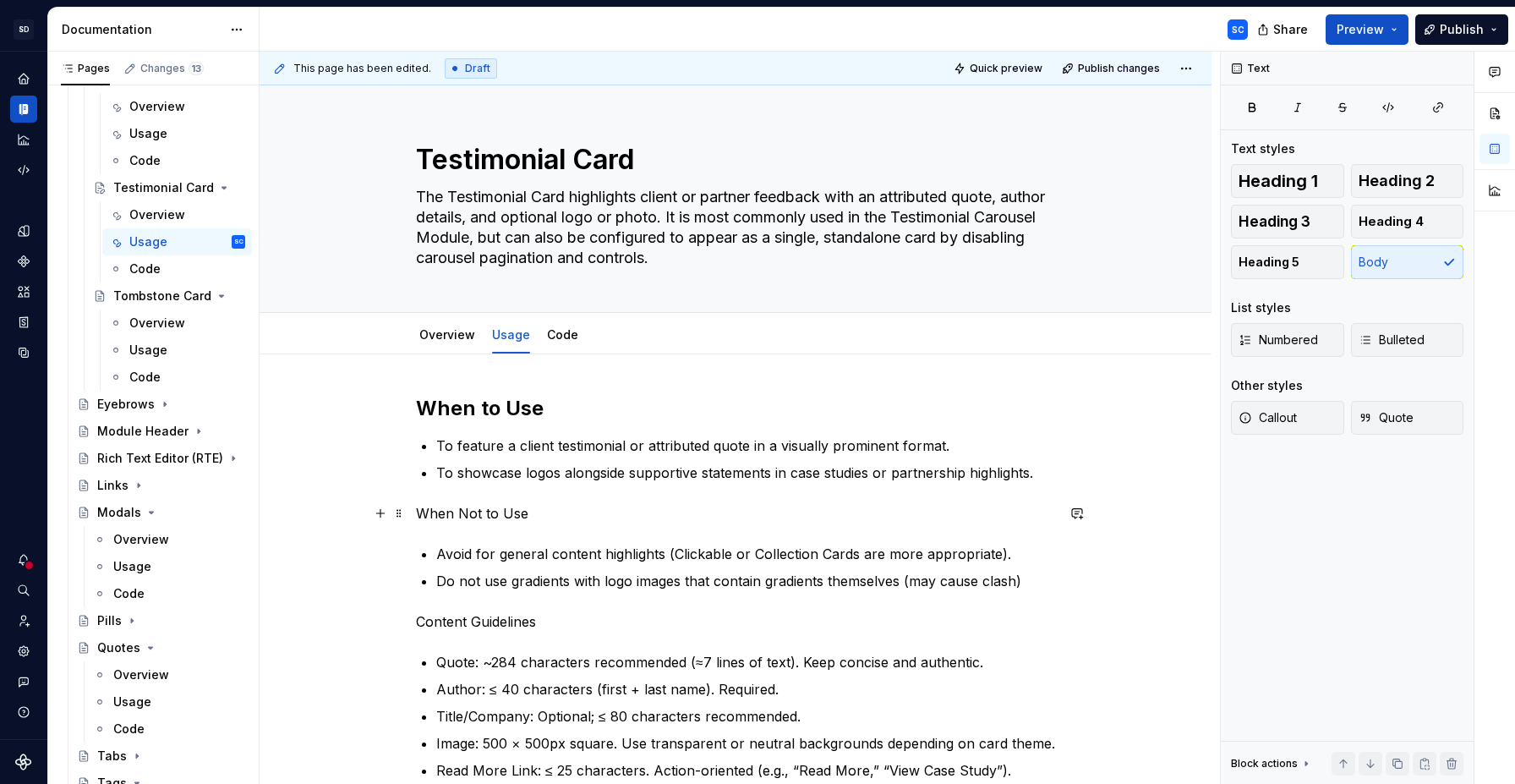
click at [492, 509] on p "When Not to Use" at bounding box center [735, 513] width 639 height 20
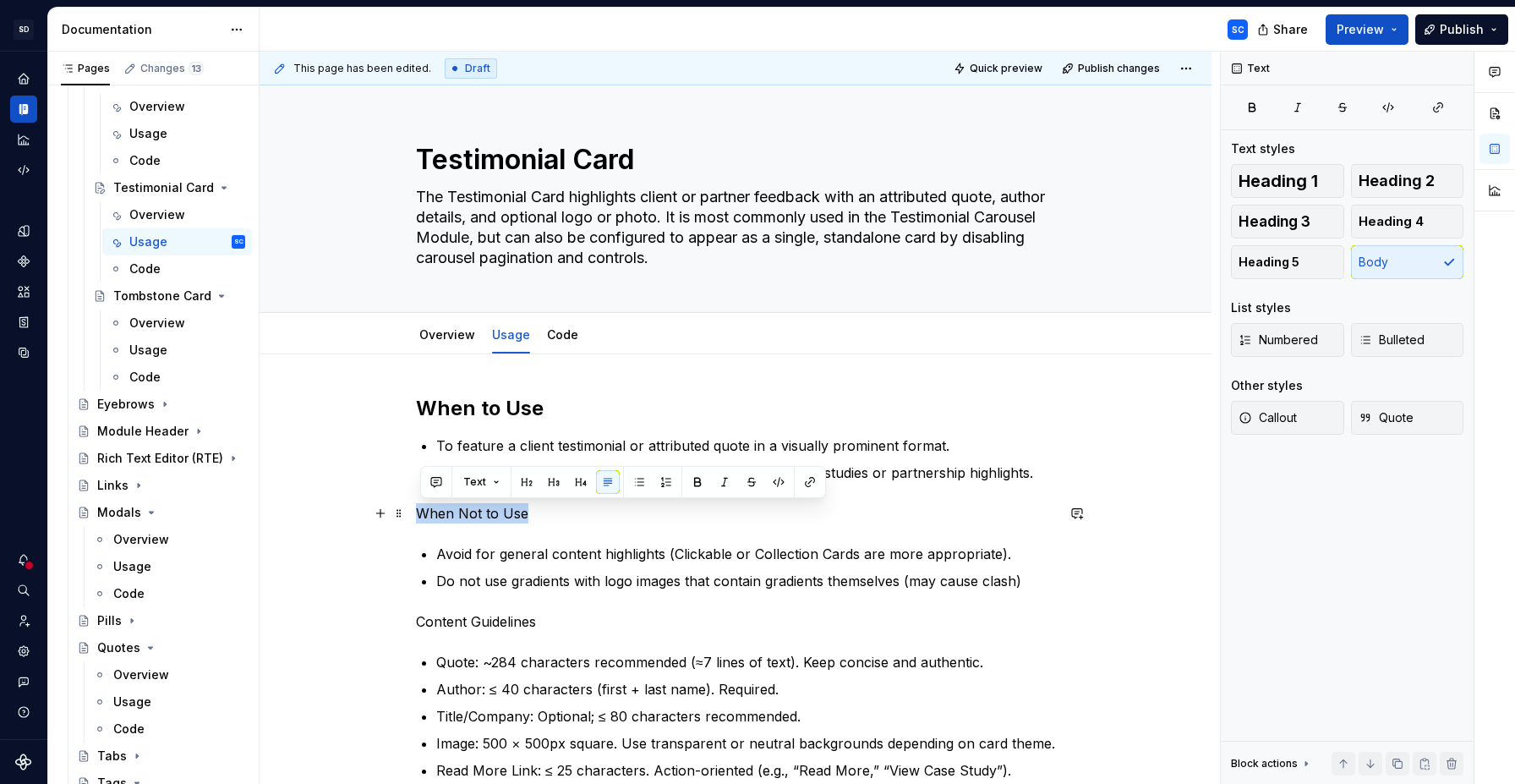
click at [492, 509] on p "When Not to Use" at bounding box center [735, 513] width 639 height 20
drag, startPoint x: 528, startPoint y: 481, endPoint x: 525, endPoint y: 509, distance: 28.2
click at [528, 481] on button "button" at bounding box center [526, 481] width 24 height 24
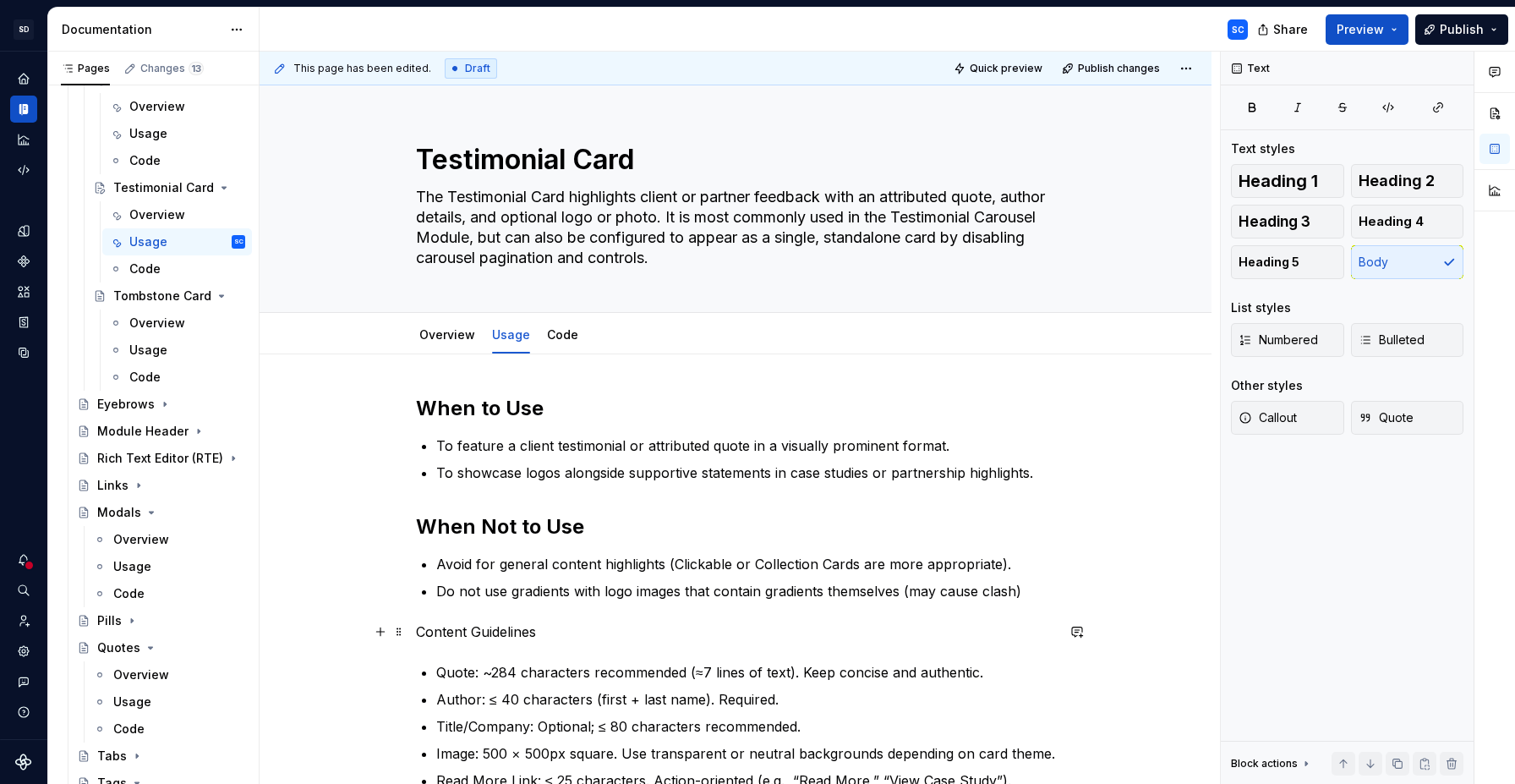
click at [504, 629] on p "Content Guidelines" at bounding box center [735, 631] width 639 height 20
click at [529, 599] on button "button" at bounding box center [526, 600] width 24 height 24
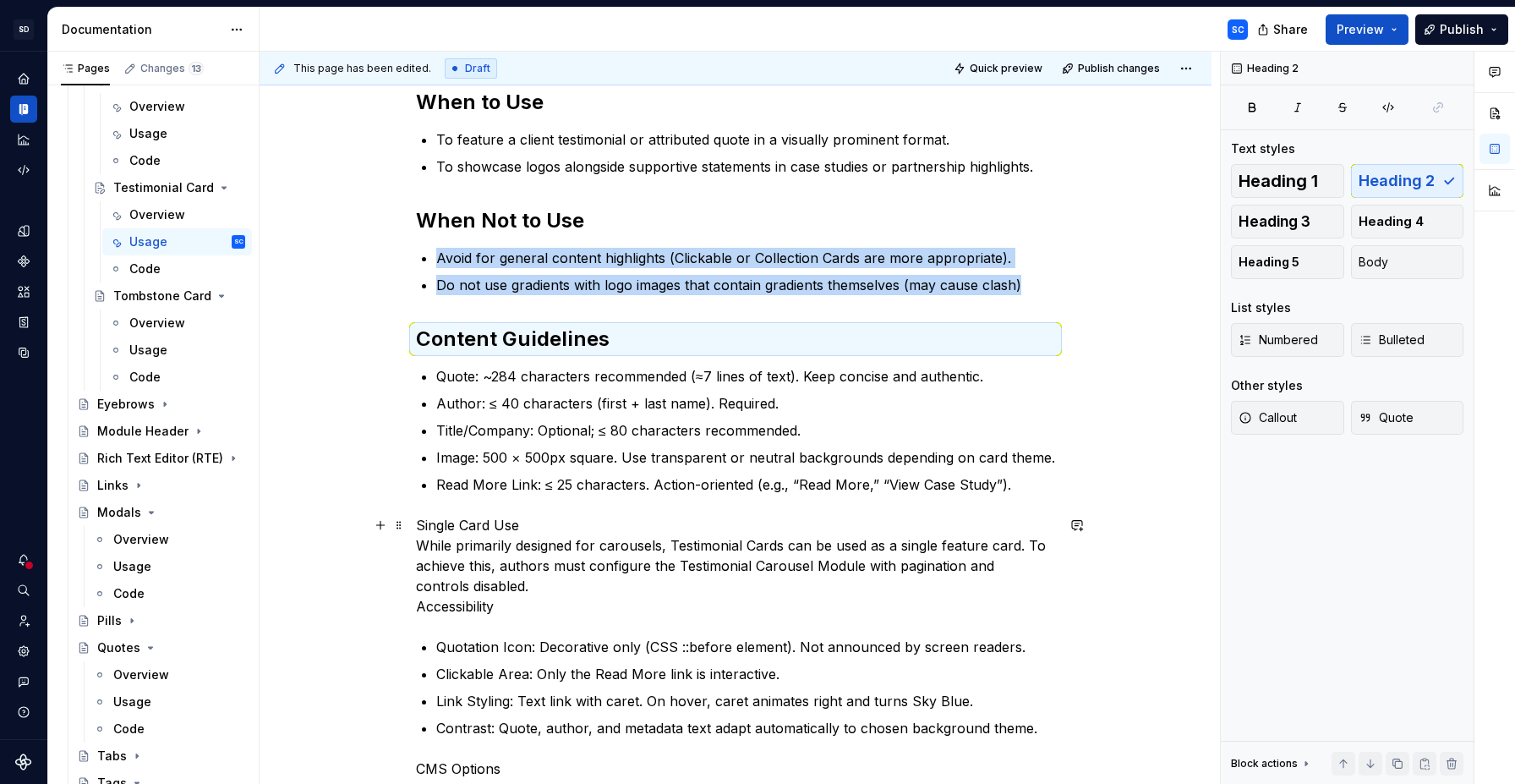
scroll to position [371, 0]
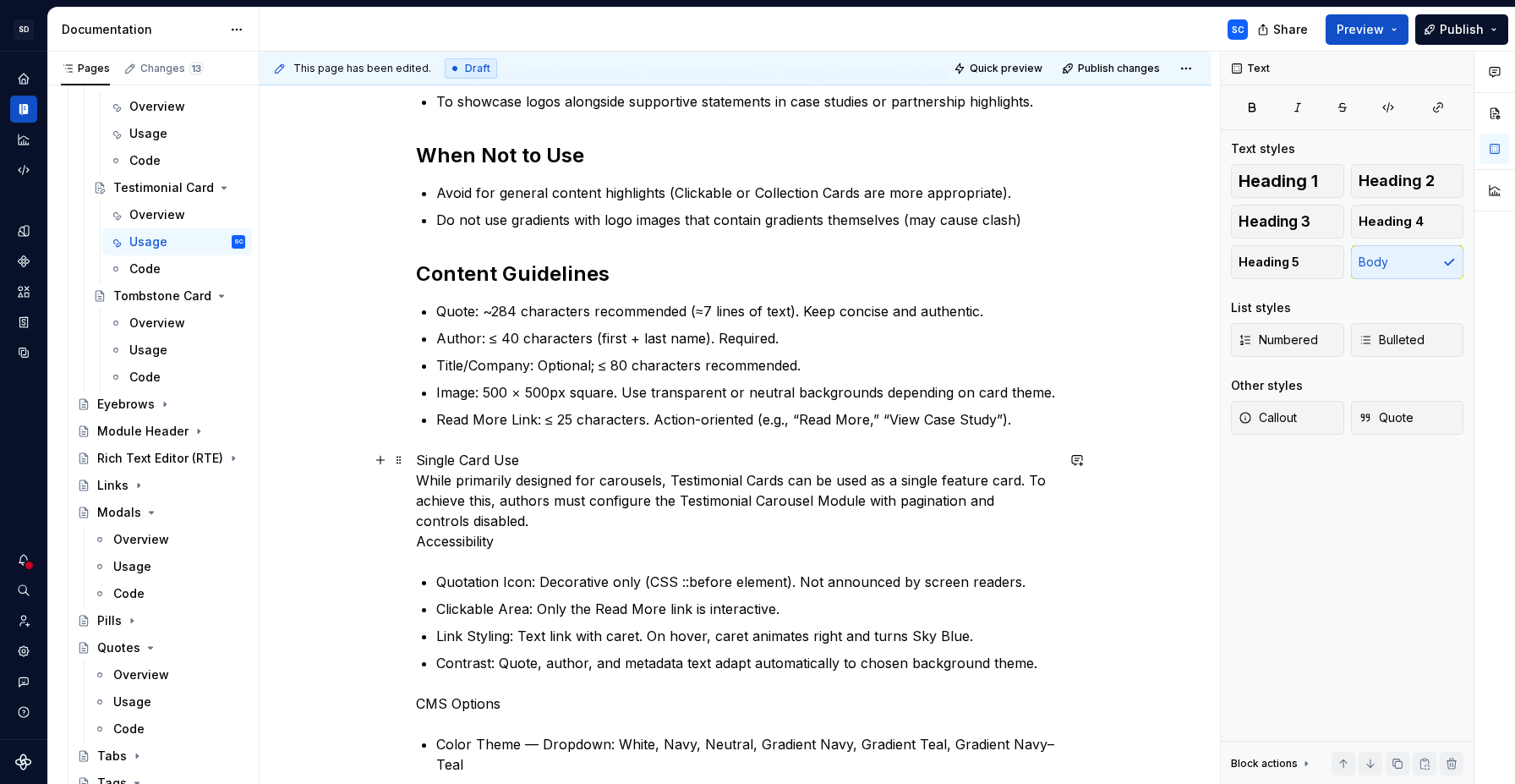
click at [422, 483] on p "Single Card Use While primarily designed for carousels, Testimonial Cards can b…" at bounding box center [735, 500] width 639 height 102
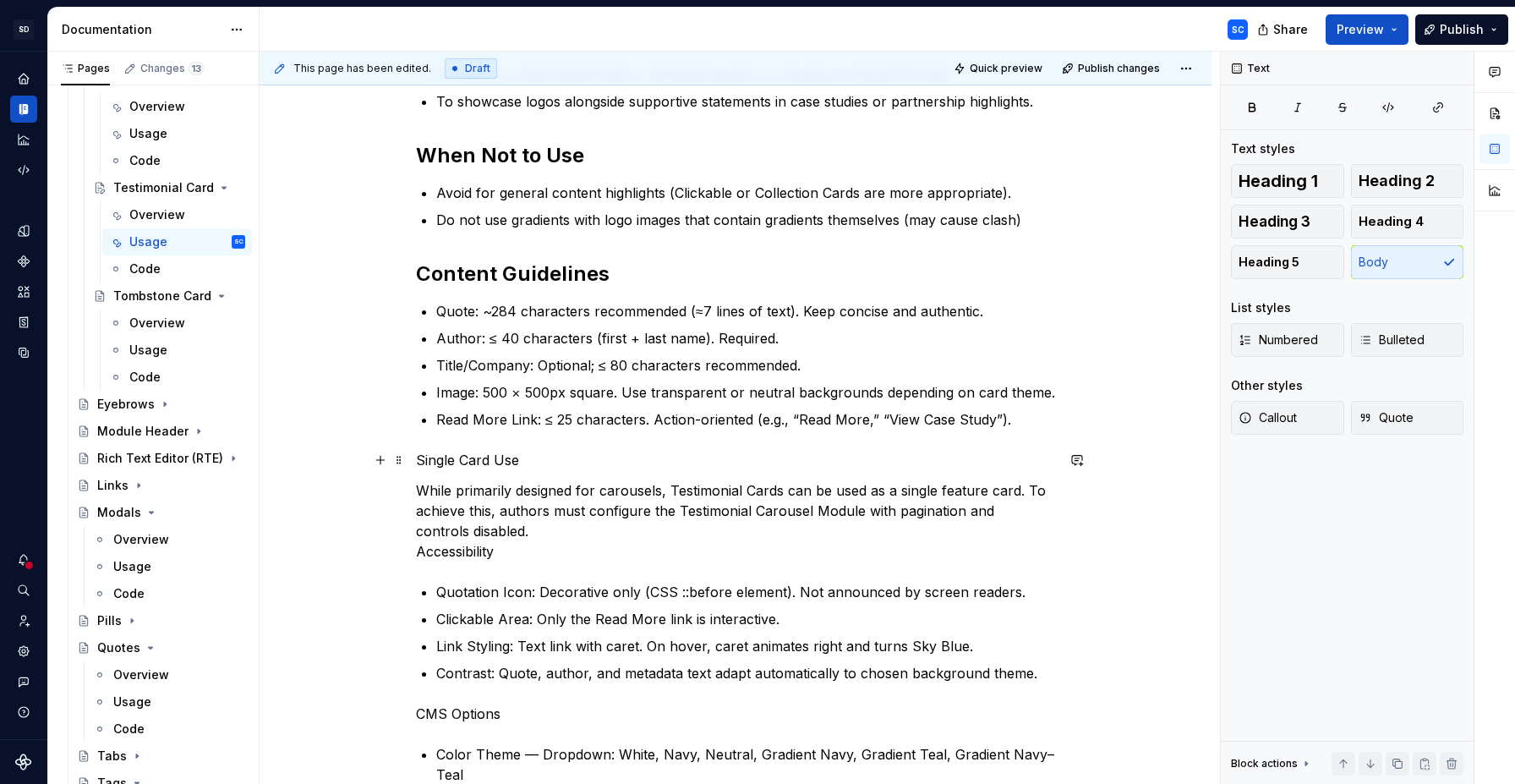
click at [454, 464] on p "Single Card Use" at bounding box center [735, 459] width 639 height 20
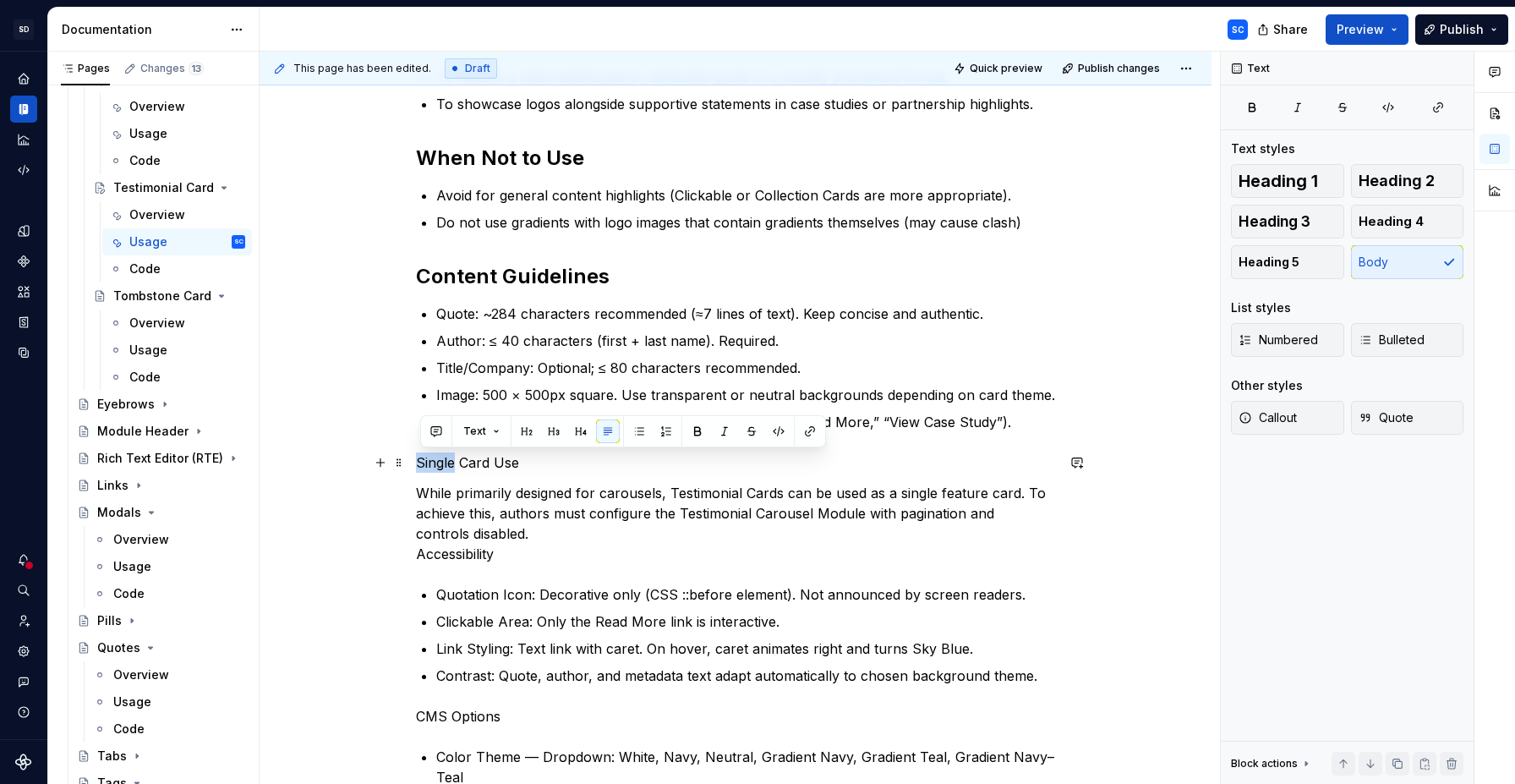
click at [454, 464] on p "Single Card Use" at bounding box center [735, 462] width 639 height 20
click at [527, 435] on button "button" at bounding box center [526, 433] width 24 height 24
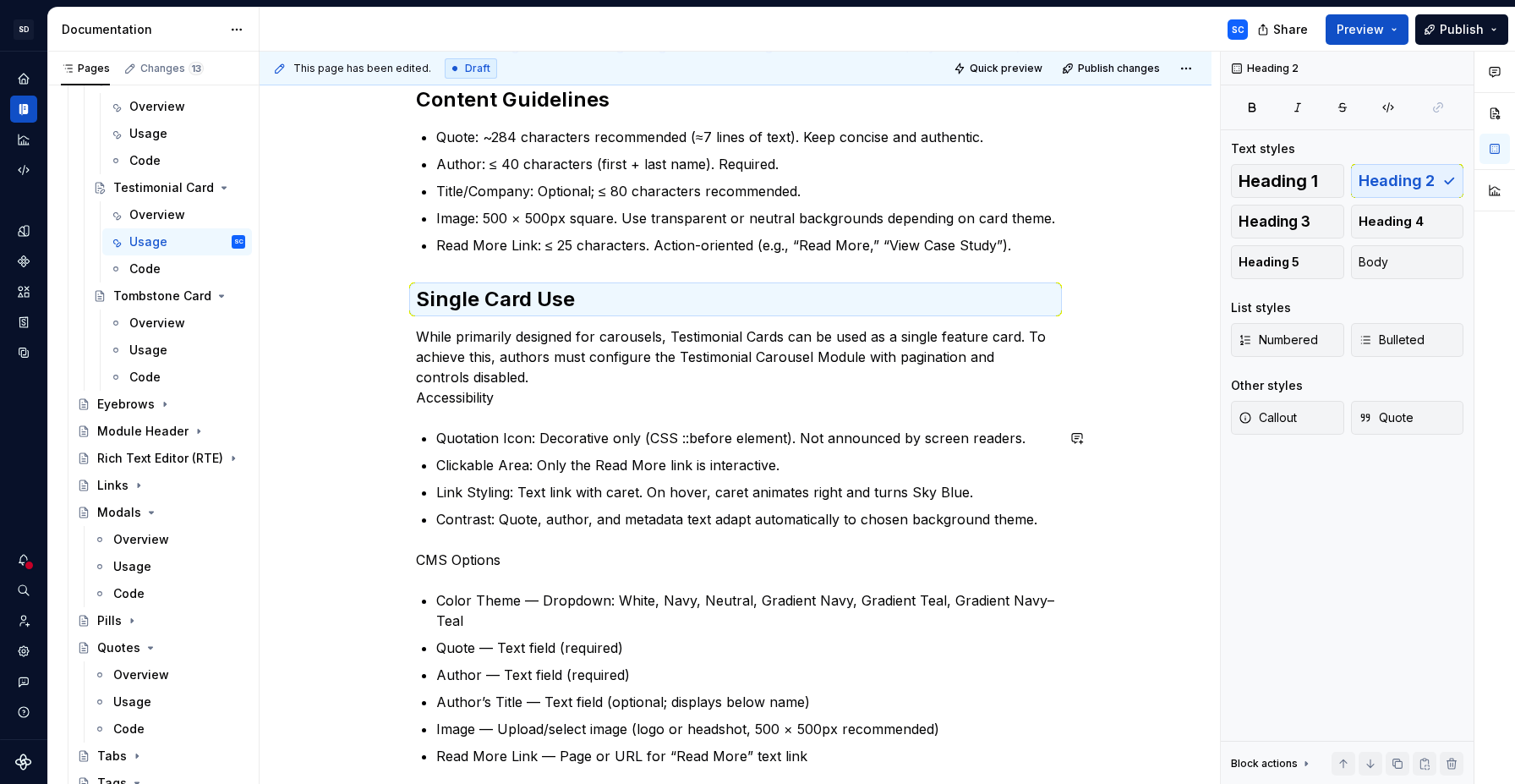
scroll to position [572, 0]
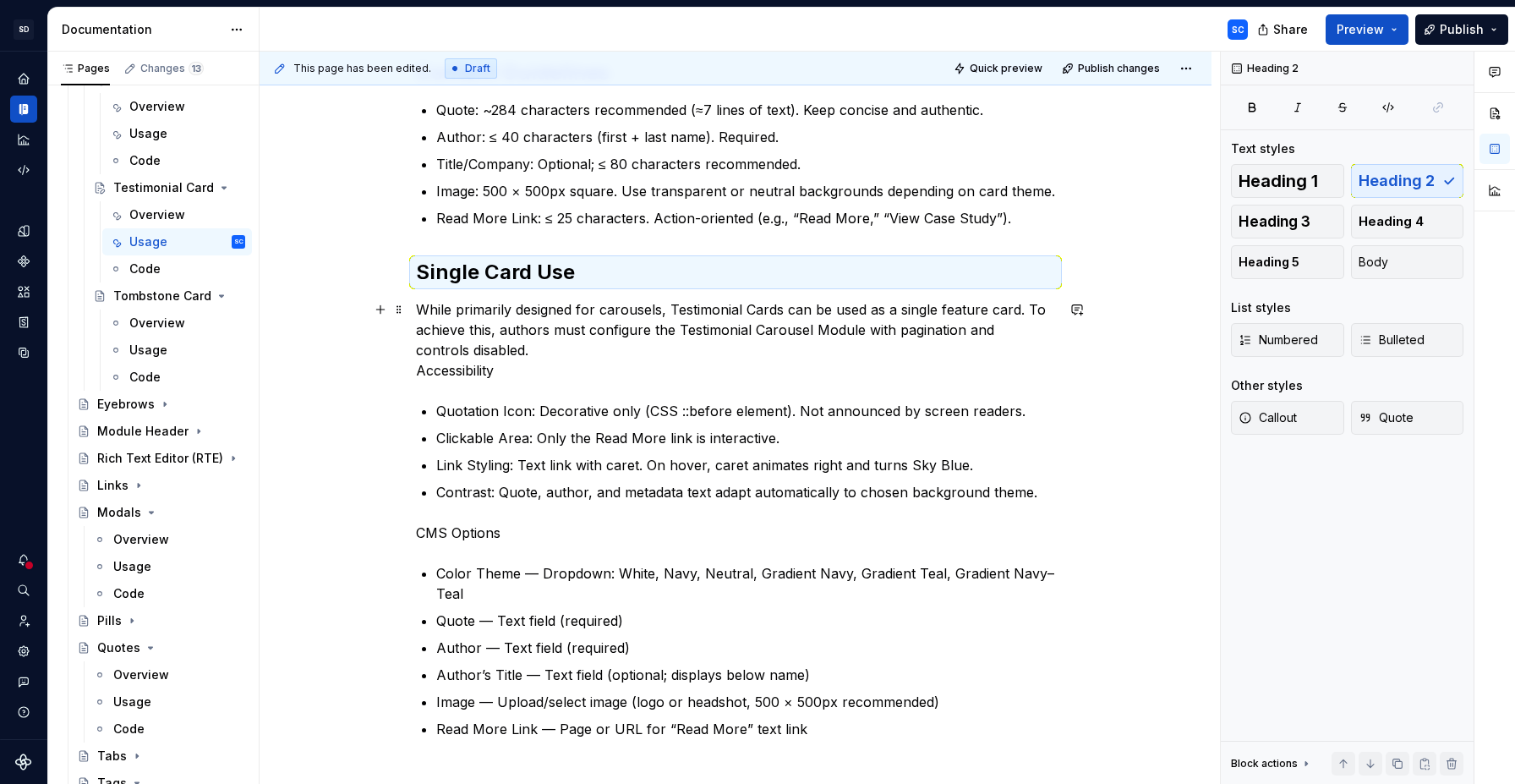
click at [424, 371] on p "While primarily designed for carousels, Testimonial Cards can be used as a sing…" at bounding box center [735, 340] width 639 height 81
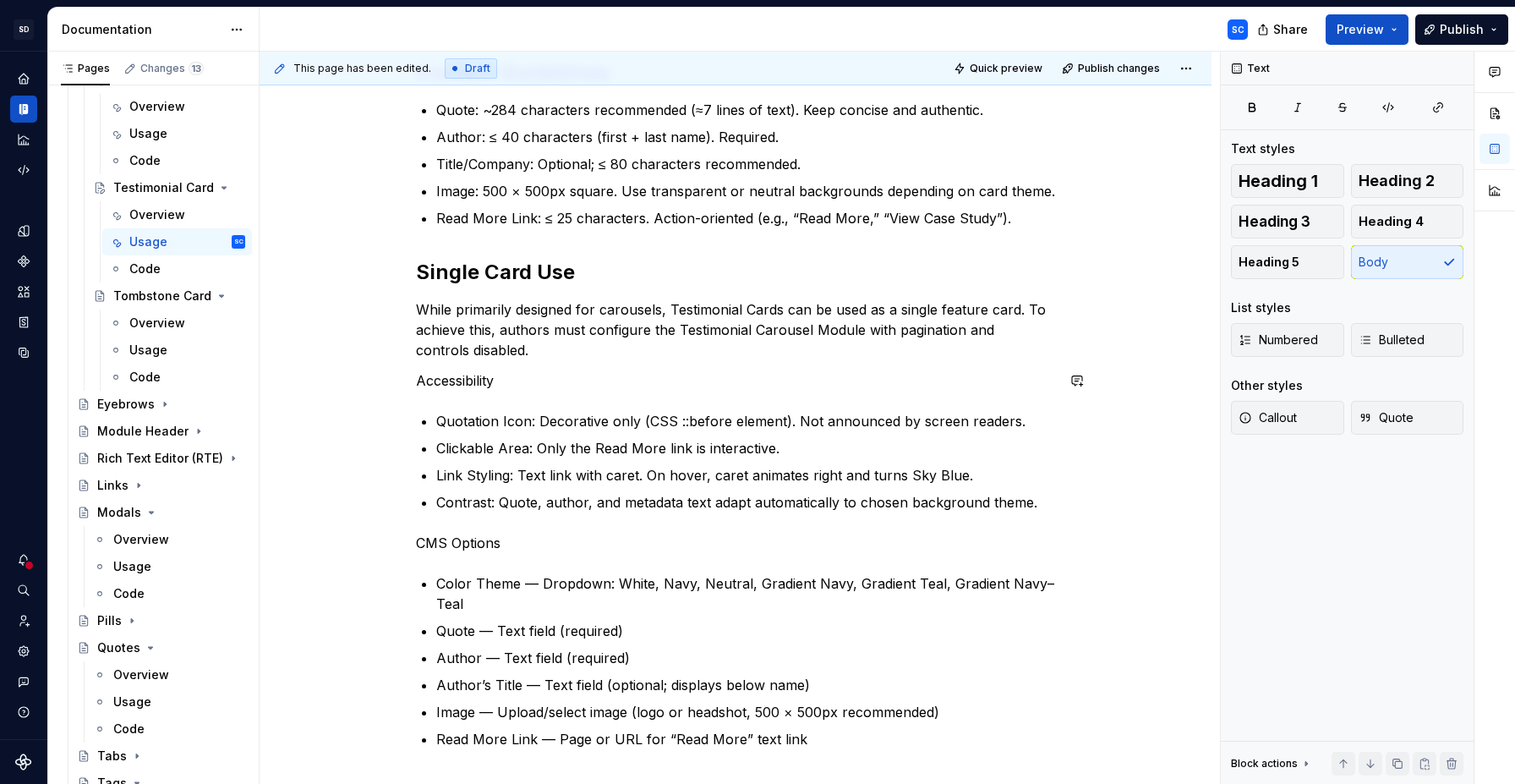
click at [448, 398] on div "When to Use To feature a client testimonial or attributed quote in a visually p…" at bounding box center [735, 286] width 639 height 927
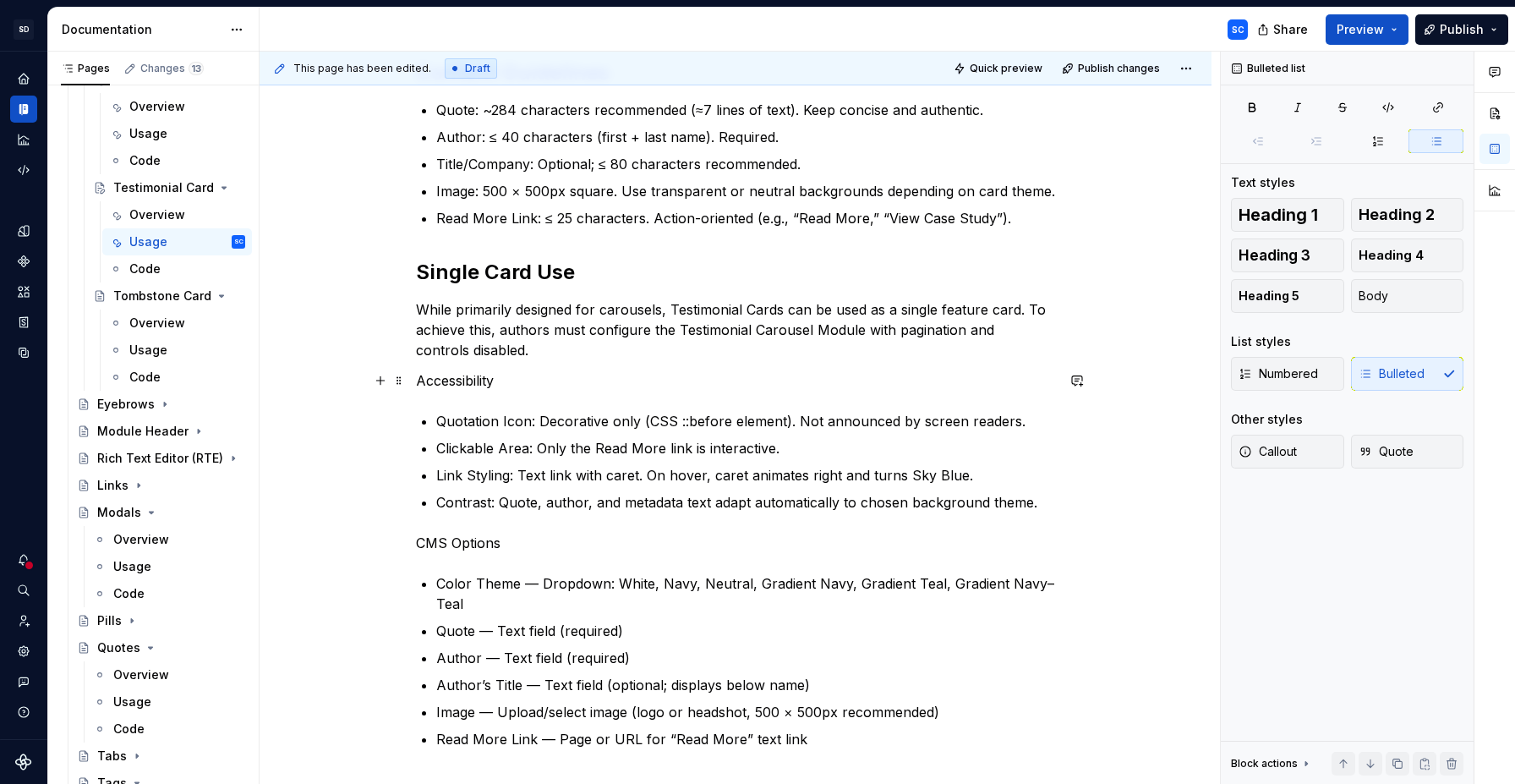
click at [462, 381] on p "Accessibility" at bounding box center [735, 380] width 639 height 20
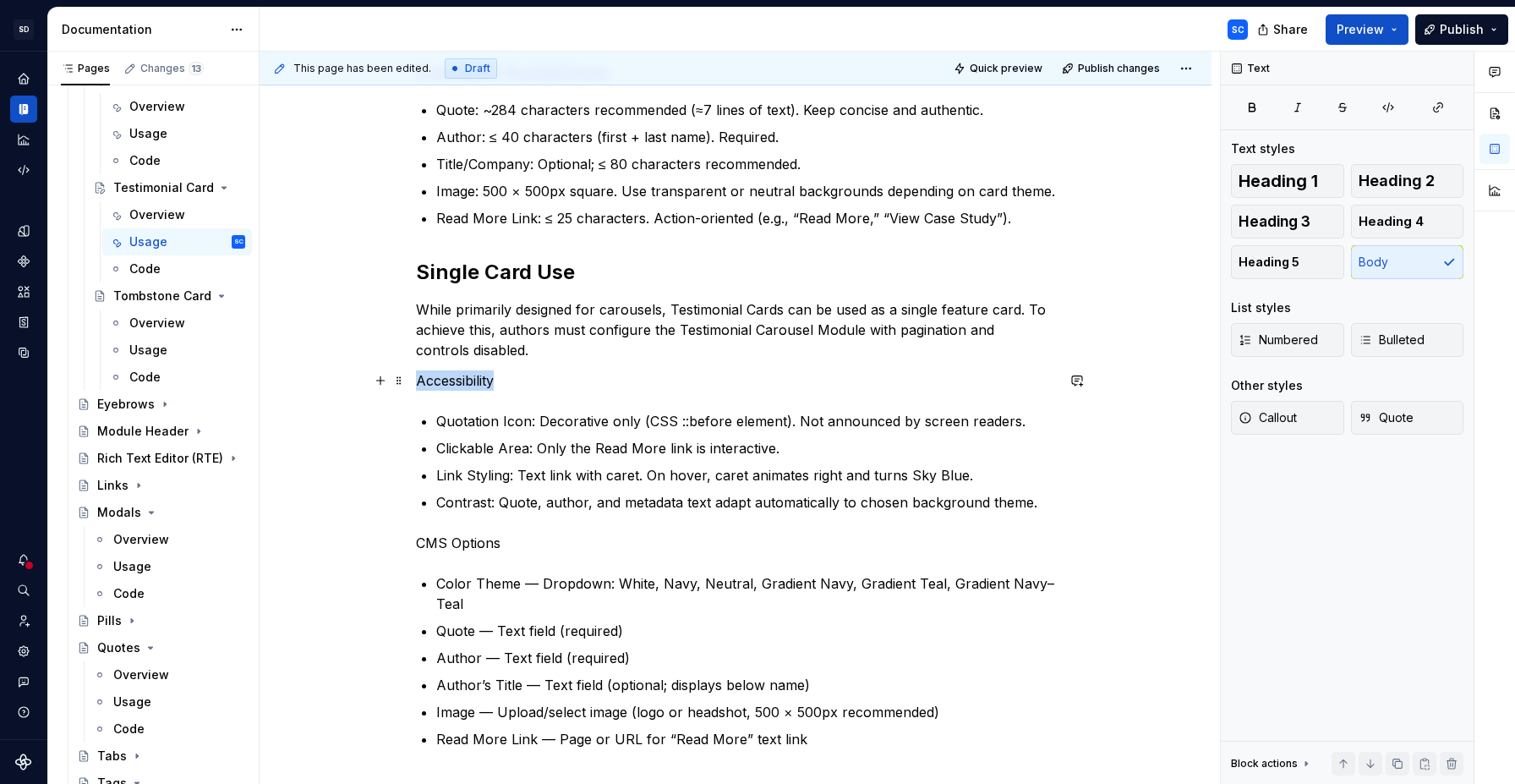
click at [462, 381] on p "Accessibility" at bounding box center [735, 380] width 639 height 20
click at [527, 350] on button "button" at bounding box center [526, 349] width 24 height 24
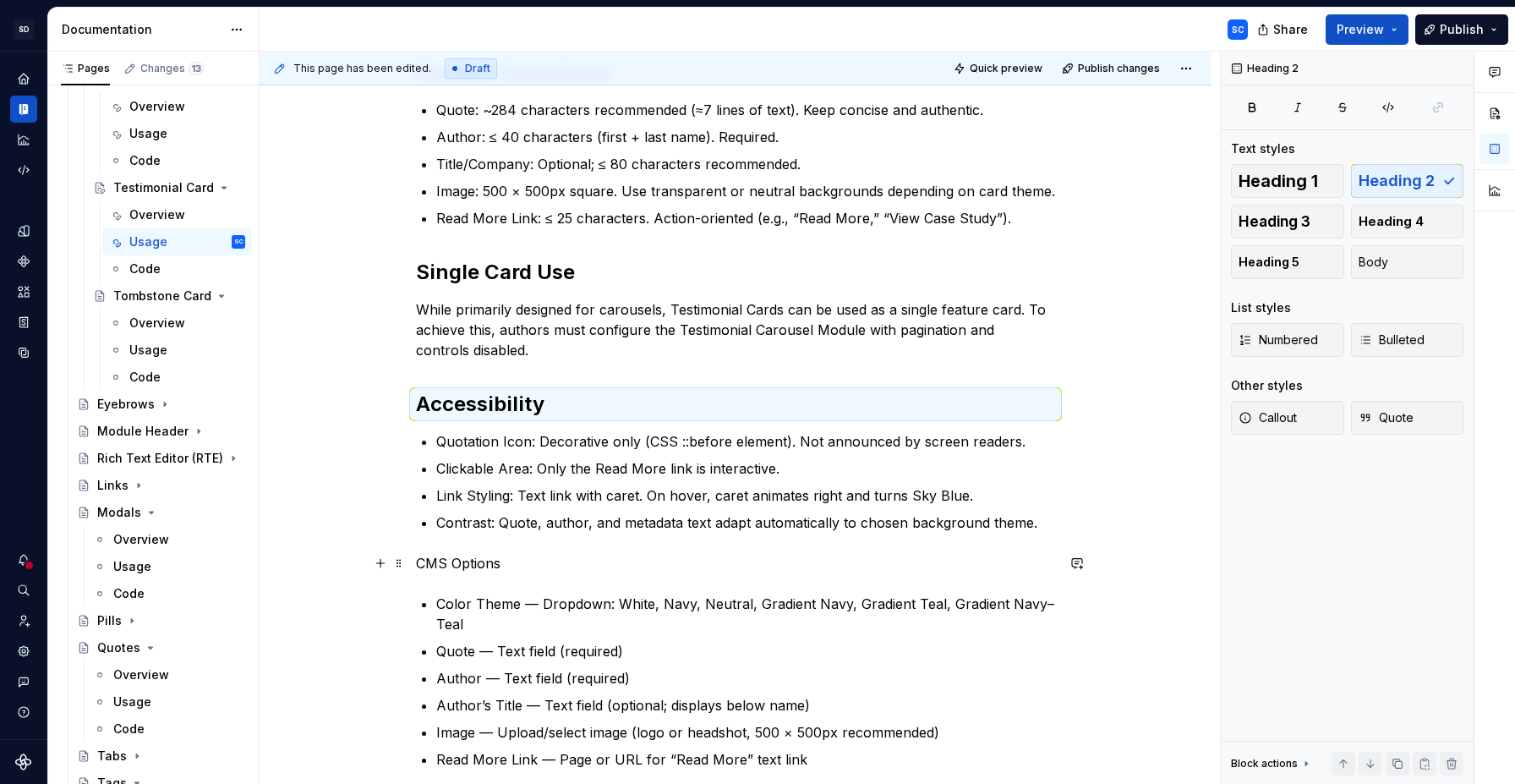
click at [460, 565] on p "CMS Options" at bounding box center [735, 562] width 639 height 20
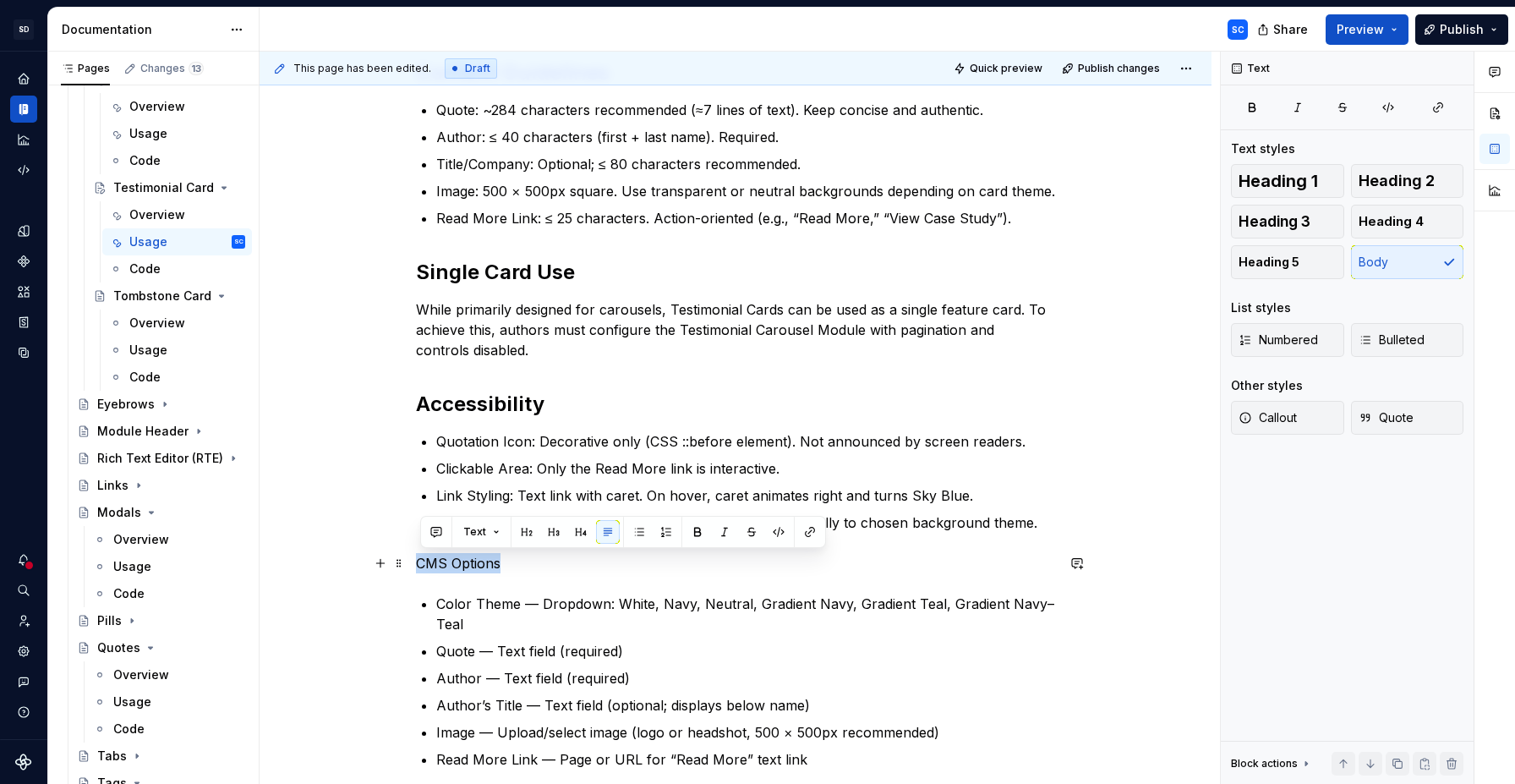
drag, startPoint x: 460, startPoint y: 565, endPoint x: 433, endPoint y: 563, distance: 27.1
click at [433, 563] on p "CMS Options" at bounding box center [735, 562] width 639 height 20
drag, startPoint x: 520, startPoint y: 534, endPoint x: 527, endPoint y: 554, distance: 21.2
click at [521, 534] on button "button" at bounding box center [526, 531] width 24 height 24
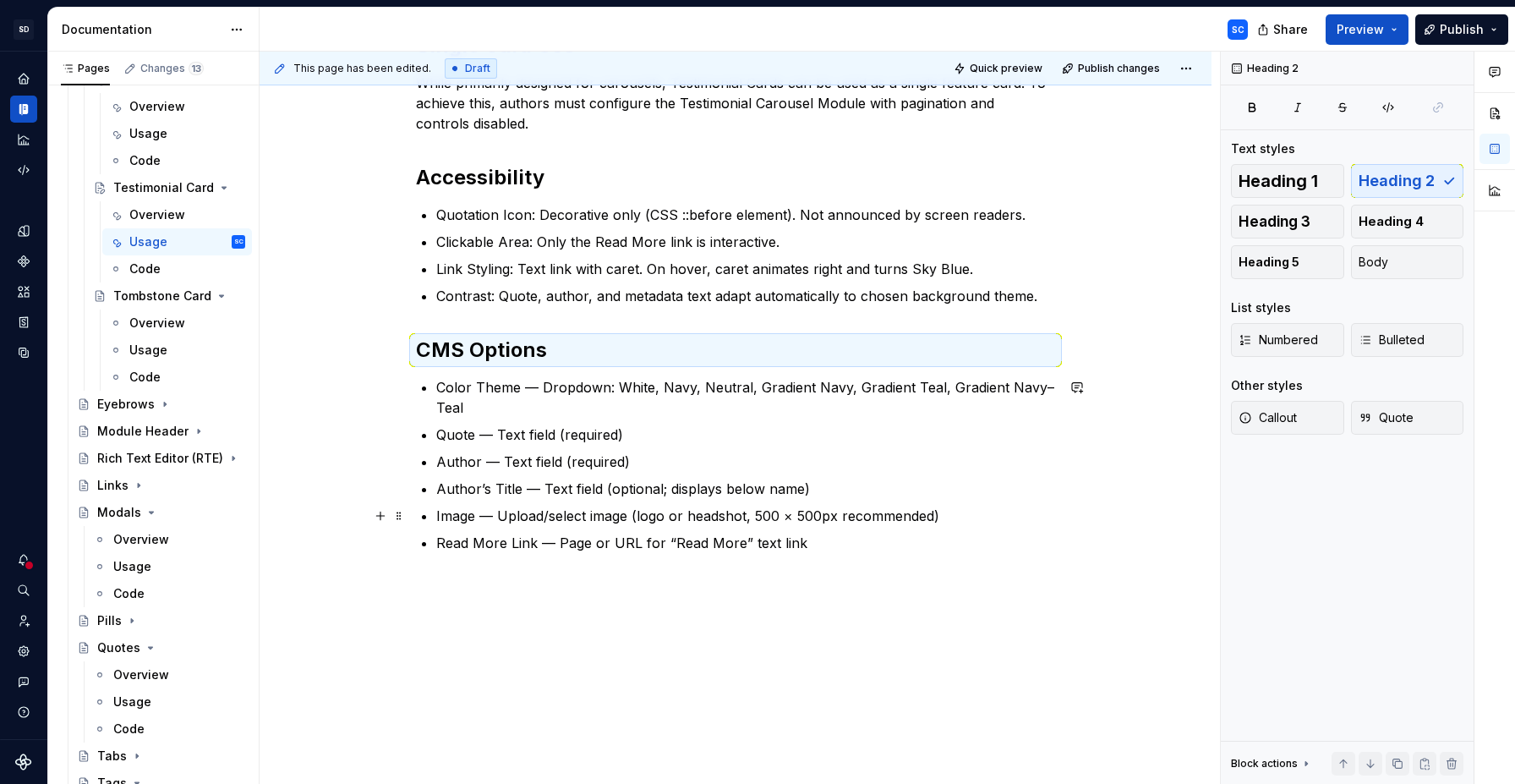
scroll to position [823, 0]
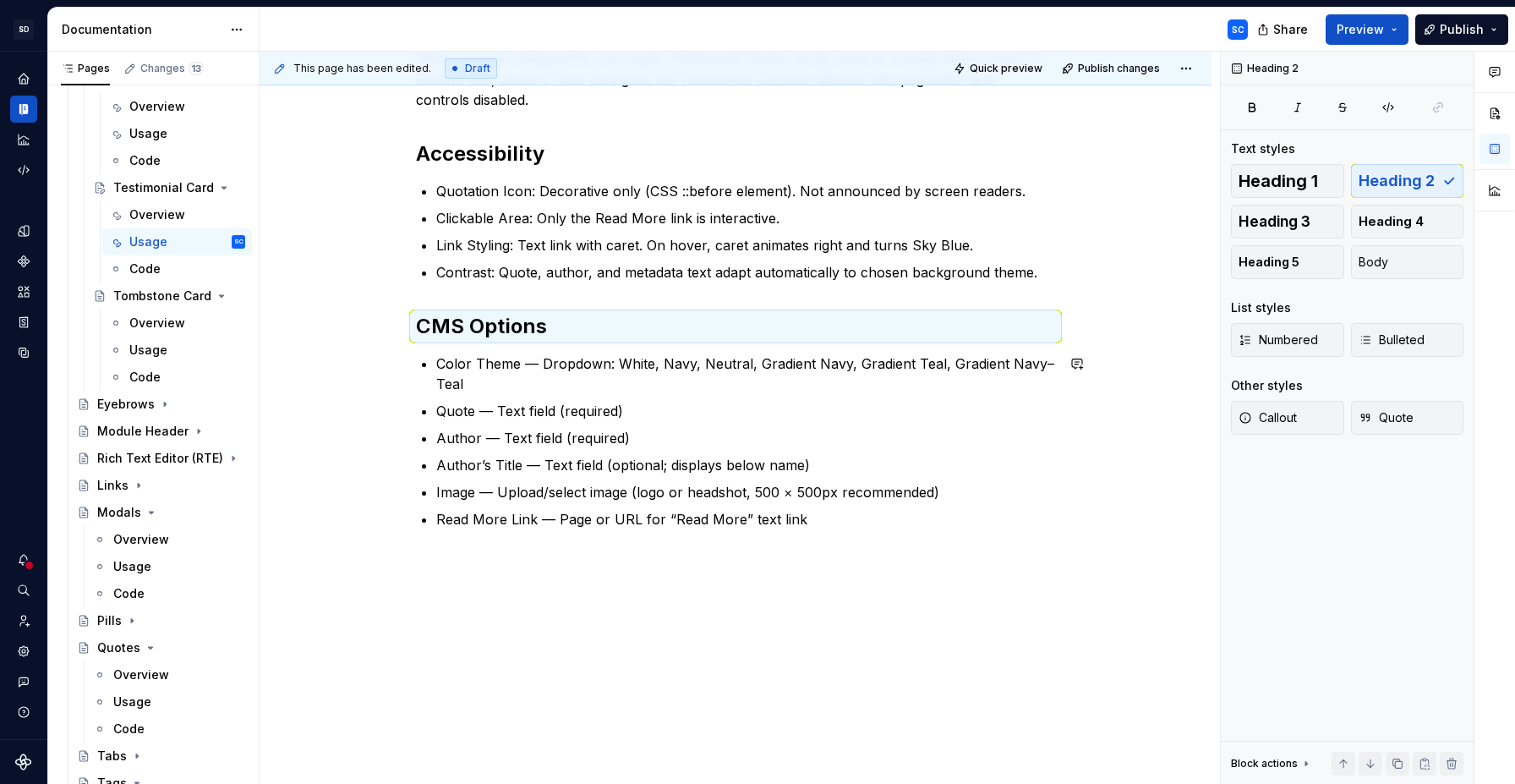
click at [810, 600] on div "When to Use To feature a client testimonial or attributed quote in a visually p…" at bounding box center [735, 157] width 952 height 1253
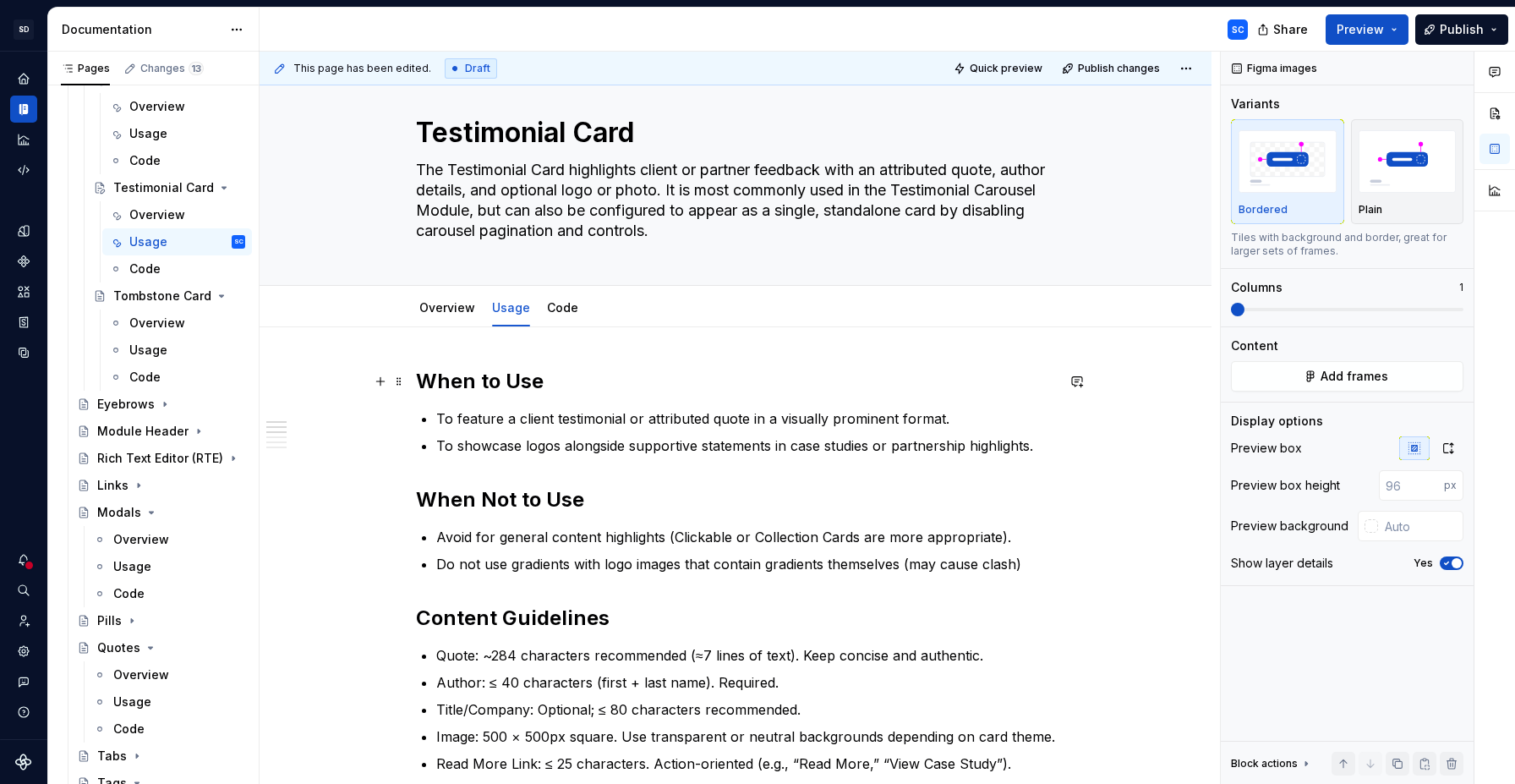
scroll to position [0, 0]
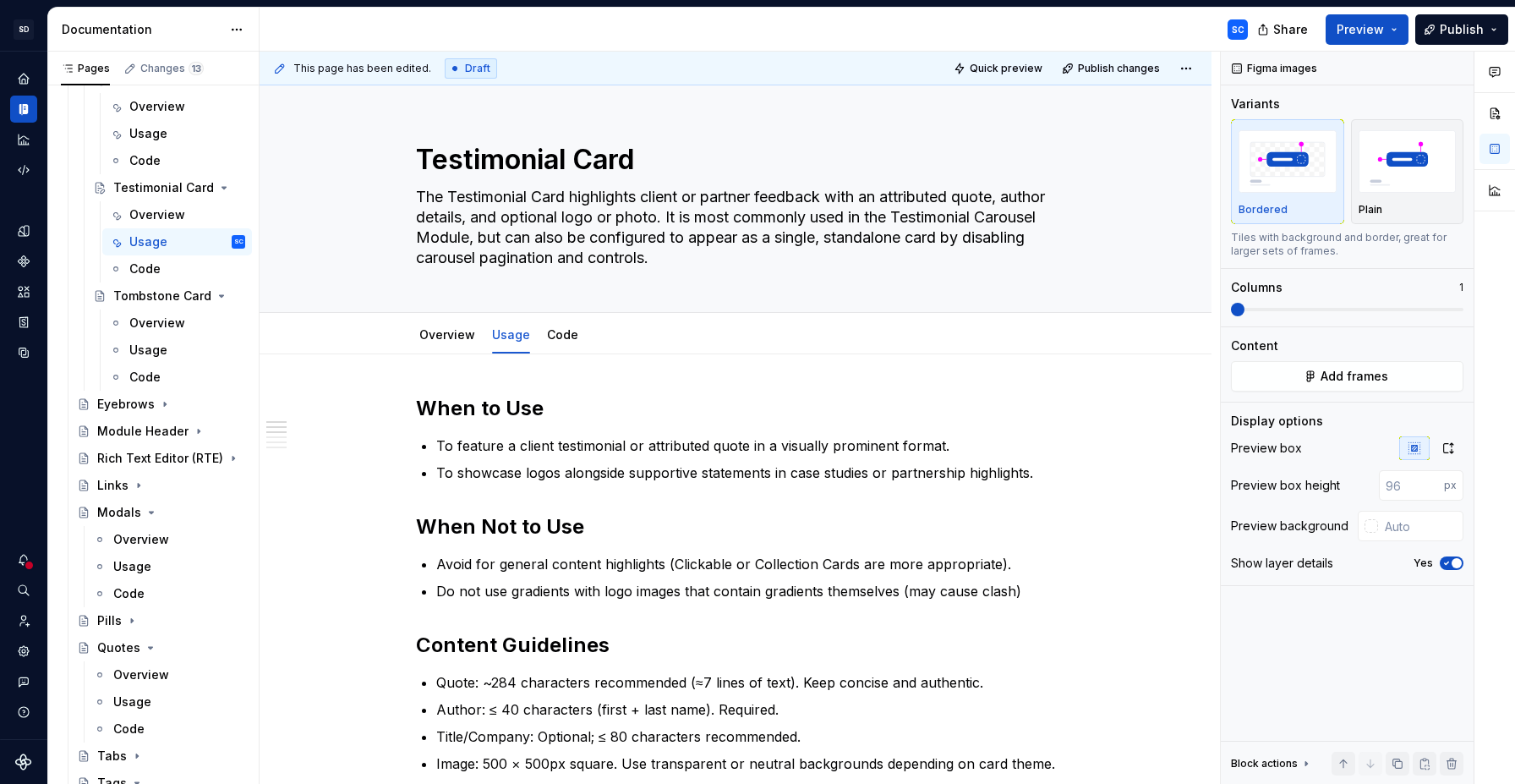
type textarea "*"
